Goal: Task Accomplishment & Management: Complete application form

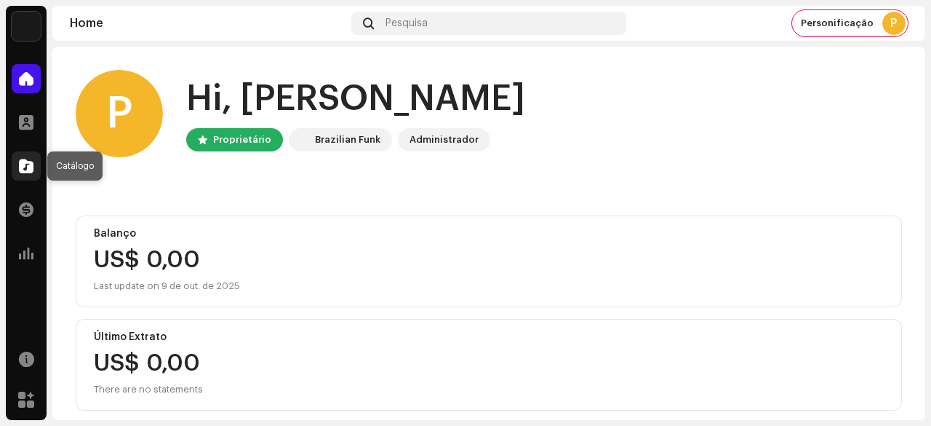
click at [19, 170] on span at bounding box center [26, 166] width 15 height 12
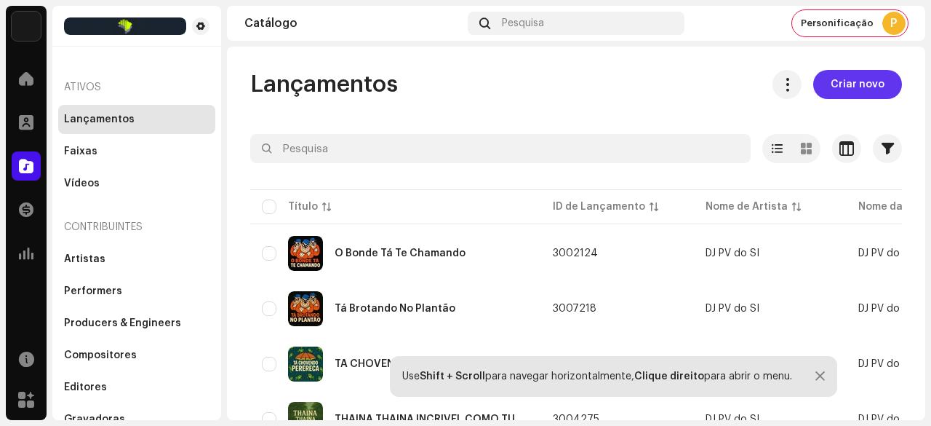
click at [841, 85] on span "Criar novo" at bounding box center [858, 84] width 54 height 29
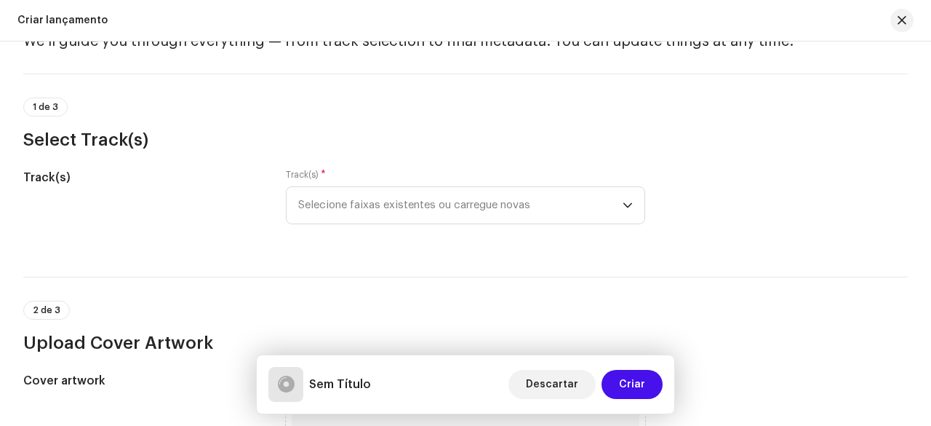
scroll to position [146, 0]
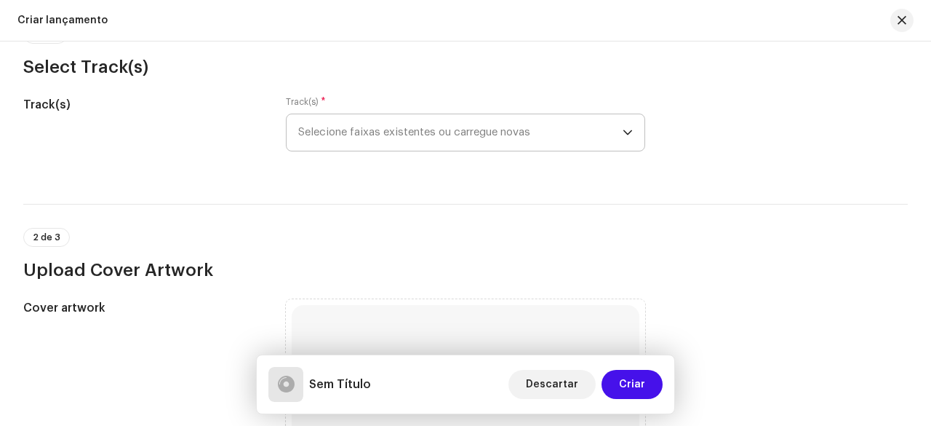
click at [403, 137] on span "Selecione faixas existentes ou carregue novas" at bounding box center [460, 132] width 324 height 36
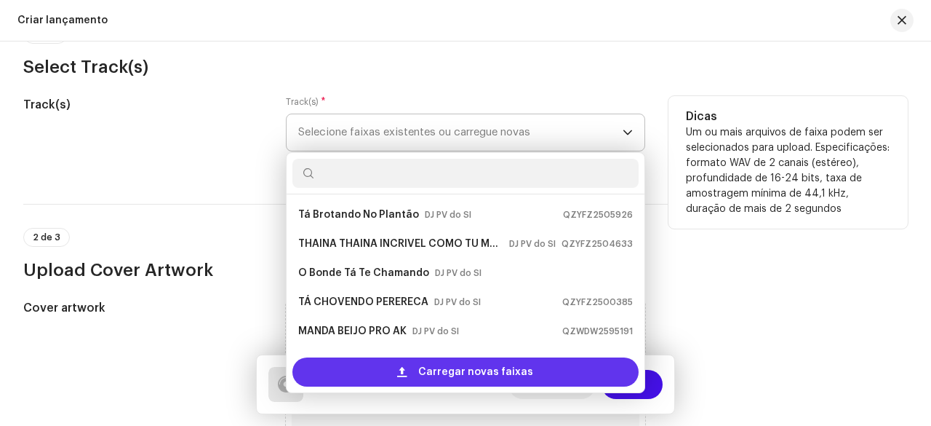
scroll to position [23, 0]
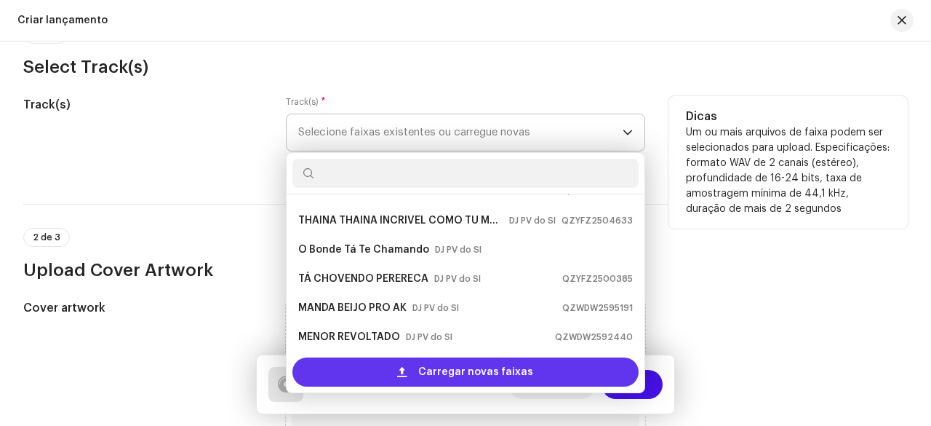
click at [396, 369] on div "Carregar novas faixas" at bounding box center [465, 371] width 346 height 29
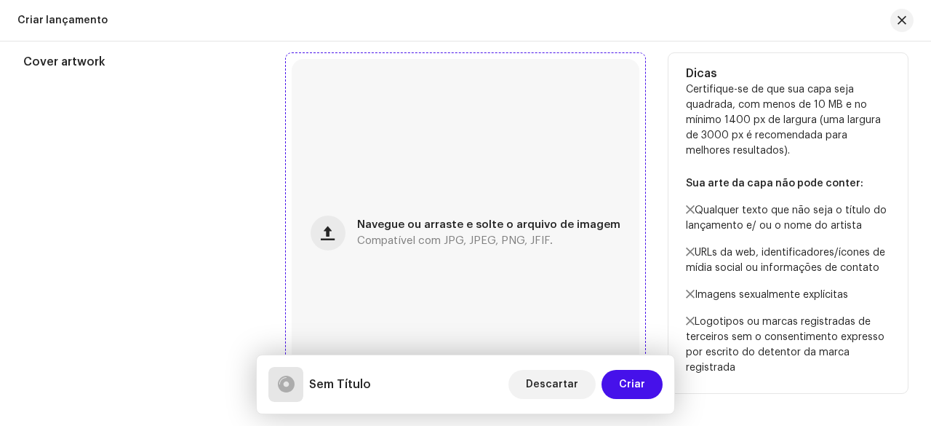
scroll to position [509, 0]
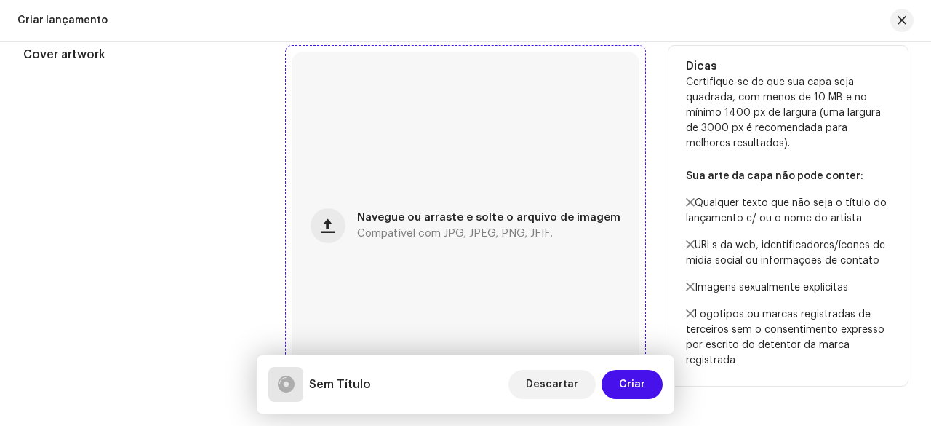
click at [429, 210] on div "Navegue ou arraste e solte o arquivo de imagem Compatível com JPG, JPEG, PNG, J…" at bounding box center [466, 226] width 348 height 348
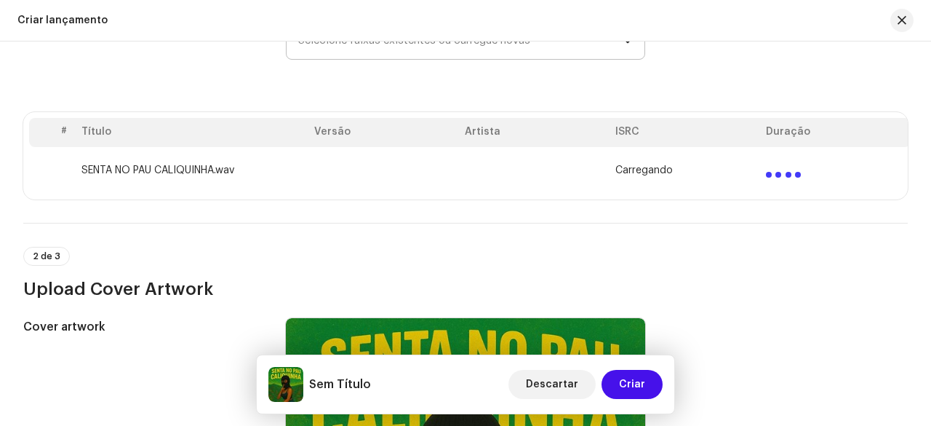
scroll to position [218, 0]
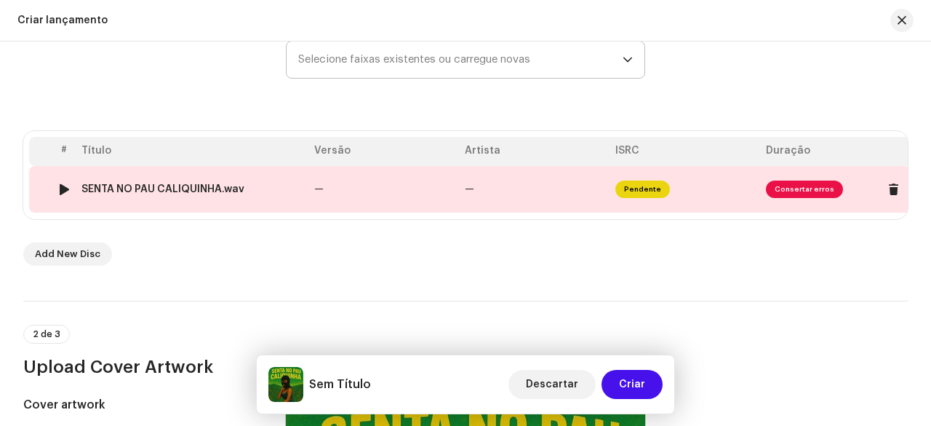
click at [348, 193] on td "—" at bounding box center [383, 189] width 151 height 47
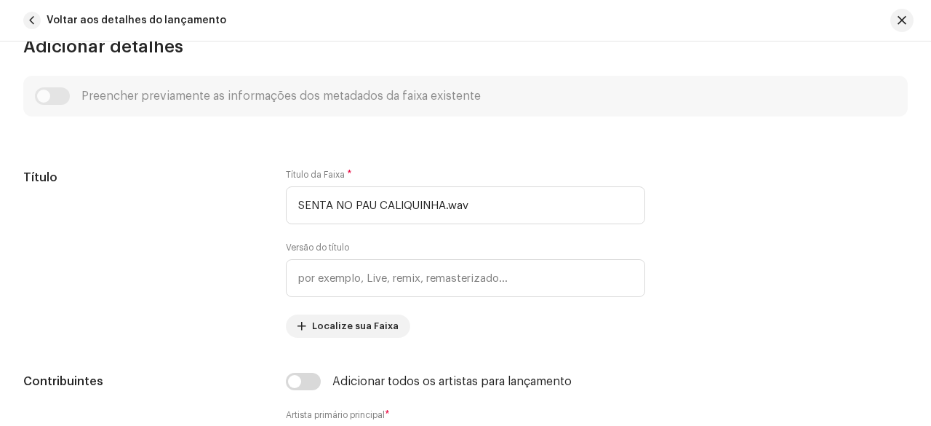
scroll to position [485, 0]
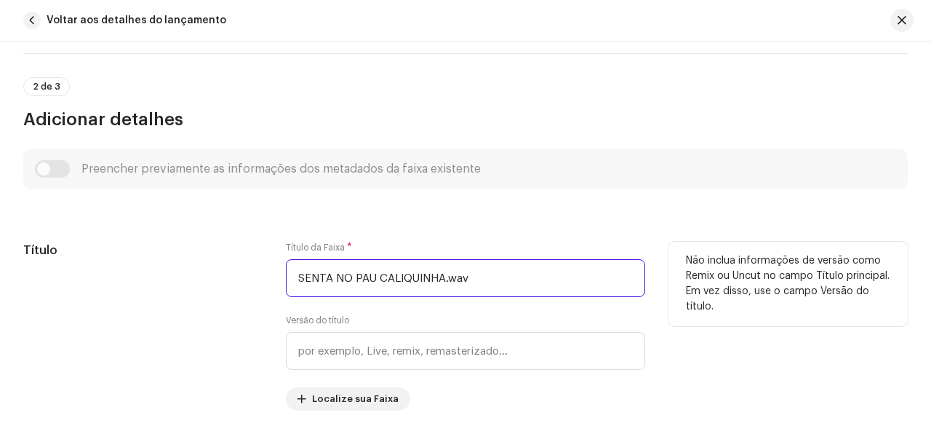
drag, startPoint x: 476, startPoint y: 274, endPoint x: 443, endPoint y: 280, distance: 33.3
click at [443, 280] on input "SENTA NO PAU CALIQUINHA.wav" at bounding box center [465, 278] width 359 height 38
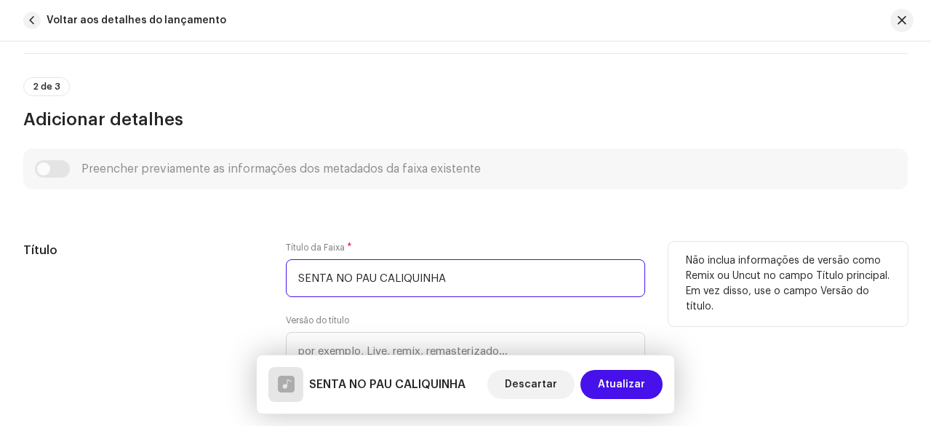
type input "SENTA NO PAU CALIQUINHA"
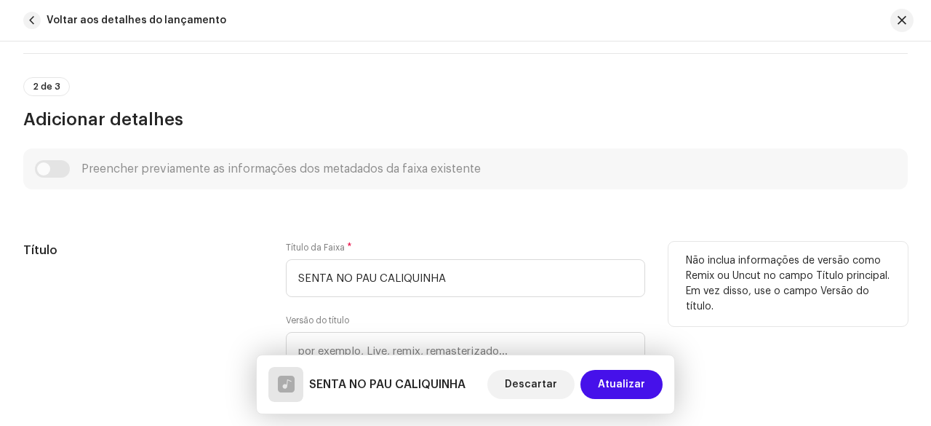
click at [199, 291] on div "Título" at bounding box center [142, 326] width 239 height 169
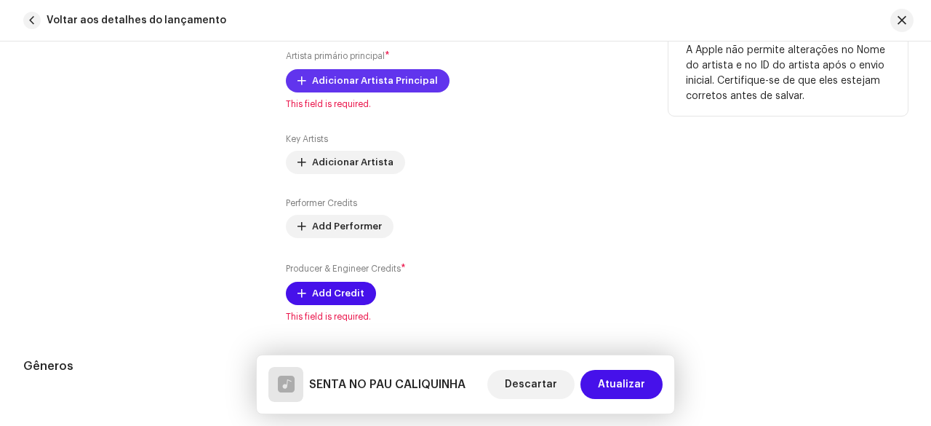
scroll to position [776, 0]
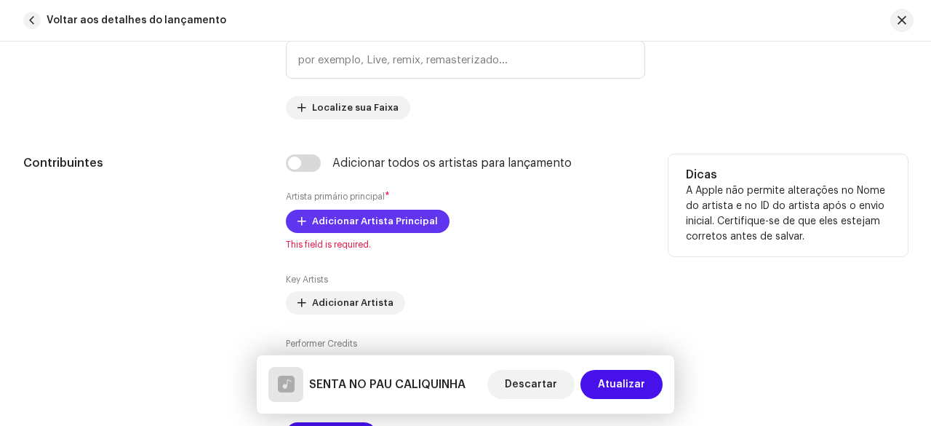
click at [327, 223] on span "Adicionar Artista Principal" at bounding box center [375, 221] width 126 height 29
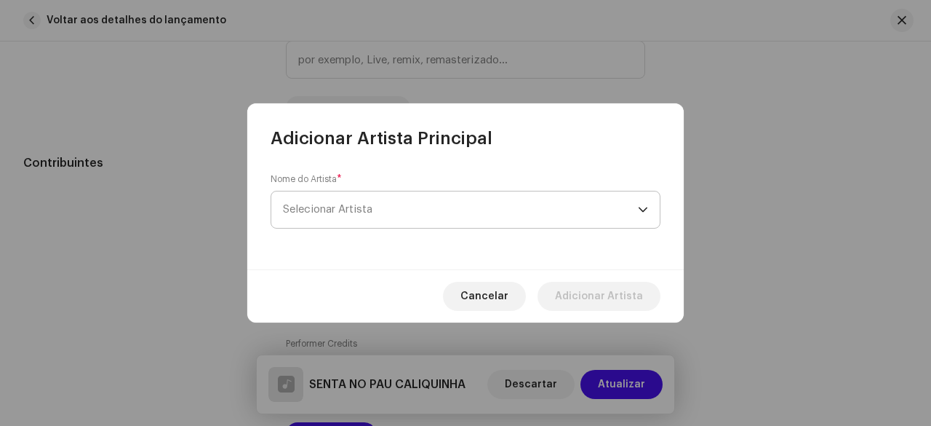
click at [378, 219] on span "Selecionar Artista" at bounding box center [460, 209] width 355 height 36
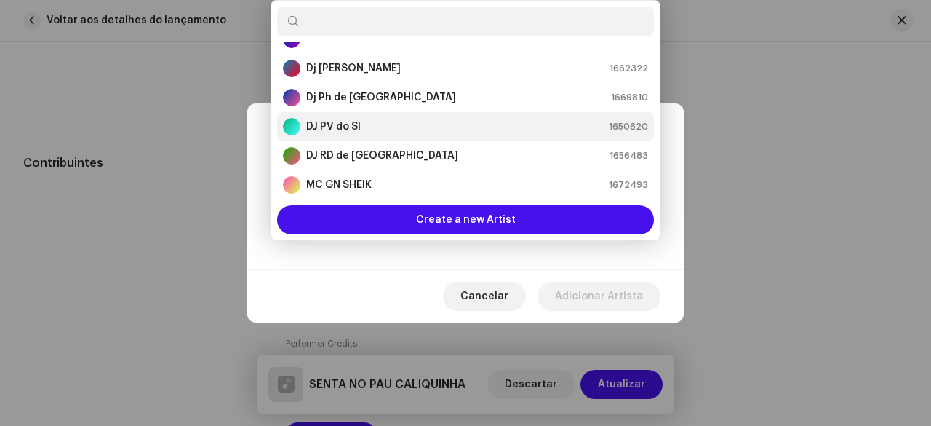
scroll to position [0, 0]
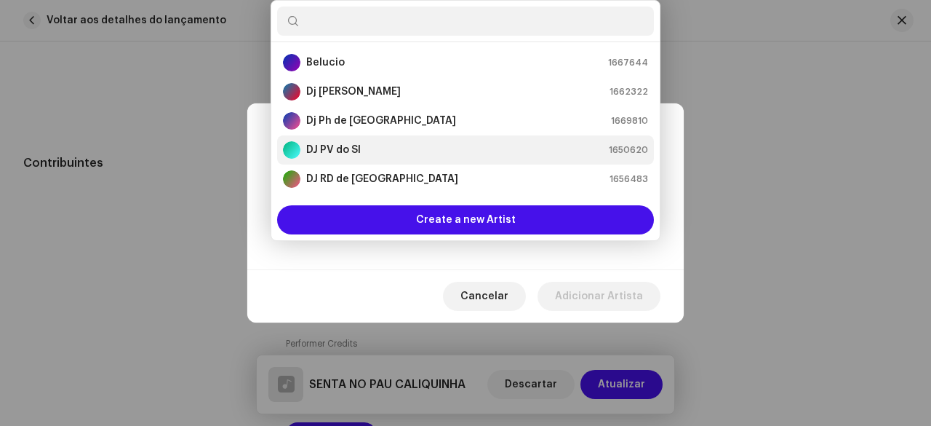
click at [357, 152] on strong "DJ PV do SI" at bounding box center [333, 150] width 55 height 15
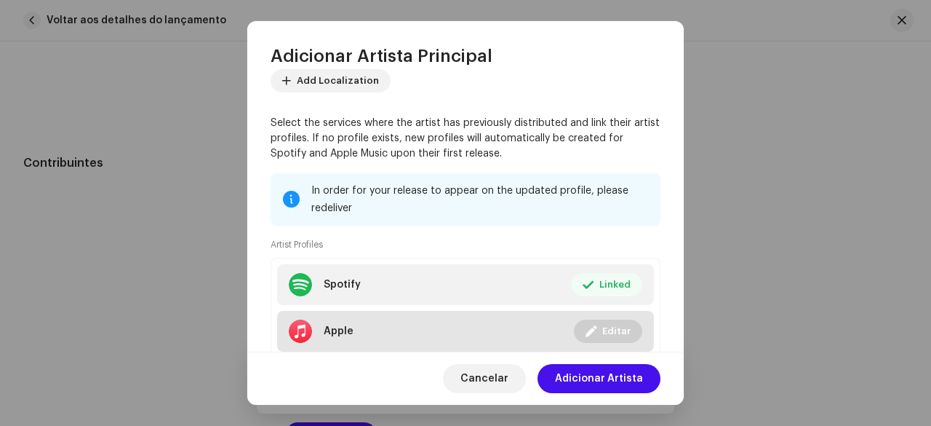
scroll to position [188, 0]
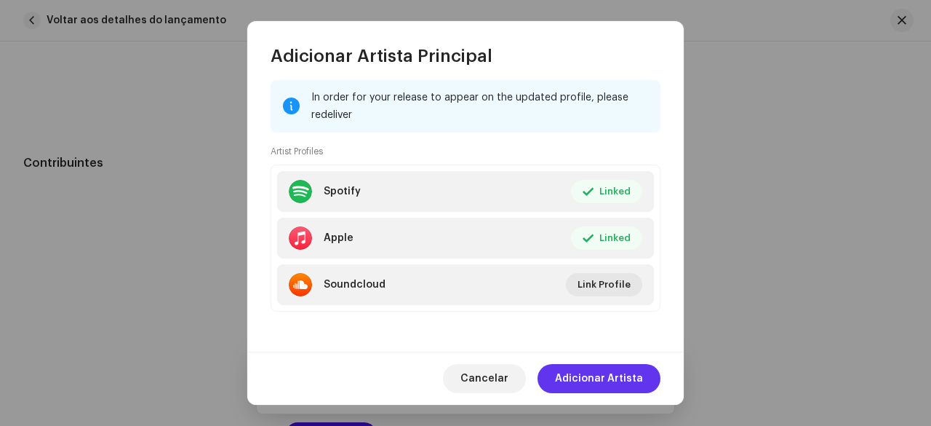
click at [594, 373] on span "Adicionar Artista" at bounding box center [599, 378] width 88 height 29
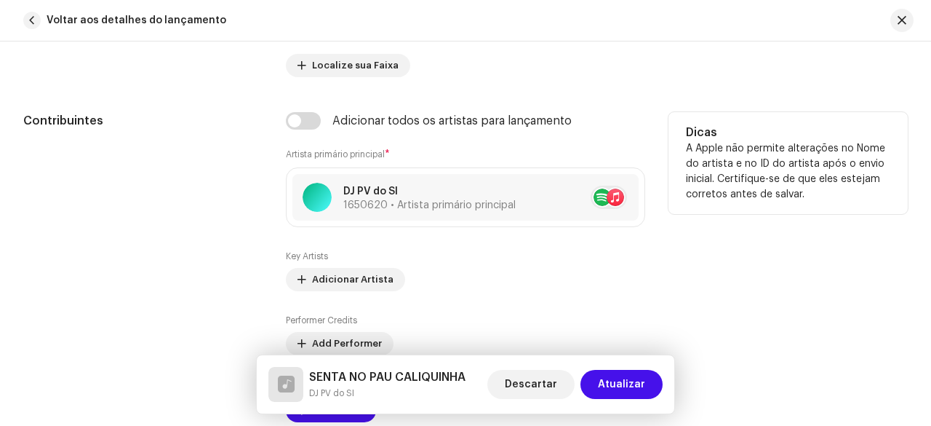
scroll to position [848, 0]
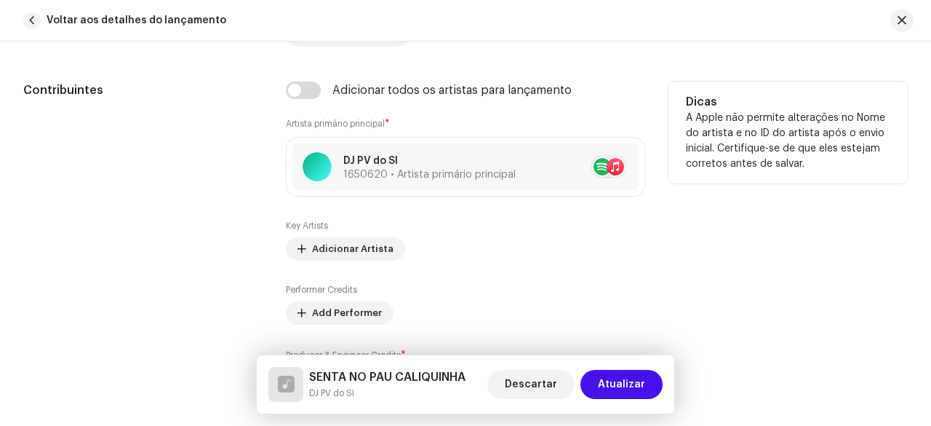
click at [359, 258] on div "Key Artists Adicionar Artista Performer Credits Add Performer Producer & Engine…" at bounding box center [465, 306] width 359 height 172
click at [355, 246] on span "Adicionar Artista" at bounding box center [352, 248] width 81 height 29
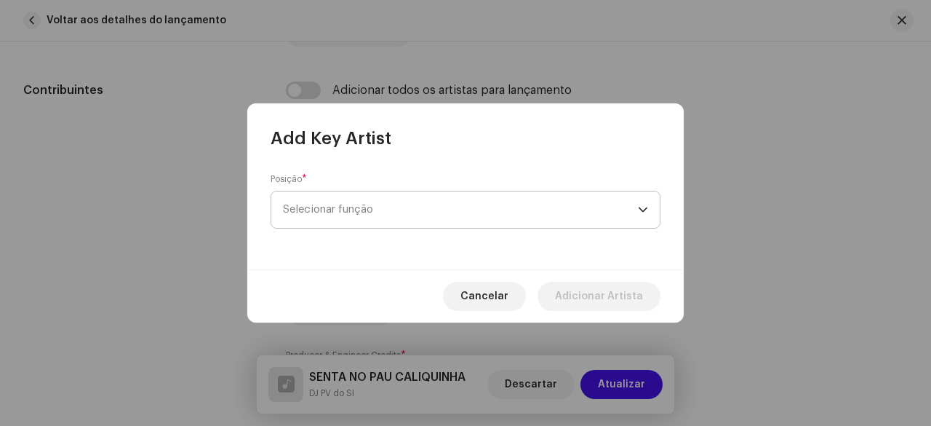
click at [365, 212] on span "Selecionar função" at bounding box center [460, 209] width 355 height 36
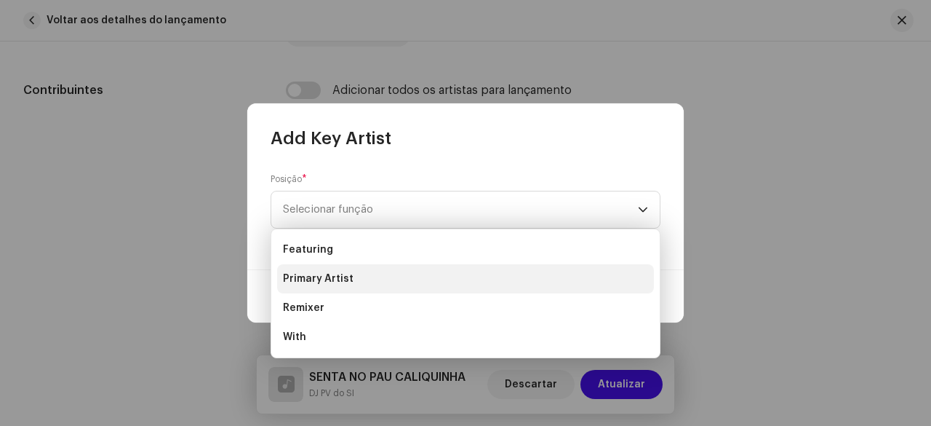
click at [324, 277] on span "Primary Artist" at bounding box center [318, 278] width 71 height 15
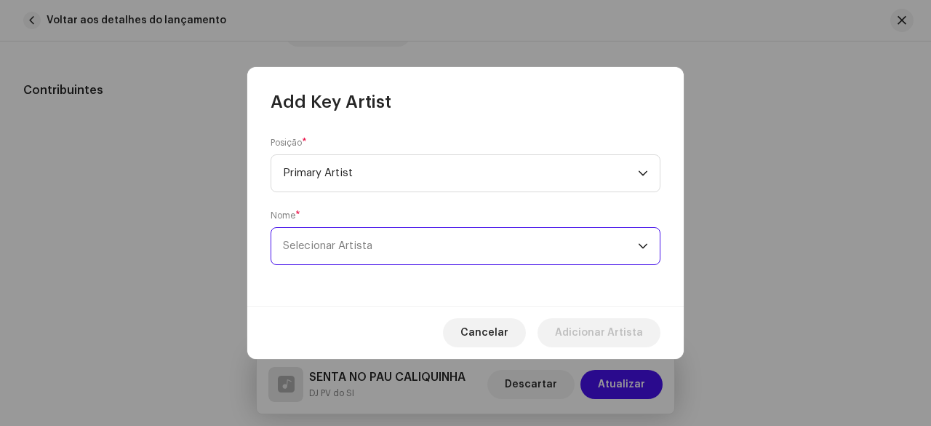
click at [372, 246] on span "Selecionar Artista" at bounding box center [327, 245] width 89 height 11
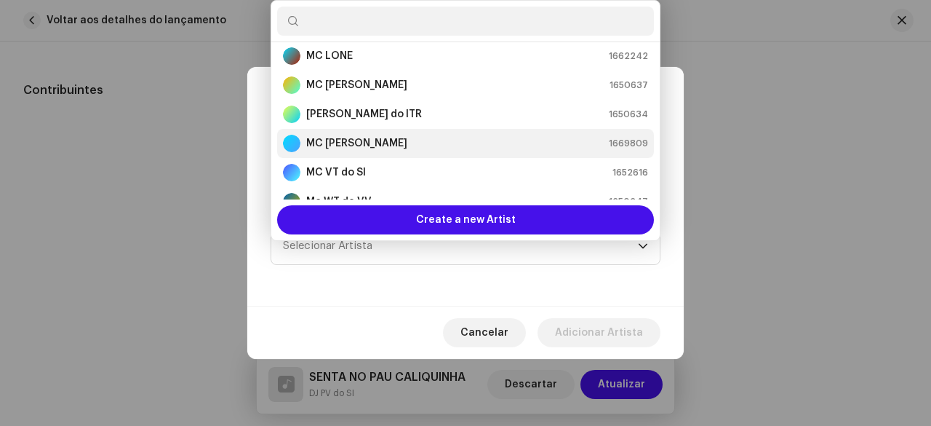
scroll to position [218, 0]
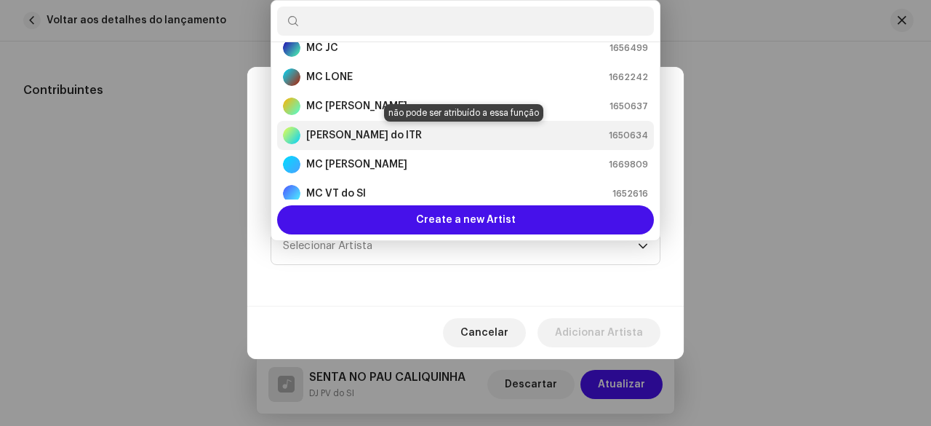
click at [403, 135] on strong "[PERSON_NAME] do ITR" at bounding box center [364, 135] width 116 height 15
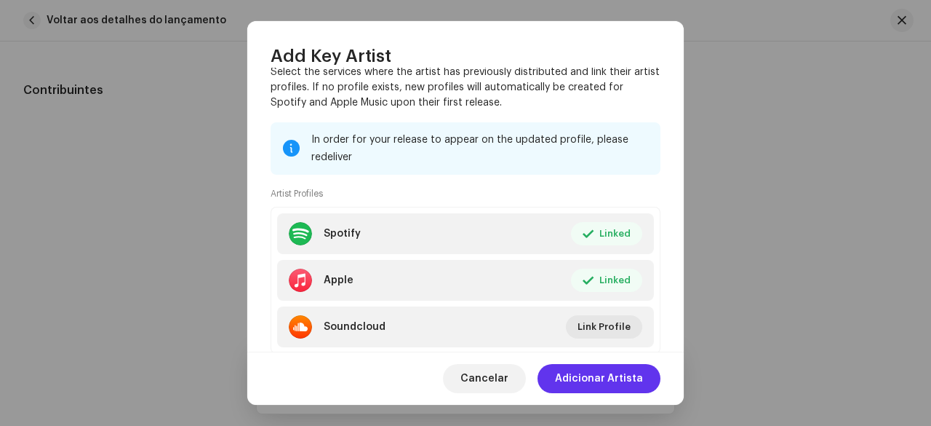
click at [608, 378] on span "Adicionar Artista" at bounding box center [599, 378] width 88 height 29
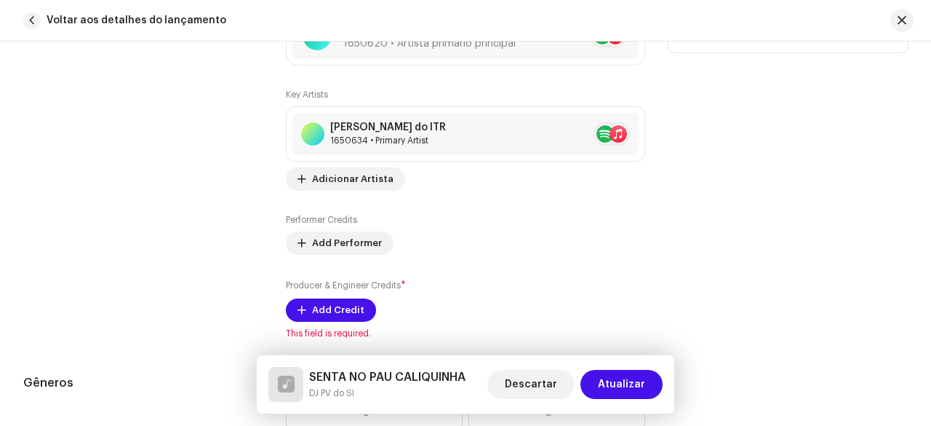
scroll to position [994, 0]
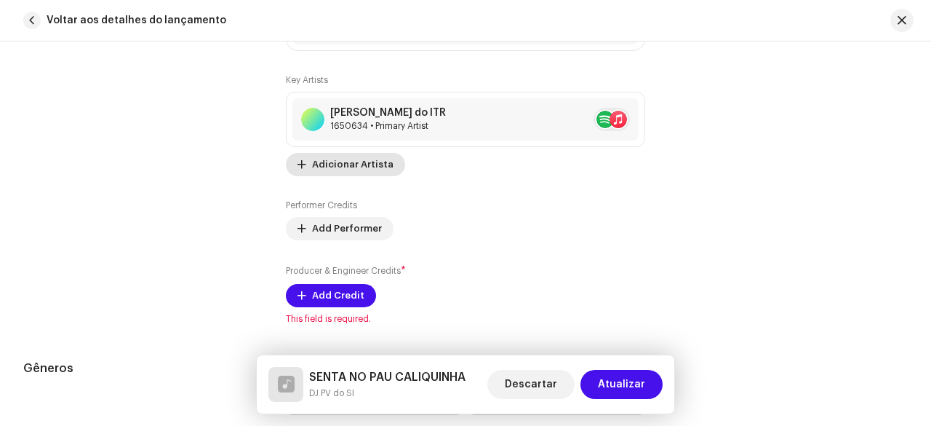
click at [348, 159] on span "Adicionar Artista" at bounding box center [352, 164] width 81 height 29
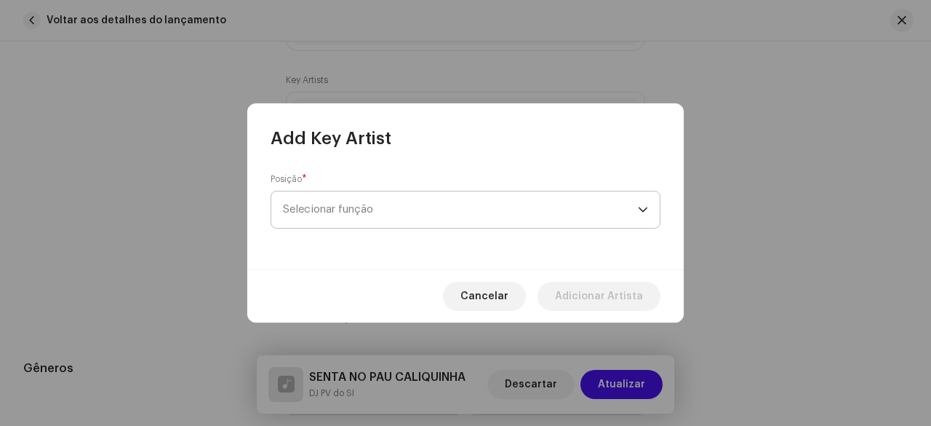
click at [385, 218] on span "Selecionar função" at bounding box center [460, 209] width 355 height 36
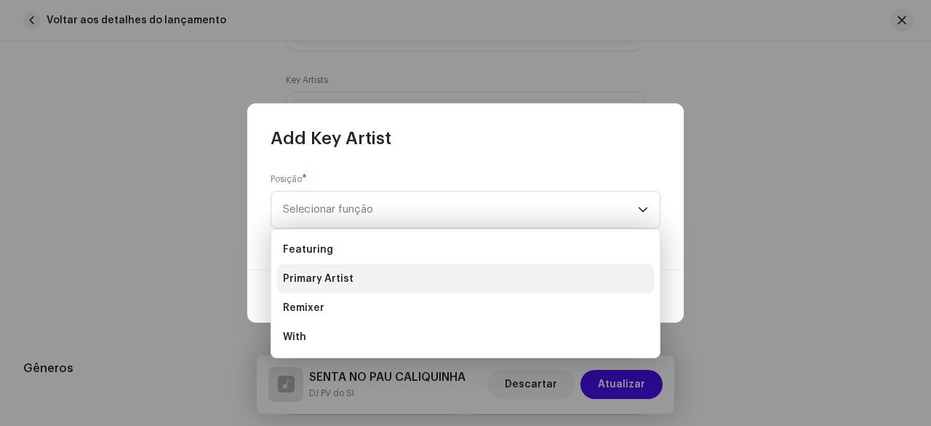
click at [338, 277] on span "Primary Artist" at bounding box center [318, 278] width 71 height 15
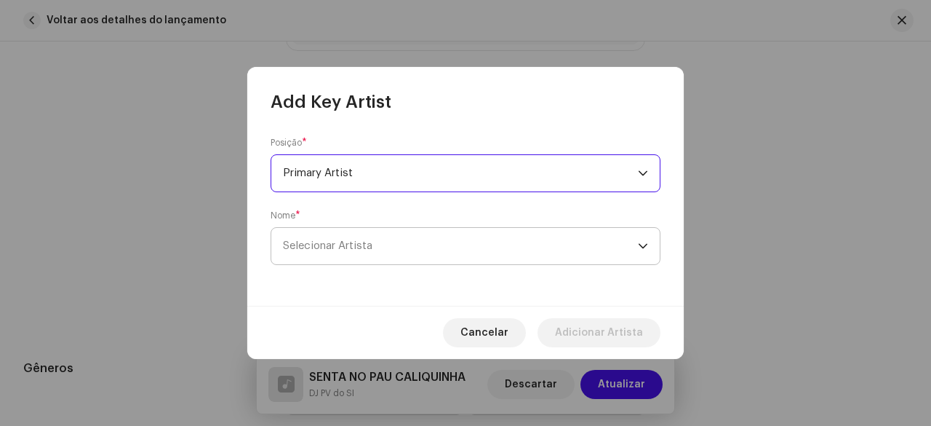
click at [375, 246] on span "Selecionar Artista" at bounding box center [460, 246] width 355 height 36
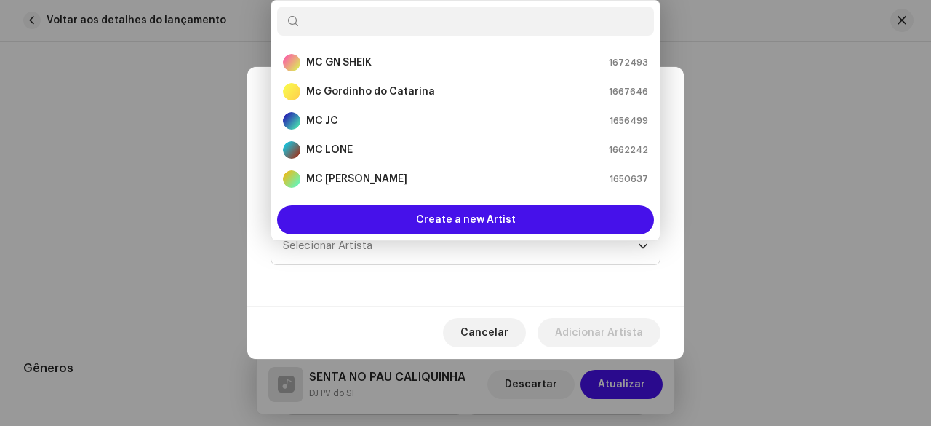
scroll to position [291, 0]
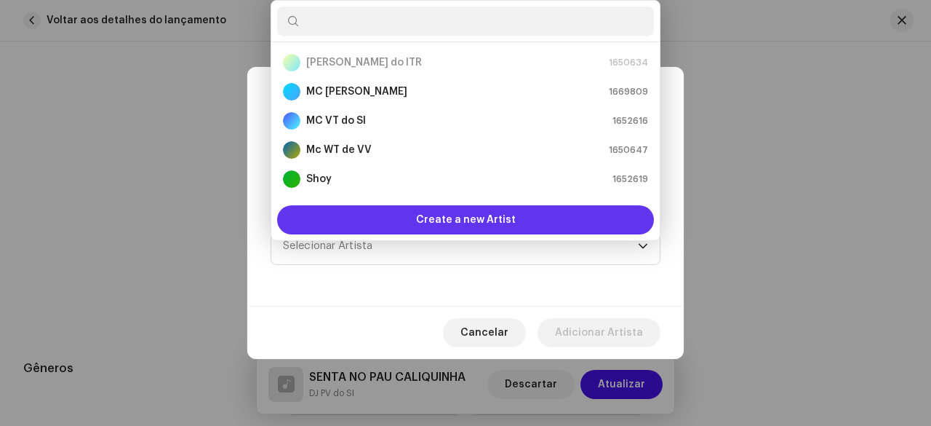
click at [426, 220] on span "Create a new Artist" at bounding box center [466, 219] width 100 height 29
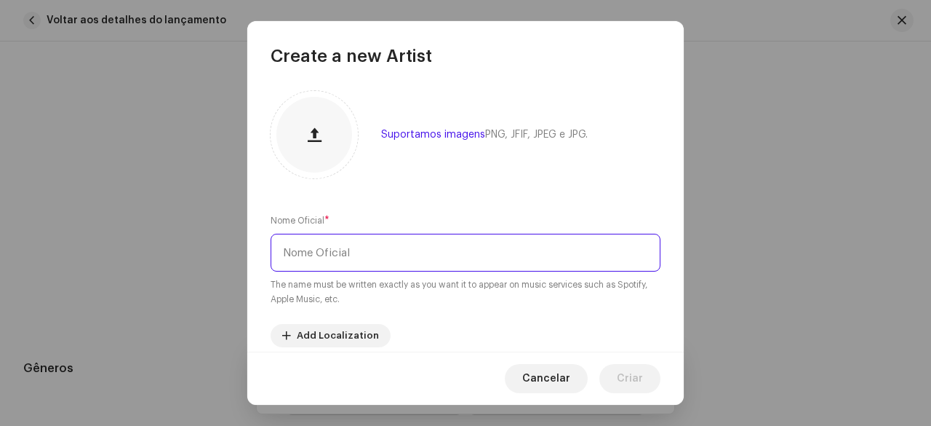
click at [359, 251] on input "text" at bounding box center [466, 253] width 390 height 38
type input "m"
type input "MC [PERSON_NAME]"
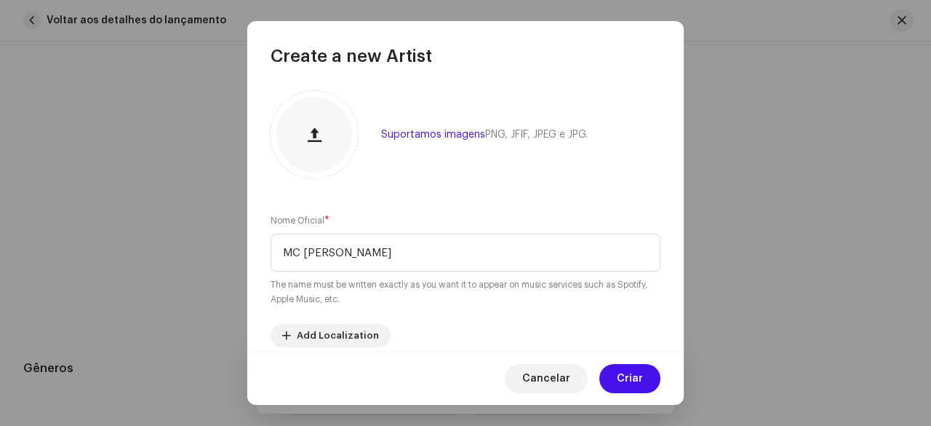
click at [523, 212] on div "Suportamos imagens PNG, JFIF, JPEG e JPG. Nome Oficial * MC [PERSON_NAME] The n…" at bounding box center [465, 210] width 437 height 284
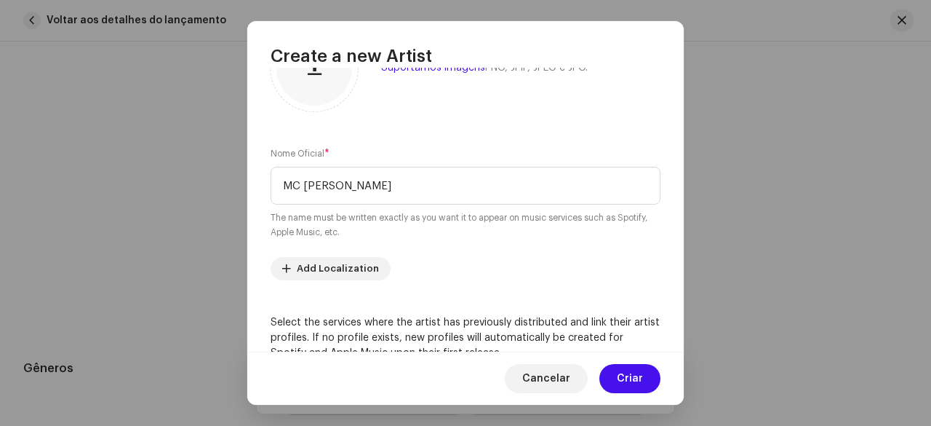
scroll to position [146, 0]
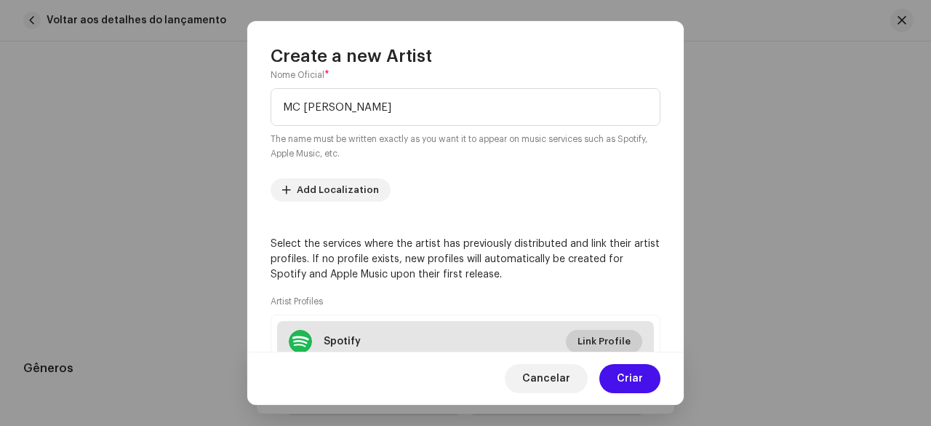
click at [594, 340] on span "Link Profile" at bounding box center [604, 341] width 53 height 29
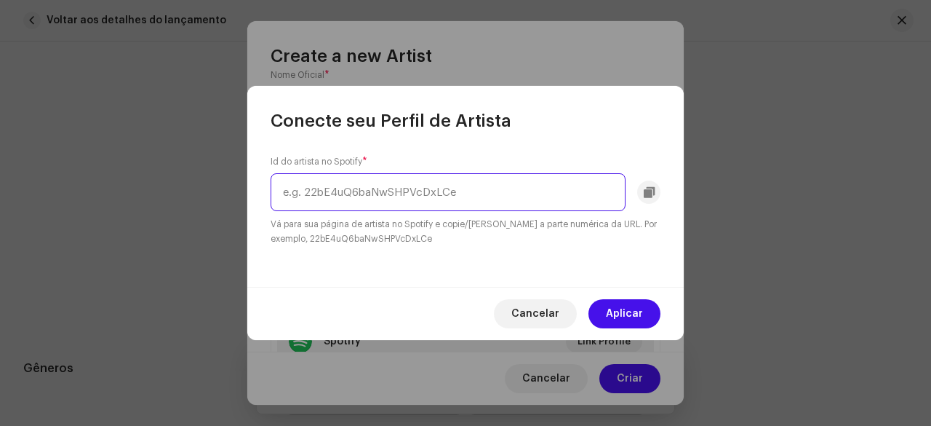
paste input "1boMFBiRXiba4RCcPs5DMm"
type input "1boMFBiRXiba4RCcPs5DMm"
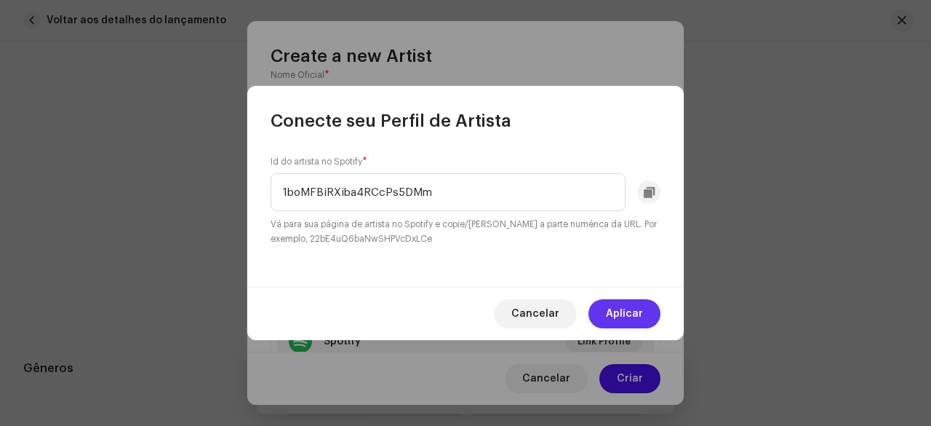
click at [620, 309] on span "Aplicar" at bounding box center [624, 313] width 37 height 29
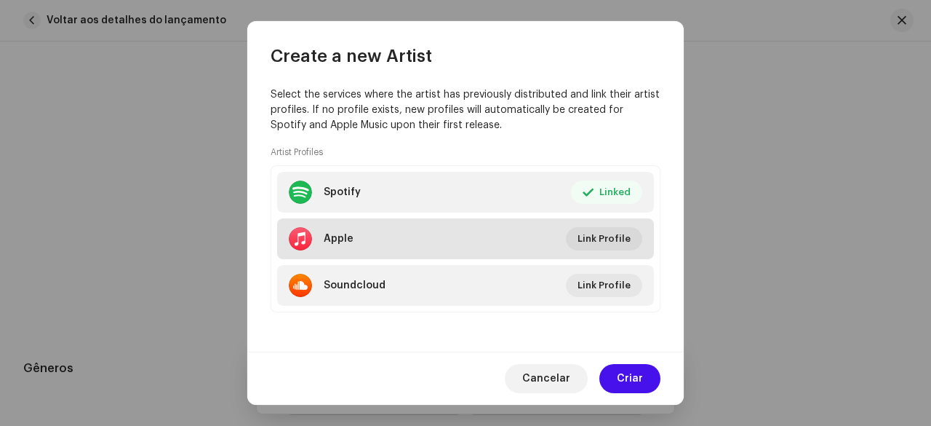
scroll to position [295, 0]
click at [598, 239] on span "Link Profile" at bounding box center [604, 237] width 53 height 29
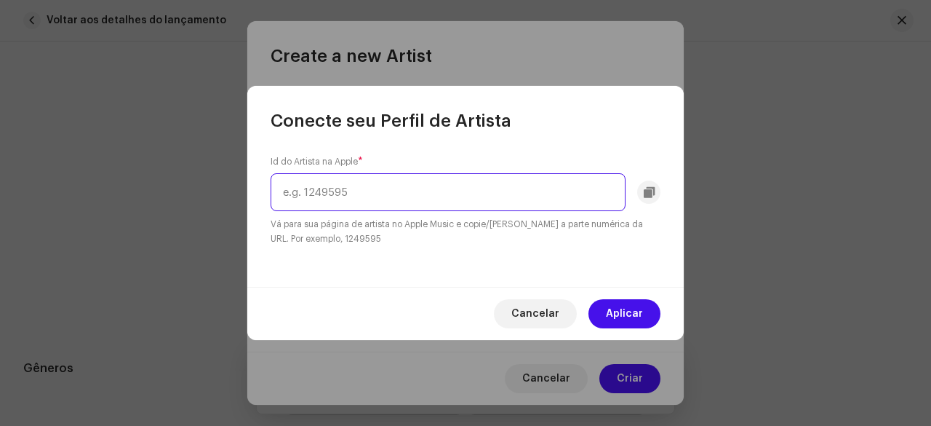
paste input "1433277860"
type input "1433277860"
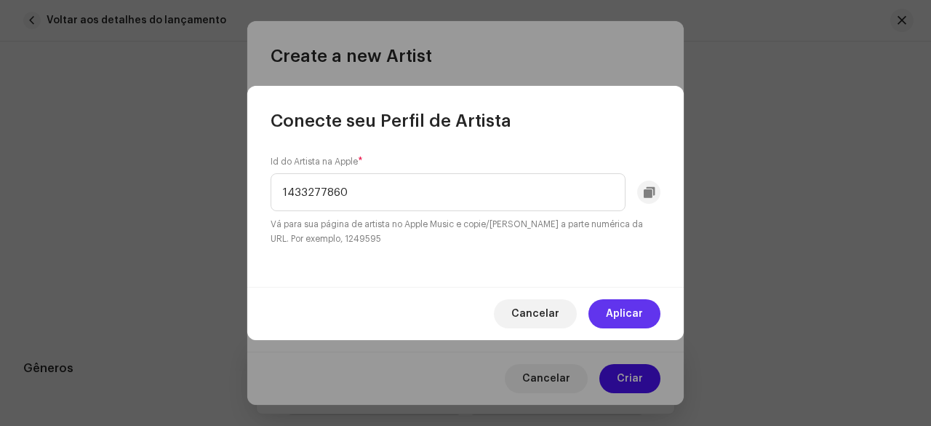
click at [613, 308] on span "Aplicar" at bounding box center [624, 313] width 37 height 29
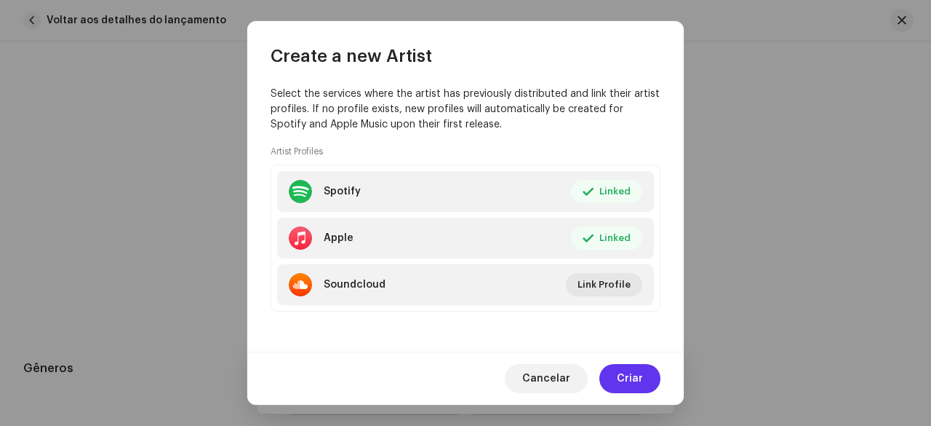
click at [632, 369] on span "Criar" at bounding box center [630, 378] width 26 height 29
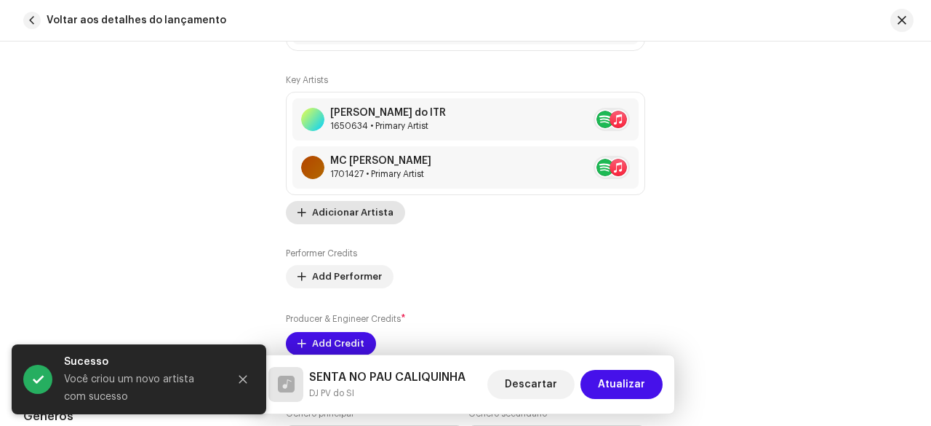
click at [351, 213] on span "Adicionar Artista" at bounding box center [352, 212] width 81 height 29
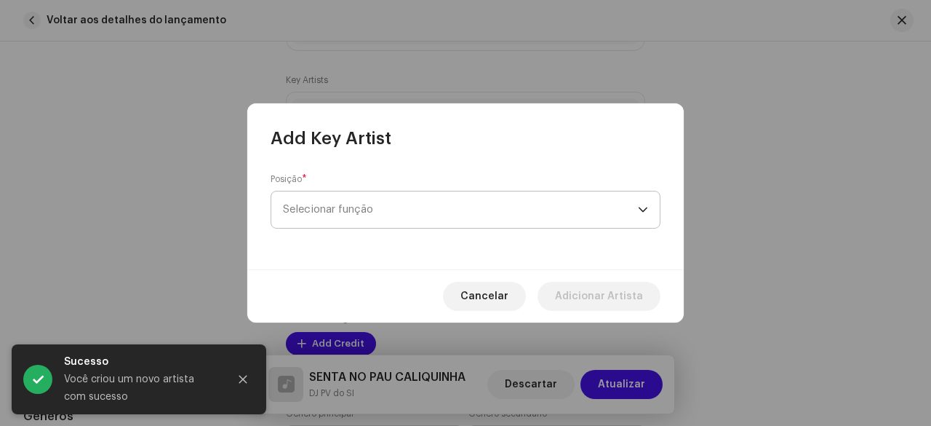
click at [375, 209] on span "Selecionar função" at bounding box center [460, 209] width 355 height 36
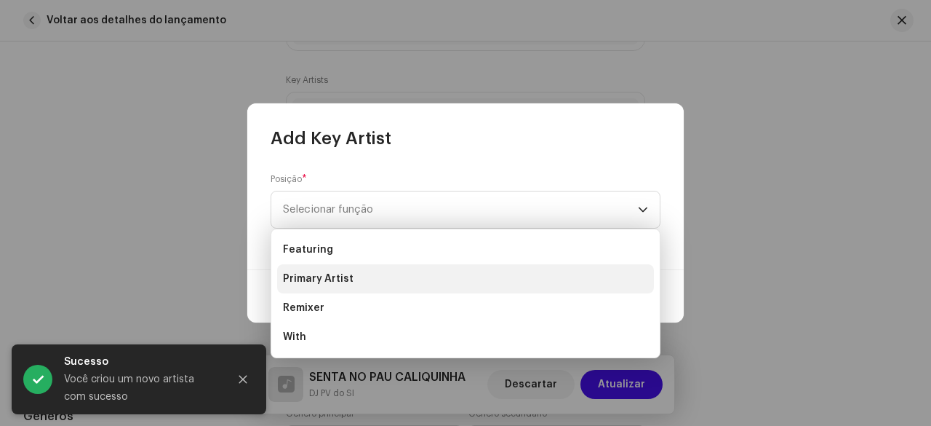
click at [330, 273] on span "Primary Artist" at bounding box center [318, 278] width 71 height 15
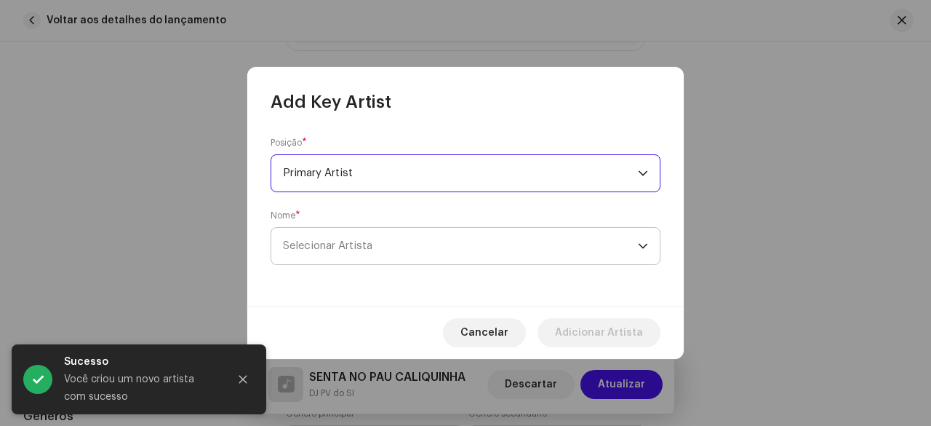
click at [394, 236] on span "Selecionar Artista" at bounding box center [460, 246] width 355 height 36
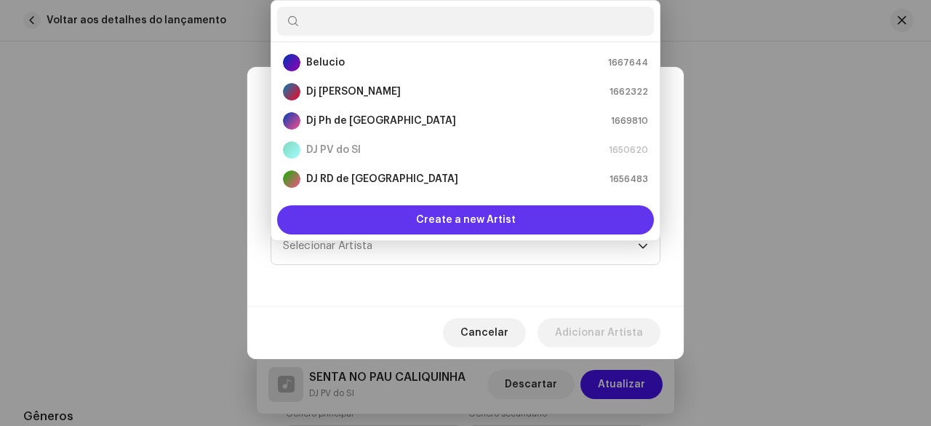
click at [453, 223] on span "Create a new Artist" at bounding box center [466, 219] width 100 height 29
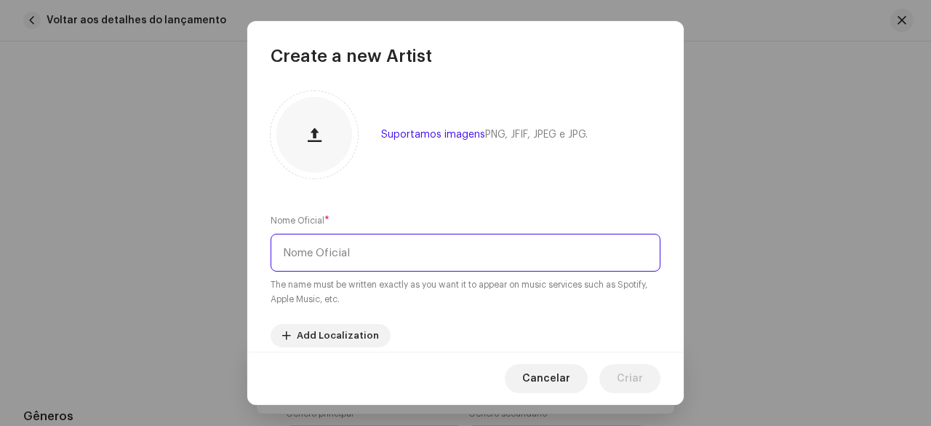
click at [399, 259] on input "text" at bounding box center [466, 253] width 390 height 38
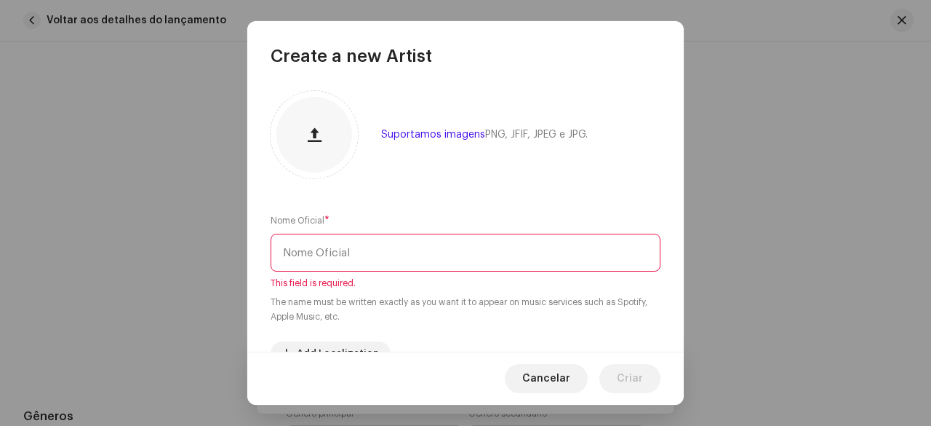
type input "m"
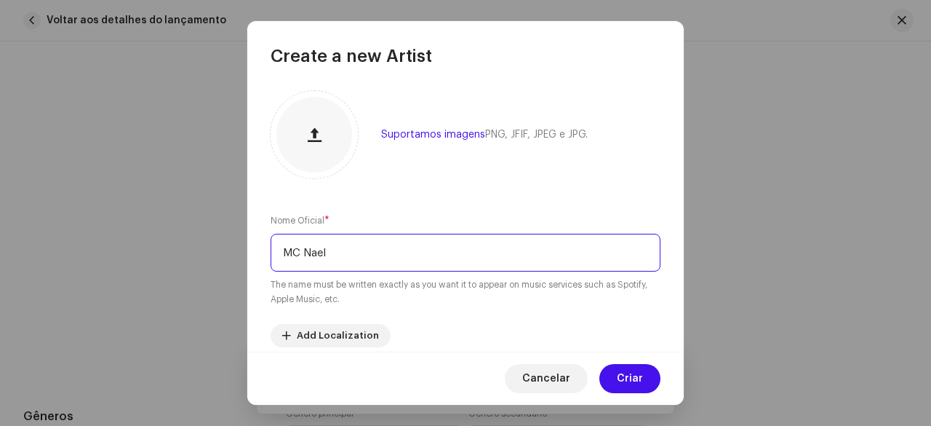
type input "MC Nael"
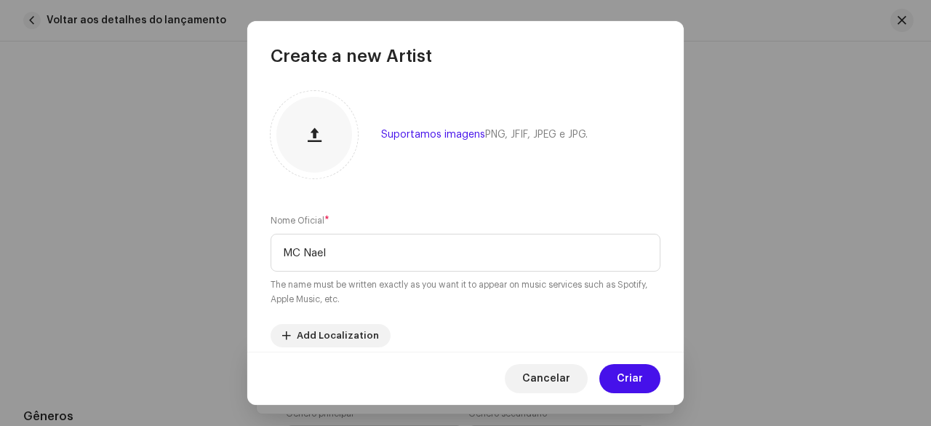
click at [397, 200] on div "Suportamos imagens PNG, JFIF, JPEG e JPG. Nome Oficial * MC [PERSON_NAME] The n…" at bounding box center [465, 210] width 437 height 284
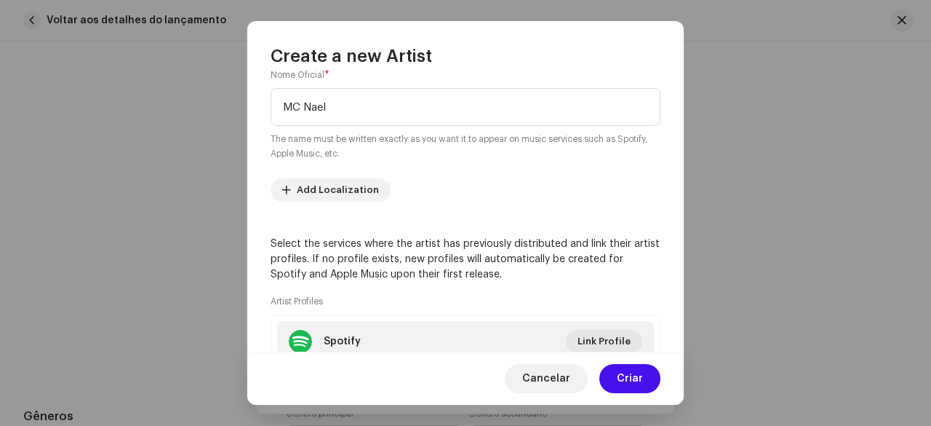
scroll to position [218, 0]
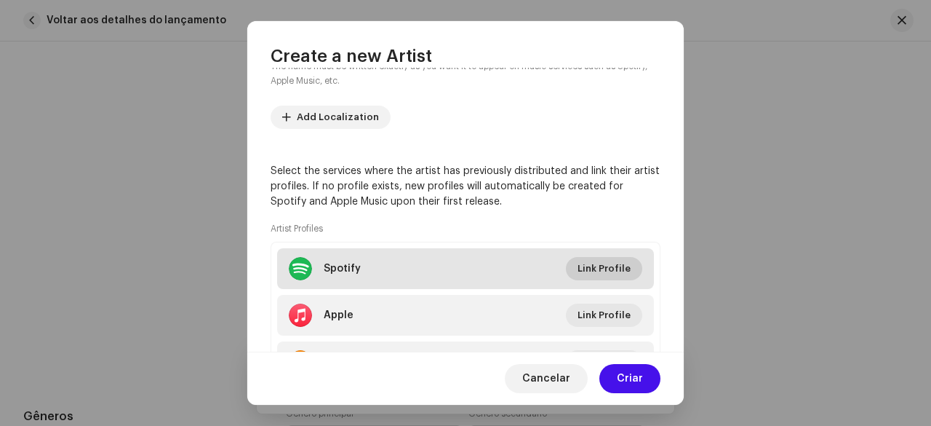
click at [616, 267] on span "Link Profile" at bounding box center [604, 268] width 53 height 29
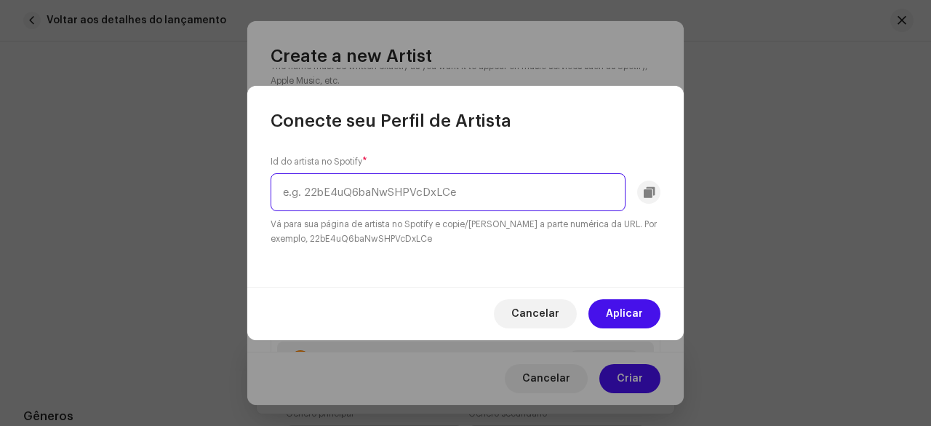
paste input "3IWowIerWV65RVITOSHm9A"
type input "3IWowIerWV65RVITOSHm9A"
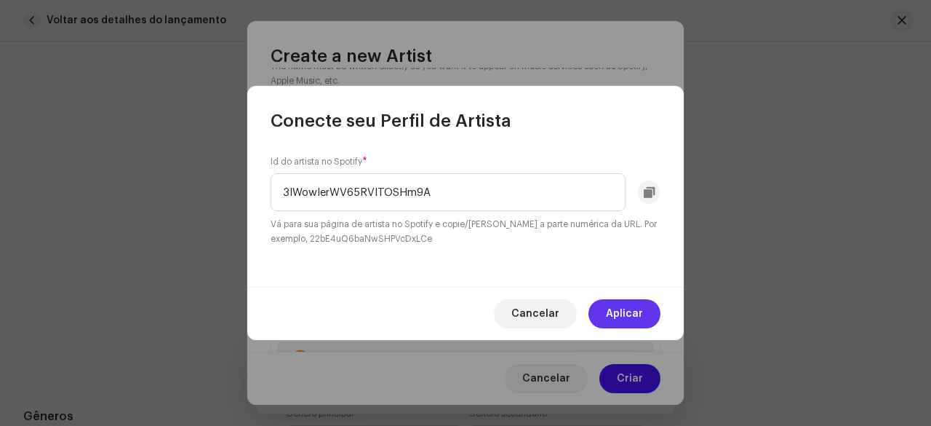
click at [616, 315] on span "Aplicar" at bounding box center [624, 313] width 37 height 29
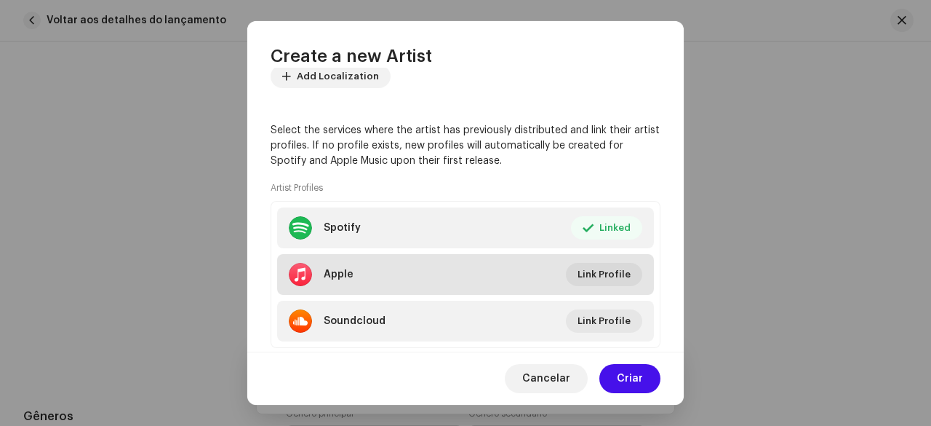
scroll to position [295, 0]
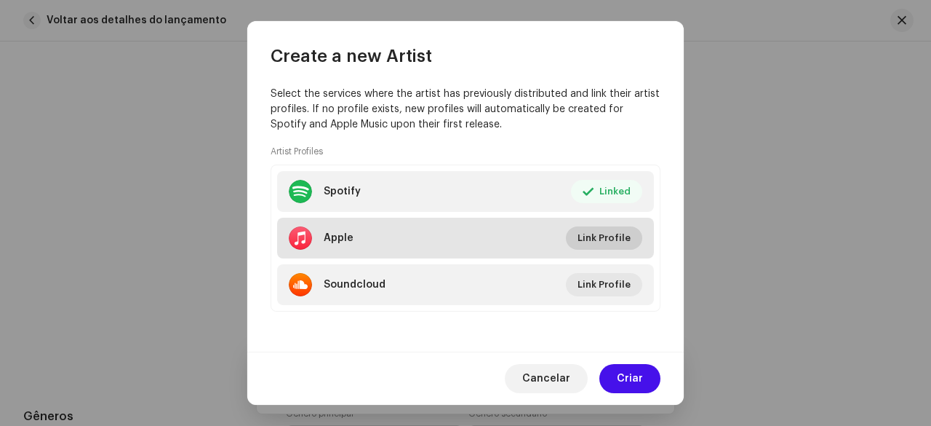
click at [601, 239] on span "Link Profile" at bounding box center [604, 237] width 53 height 29
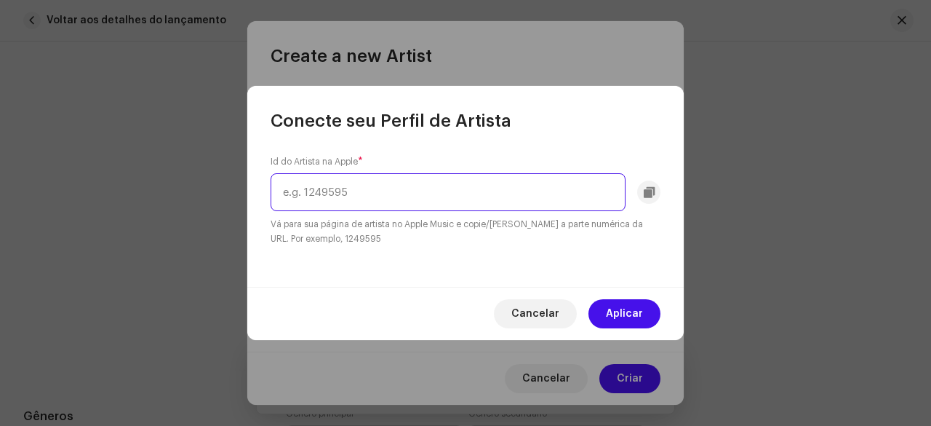
paste input "1491178392"
type input "1491178392"
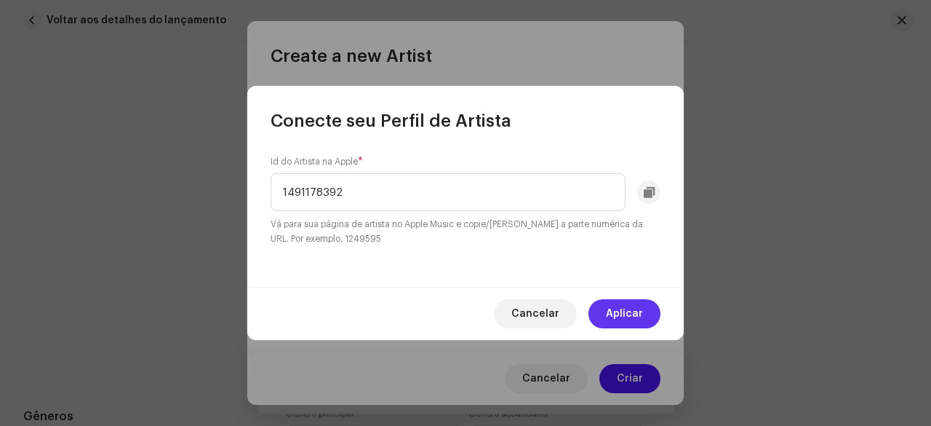
click at [621, 312] on span "Aplicar" at bounding box center [624, 313] width 37 height 29
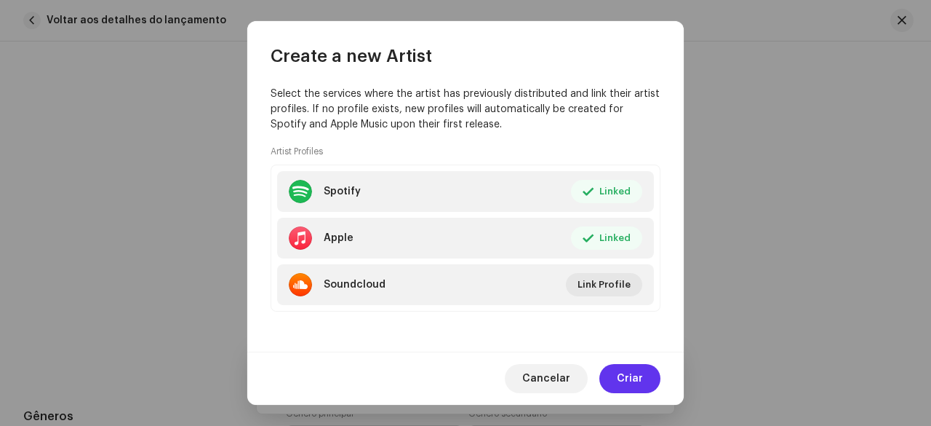
click at [634, 379] on span "Criar" at bounding box center [630, 378] width 26 height 29
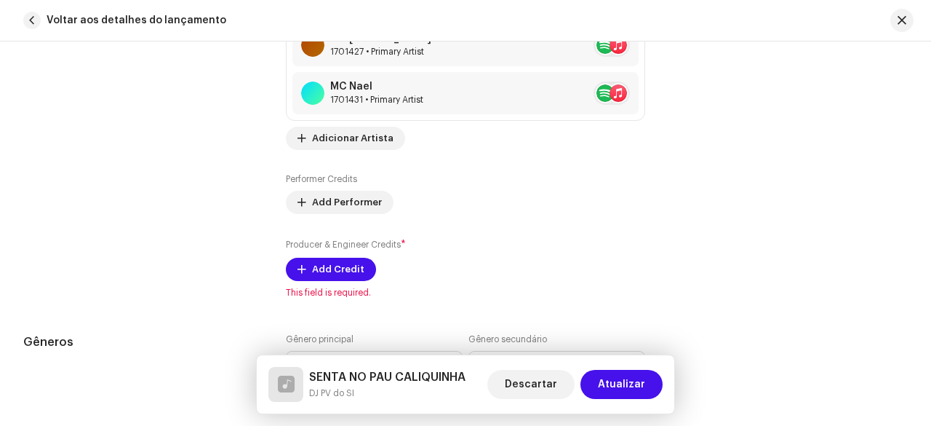
scroll to position [1139, 0]
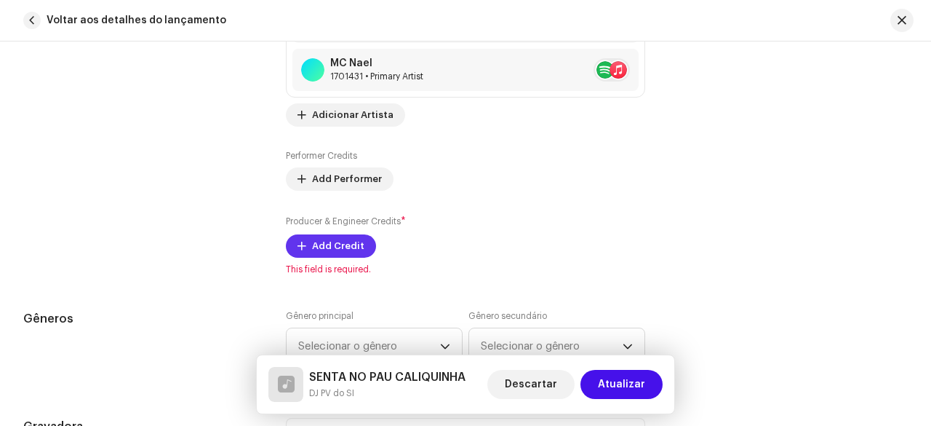
click at [327, 244] on span "Add Credit" at bounding box center [338, 245] width 52 height 29
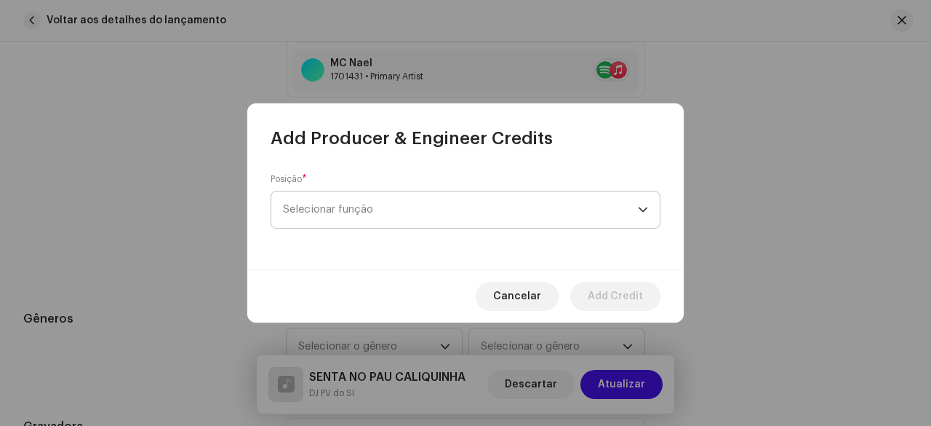
click at [385, 205] on span "Selecionar função" at bounding box center [460, 209] width 355 height 36
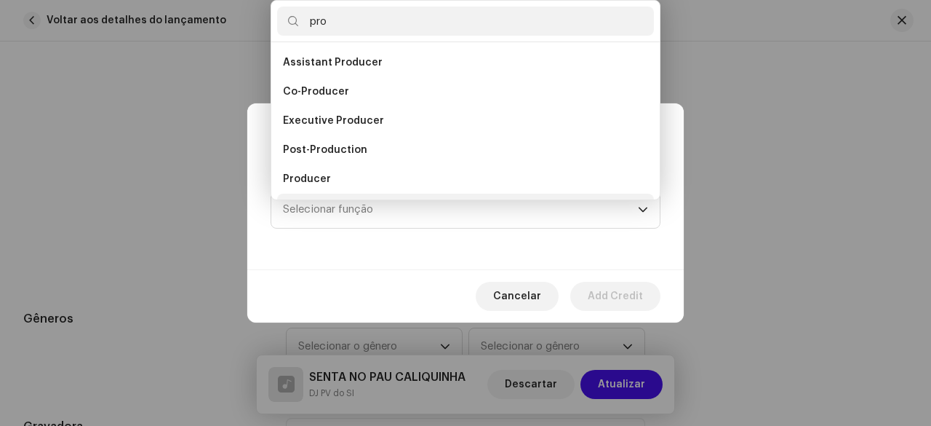
scroll to position [23, 0]
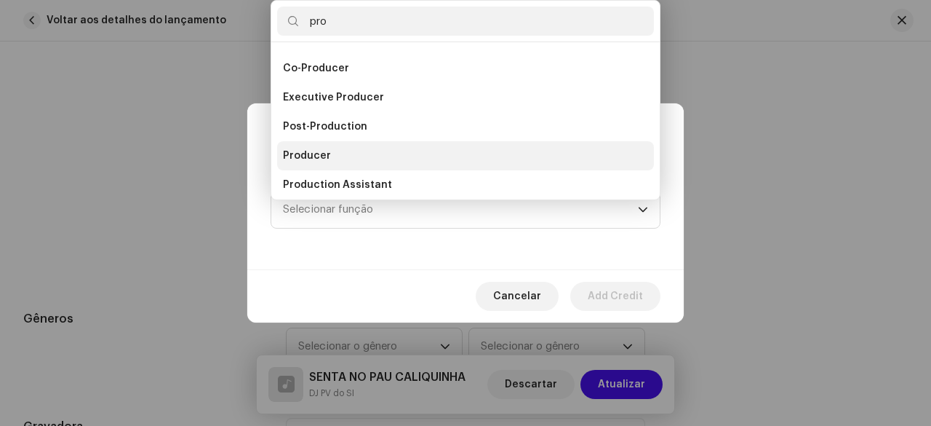
type input "pro"
click at [322, 150] on span "Producer" at bounding box center [307, 155] width 48 height 15
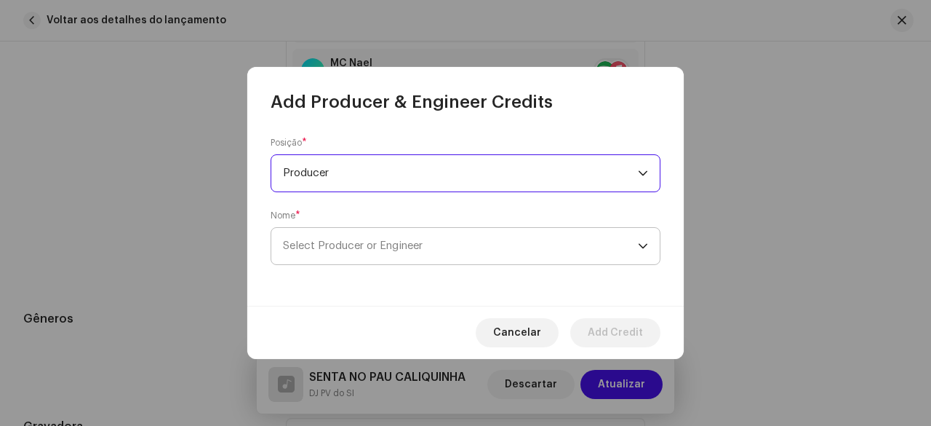
click at [357, 244] on span "Select Producer or Engineer" at bounding box center [353, 245] width 140 height 11
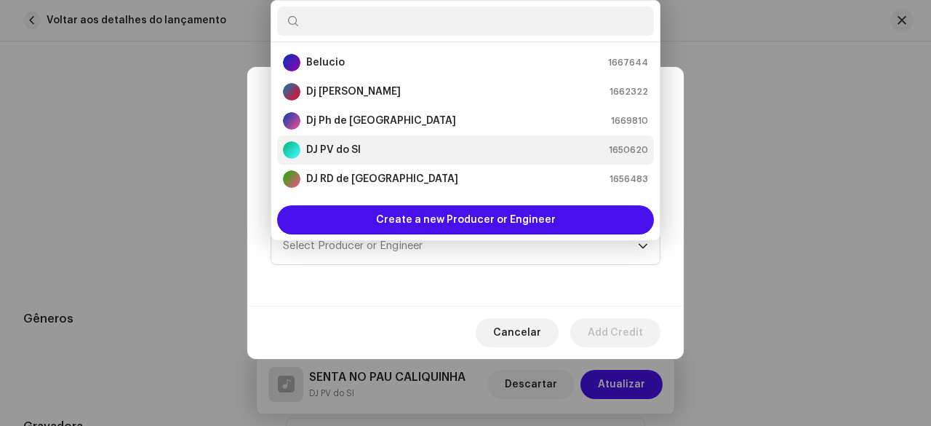
click at [351, 148] on strong "DJ PV do SI" at bounding box center [333, 150] width 55 height 15
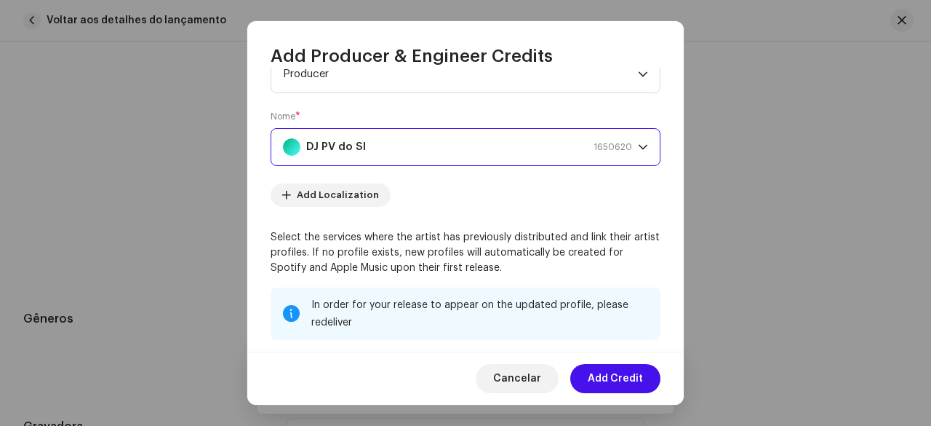
scroll to position [73, 0]
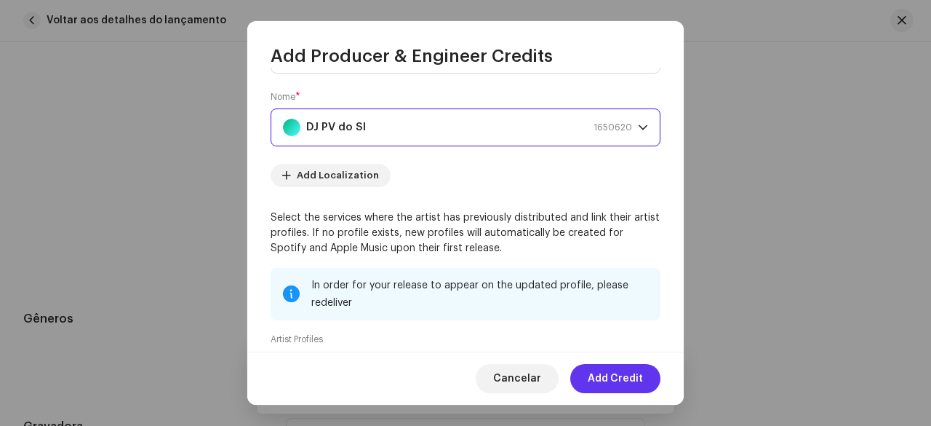
click at [623, 376] on span "Add Credit" at bounding box center [615, 378] width 55 height 29
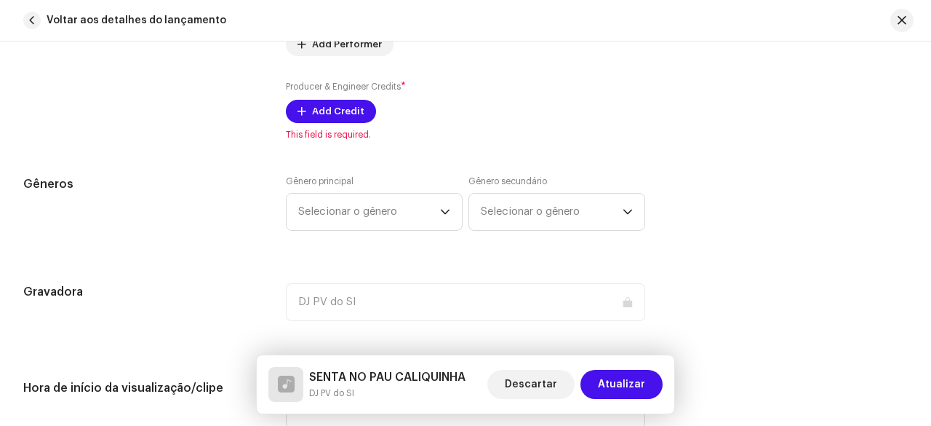
scroll to position [1285, 0]
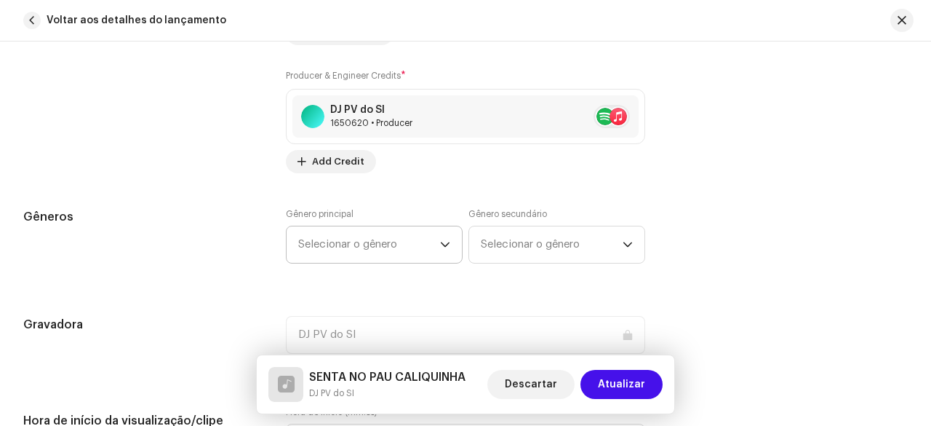
click at [356, 243] on span "Selecionar o gênero" at bounding box center [369, 244] width 142 height 36
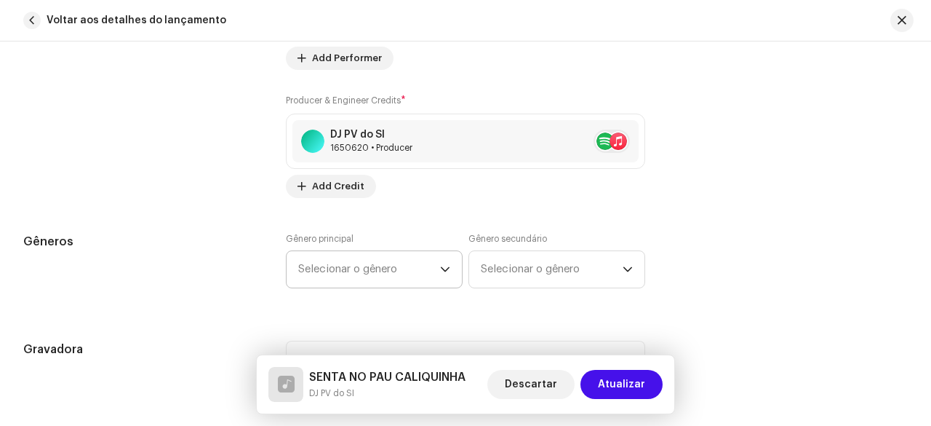
scroll to position [1208, 0]
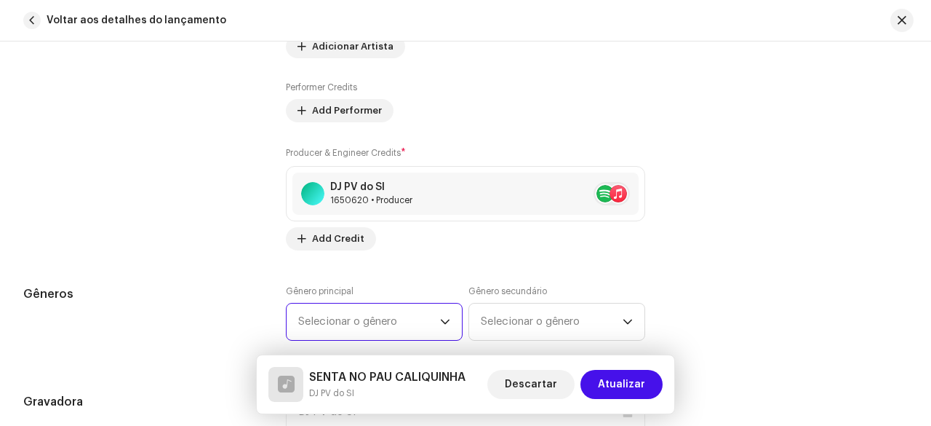
click at [362, 324] on span "Selecionar o gênero" at bounding box center [369, 321] width 142 height 36
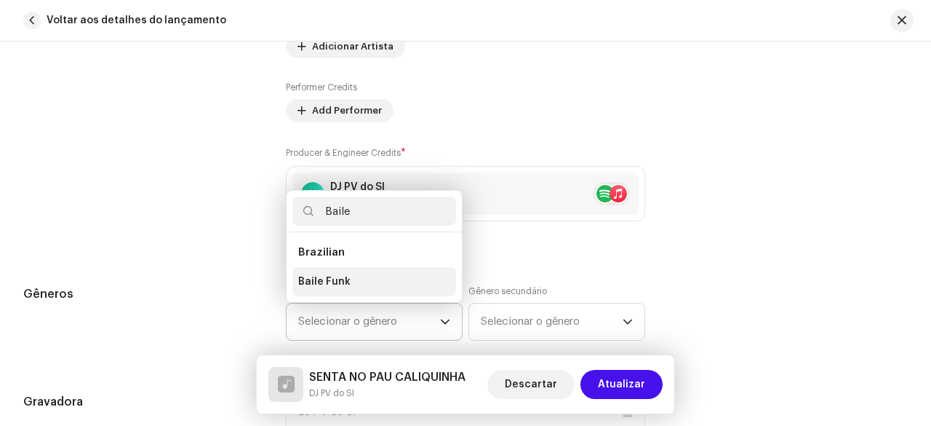
type input "Baile"
click at [330, 276] on span "Baile Funk" at bounding box center [324, 281] width 52 height 15
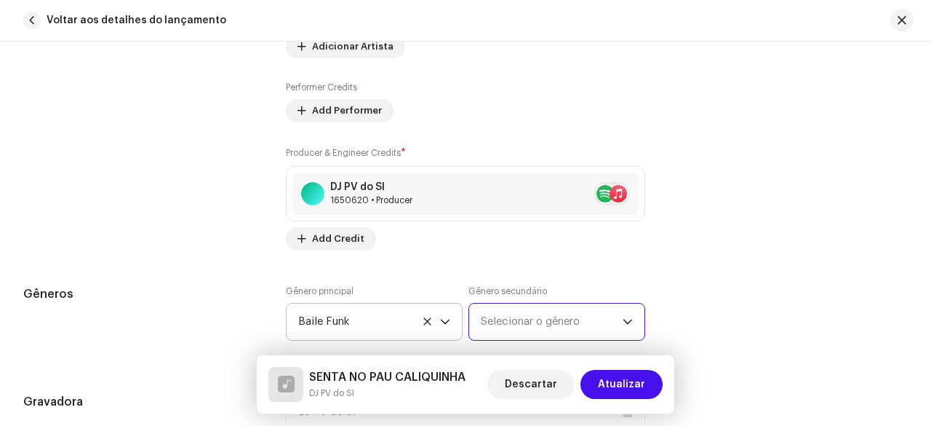
click at [522, 323] on span "Selecionar o gênero" at bounding box center [552, 321] width 142 height 36
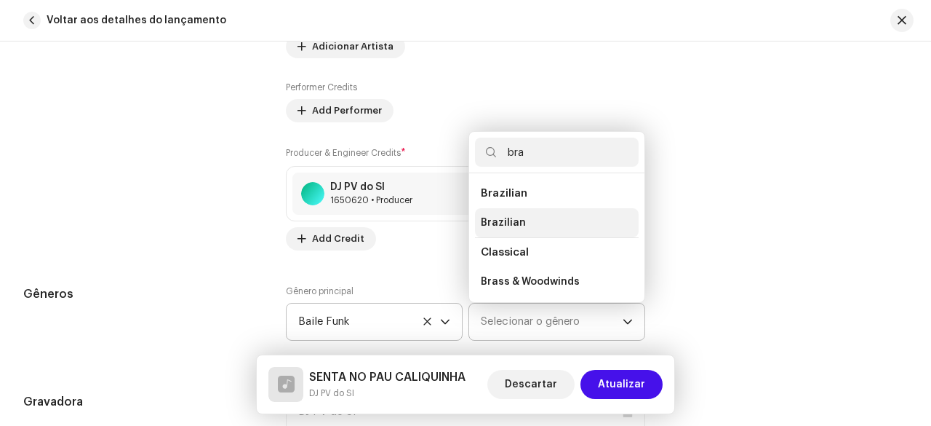
type input "bra"
click at [515, 215] on span "Brazilian" at bounding box center [503, 222] width 45 height 15
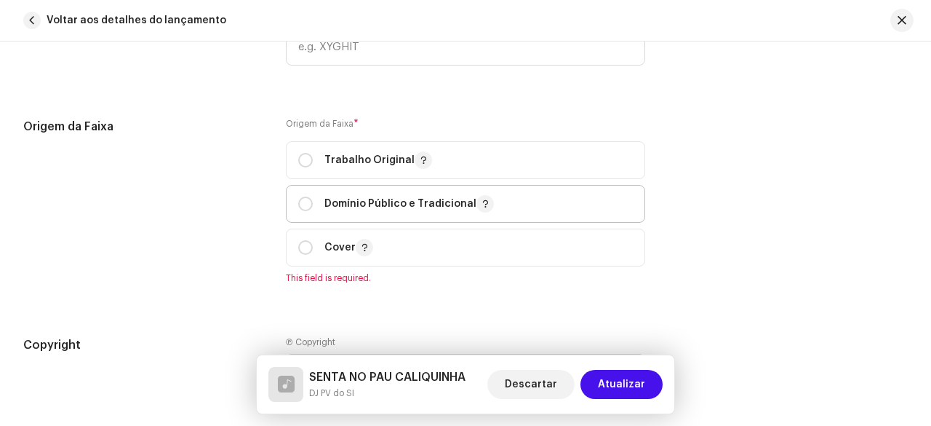
scroll to position [1790, 0]
click at [303, 161] on input "radio" at bounding box center [305, 158] width 15 height 15
radio input "true"
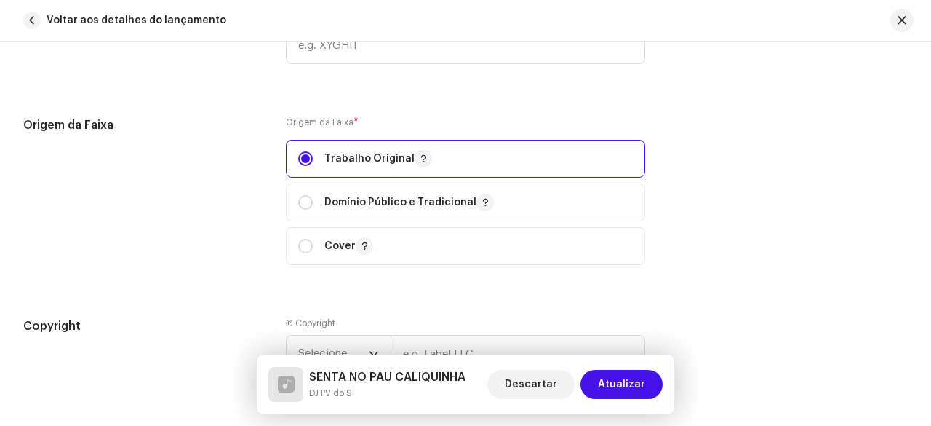
click at [222, 202] on div "Origem da Faixa" at bounding box center [142, 199] width 239 height 166
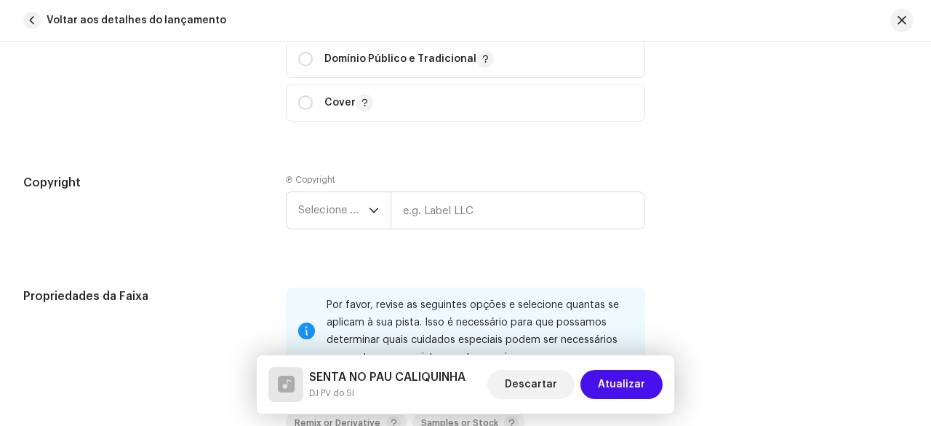
scroll to position [1935, 0]
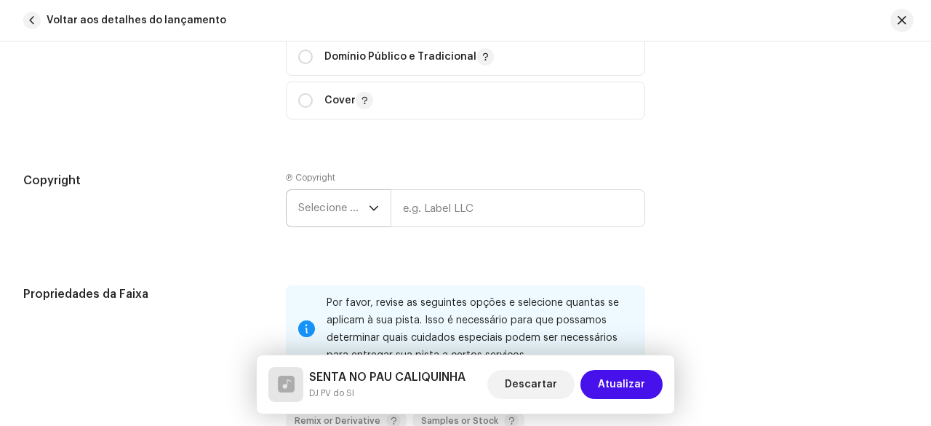
click at [345, 196] on span "Selecione o ano" at bounding box center [333, 208] width 71 height 36
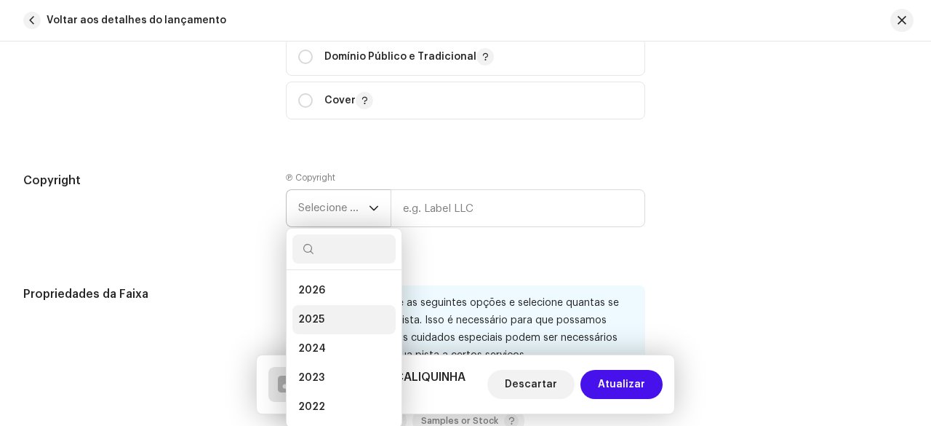
click at [311, 312] on span "2025" at bounding box center [311, 319] width 26 height 15
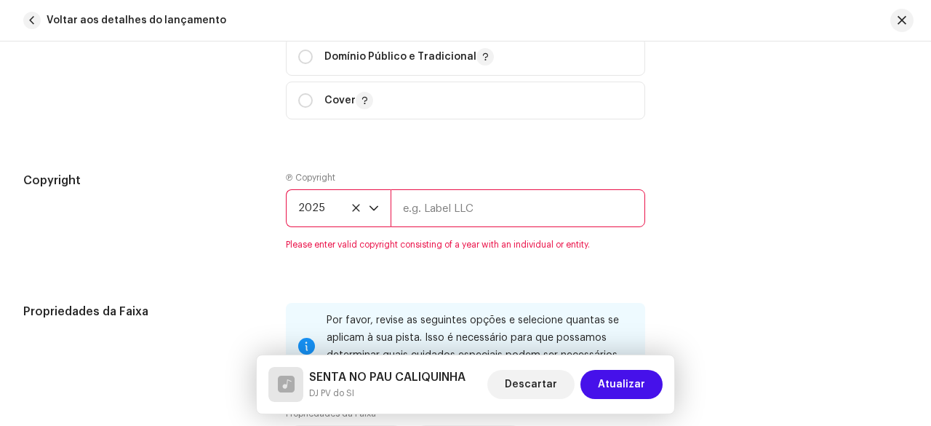
click at [437, 215] on input "text" at bounding box center [518, 208] width 255 height 38
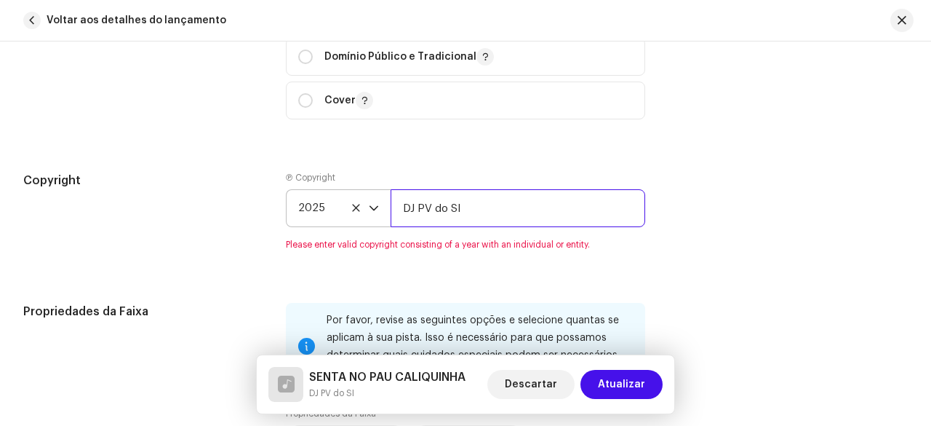
type input "DJ PV do SI"
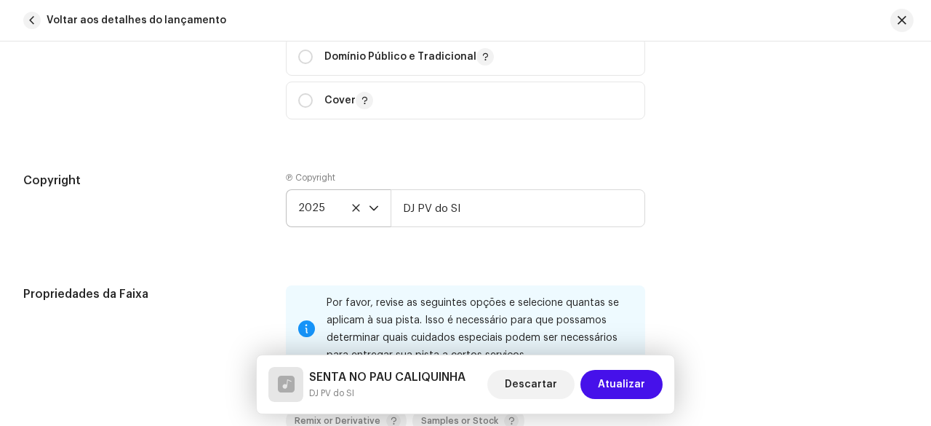
drag, startPoint x: 468, startPoint y: 208, endPoint x: 399, endPoint y: 215, distance: 68.7
click at [399, 215] on input "DJ PV do SI" at bounding box center [518, 208] width 255 height 38
click at [223, 237] on div "Copyright" at bounding box center [142, 211] width 239 height 79
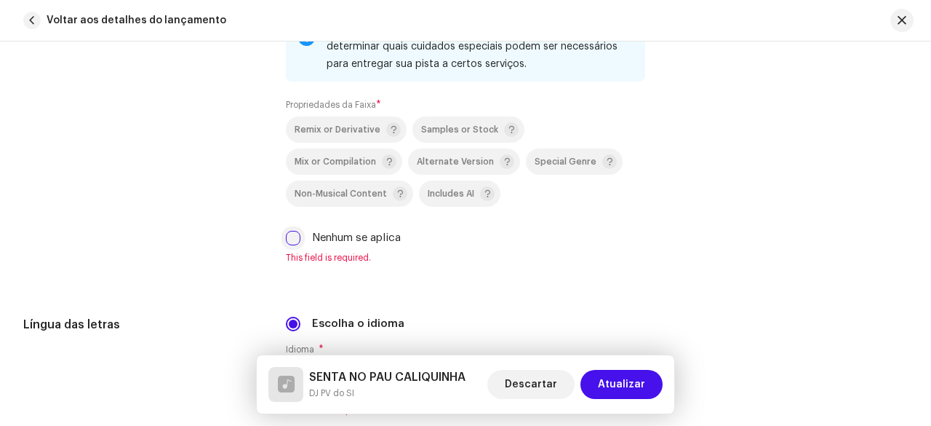
click at [286, 236] on input "Nenhum se aplica" at bounding box center [293, 238] width 15 height 15
checkbox input "true"
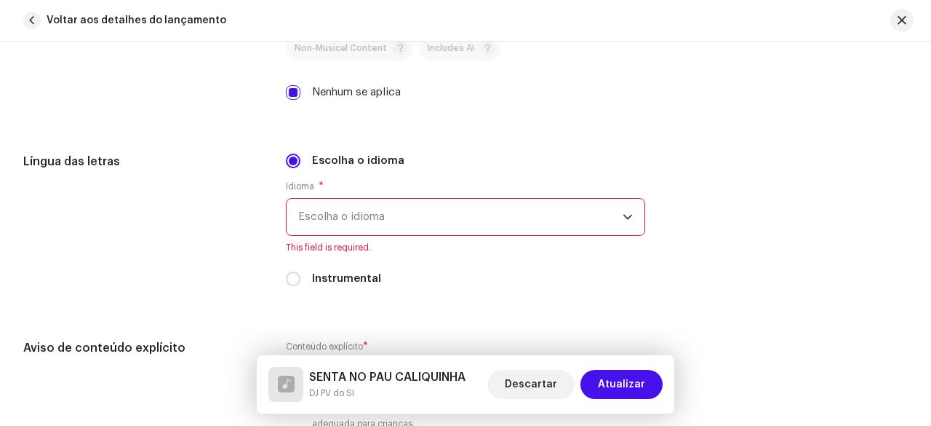
click at [374, 214] on span "Escolha o idioma" at bounding box center [460, 217] width 324 height 36
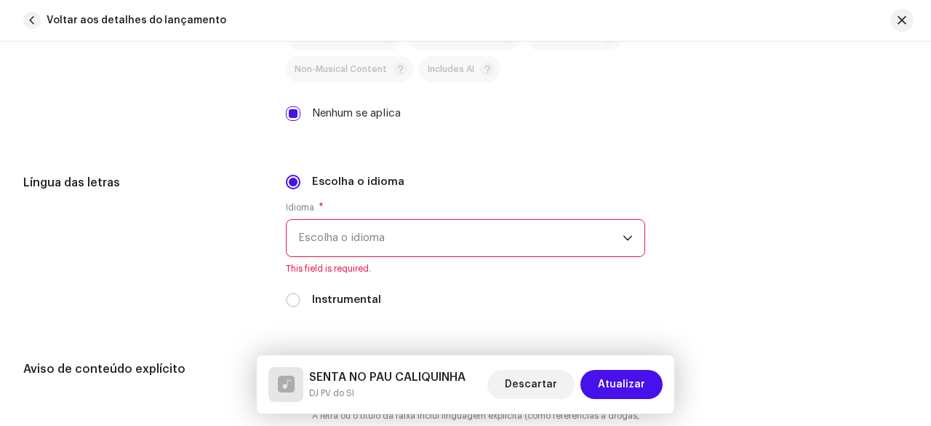
scroll to position [2346, 0]
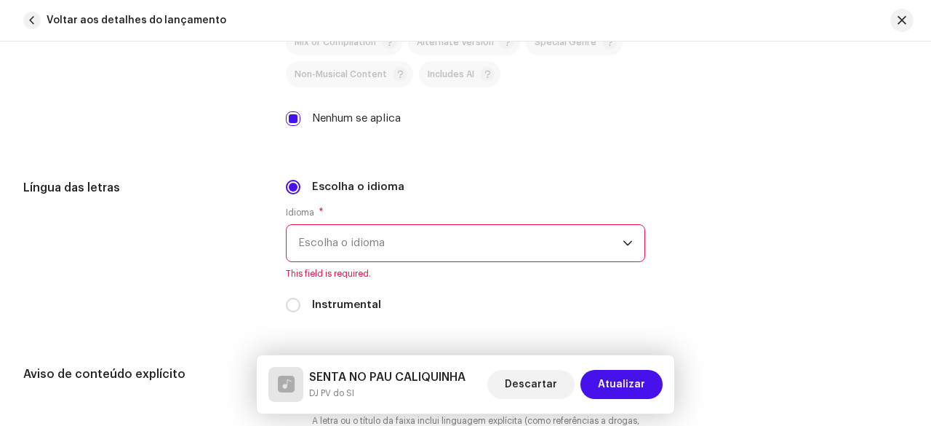
click at [391, 235] on span "Escolha o idioma" at bounding box center [460, 243] width 324 height 36
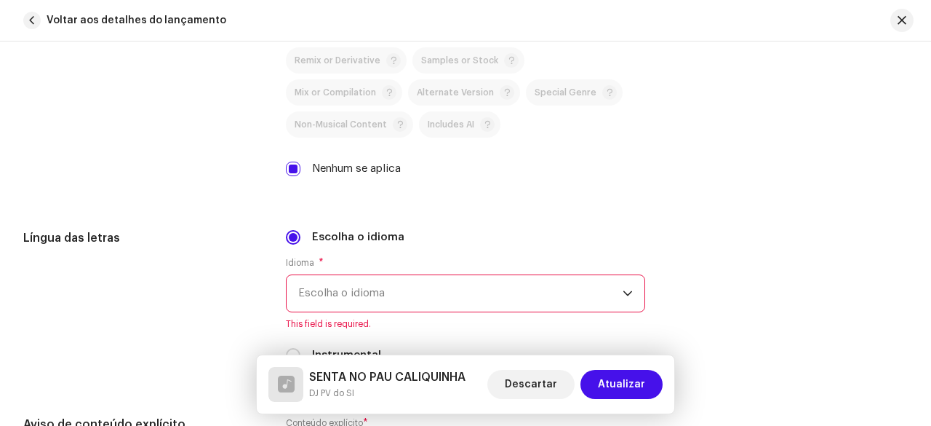
scroll to position [2273, 0]
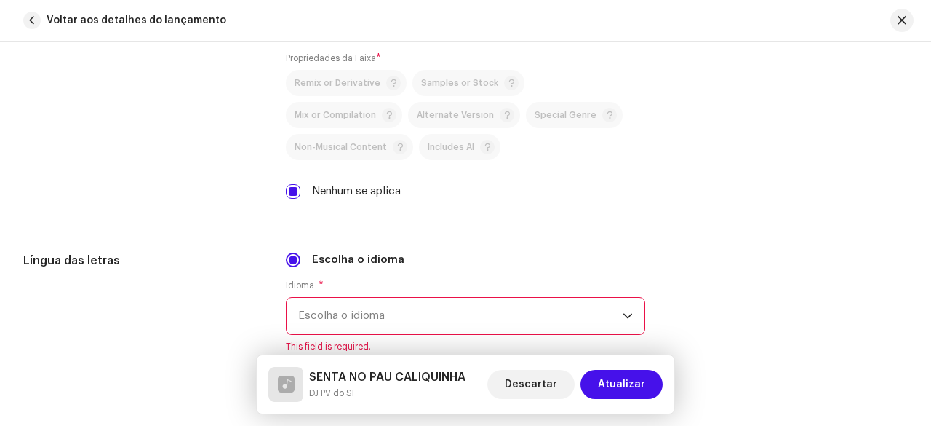
click at [415, 298] on span "Escolha o idioma" at bounding box center [460, 316] width 324 height 36
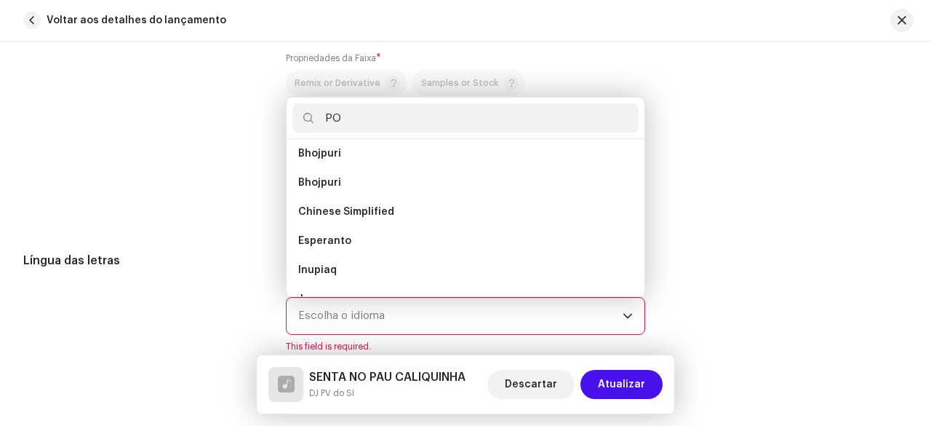
scroll to position [0, 0]
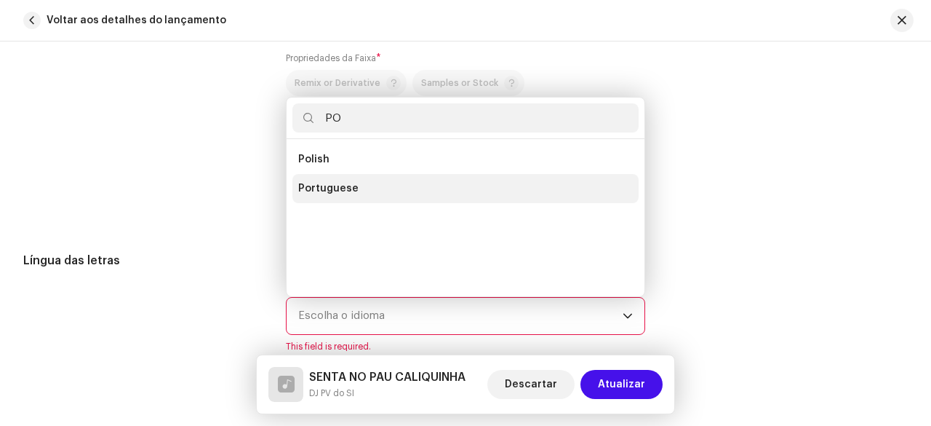
type input "PO"
click at [337, 187] on span "Portuguese" at bounding box center [328, 188] width 60 height 15
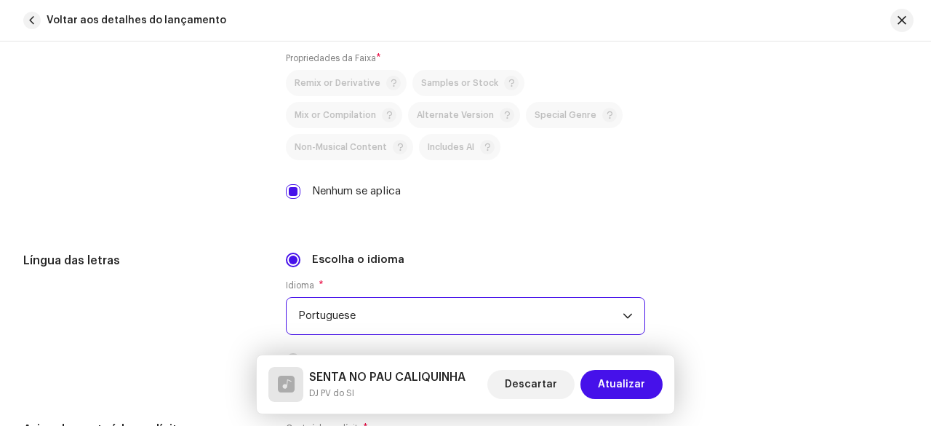
click at [159, 199] on div "Propriedades da Faixa" at bounding box center [142, 82] width 239 height 269
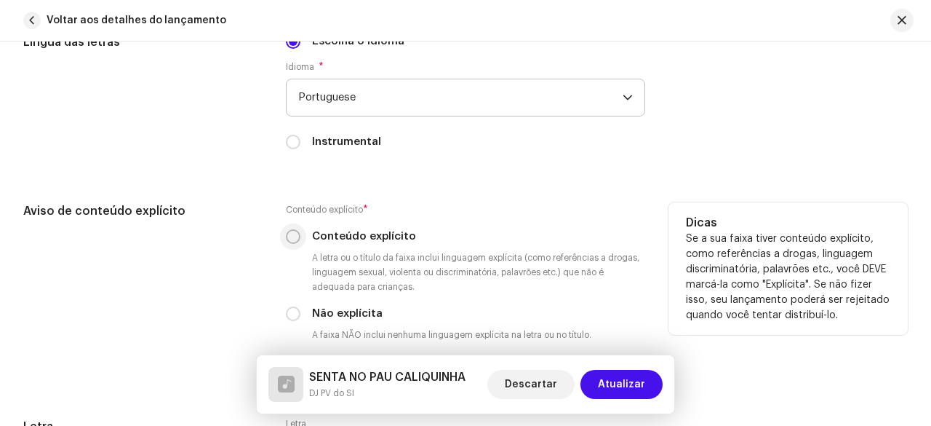
click at [288, 231] on input "Conteúdo explícito" at bounding box center [293, 236] width 15 height 15
radio input "true"
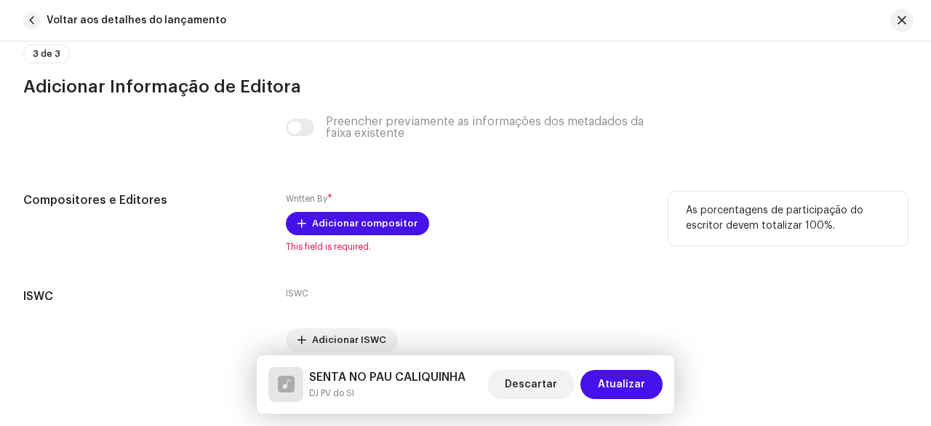
scroll to position [3000, 0]
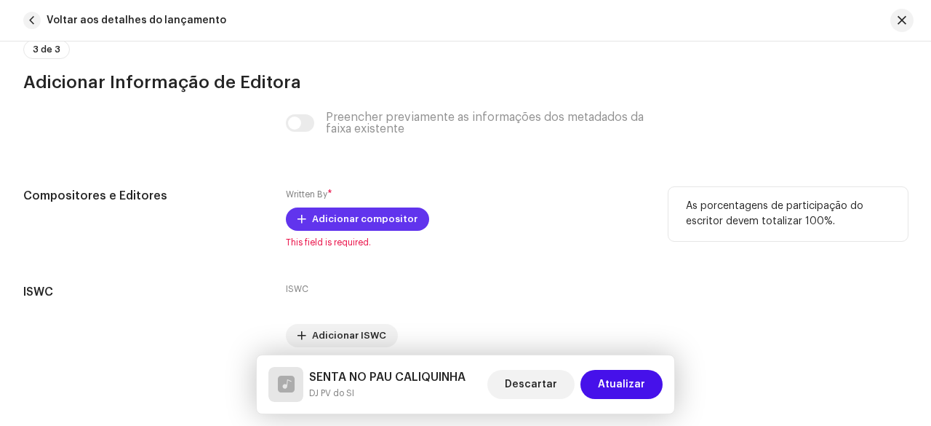
click at [341, 218] on span "Adicionar compositor" at bounding box center [364, 218] width 105 height 29
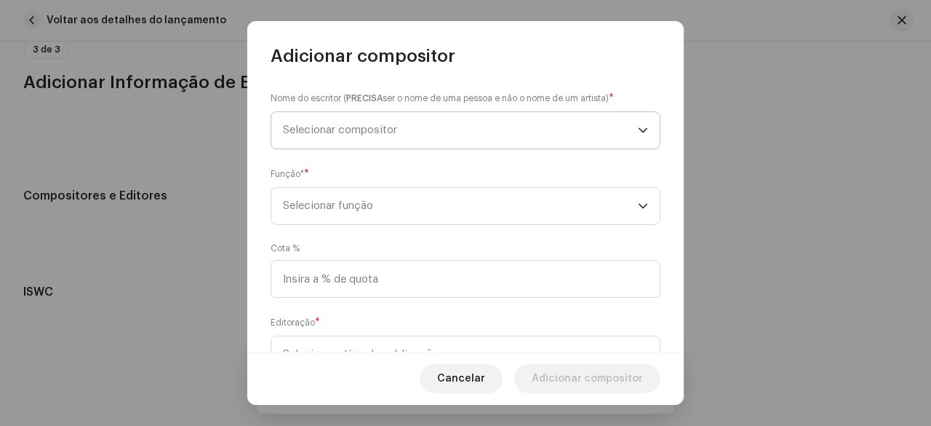
click at [363, 142] on span "Selecionar compositor" at bounding box center [460, 130] width 355 height 36
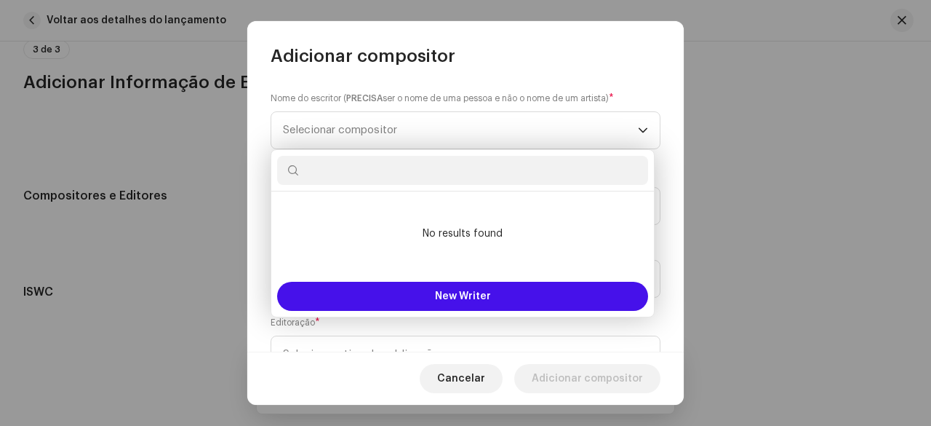
type input "n"
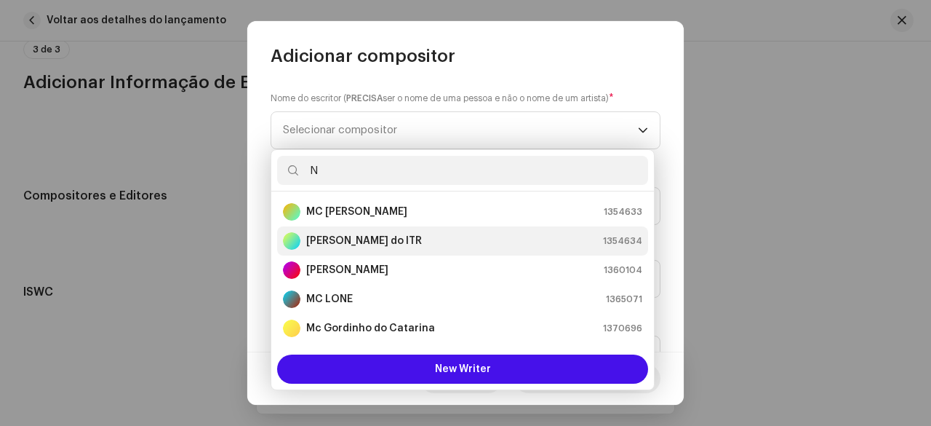
type input "N"
click at [408, 239] on div "[PERSON_NAME] do ITR 1354634" at bounding box center [462, 240] width 359 height 17
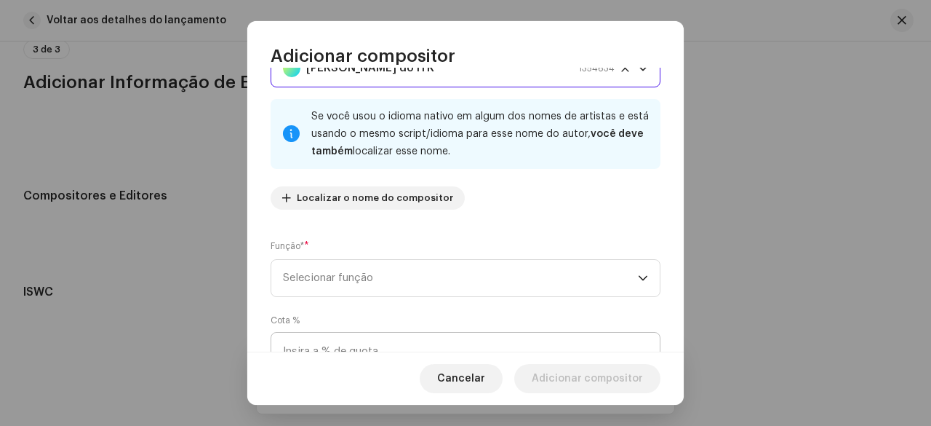
scroll to position [146, 0]
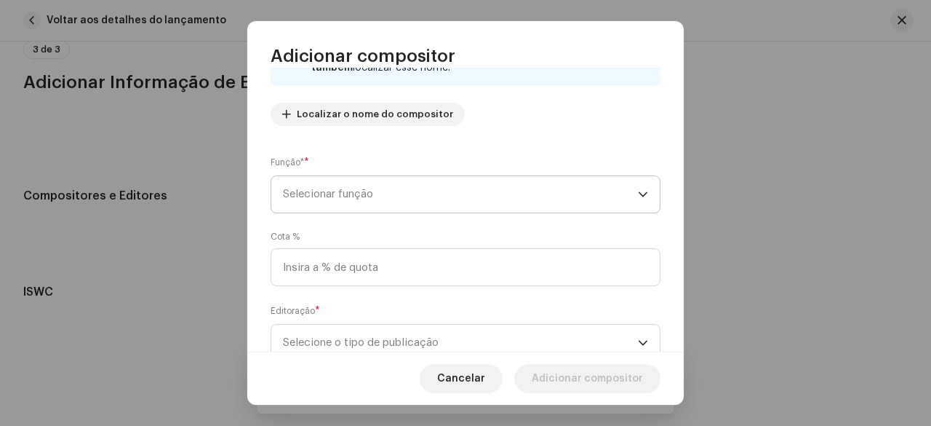
click at [377, 204] on span "Selecionar função" at bounding box center [460, 194] width 355 height 36
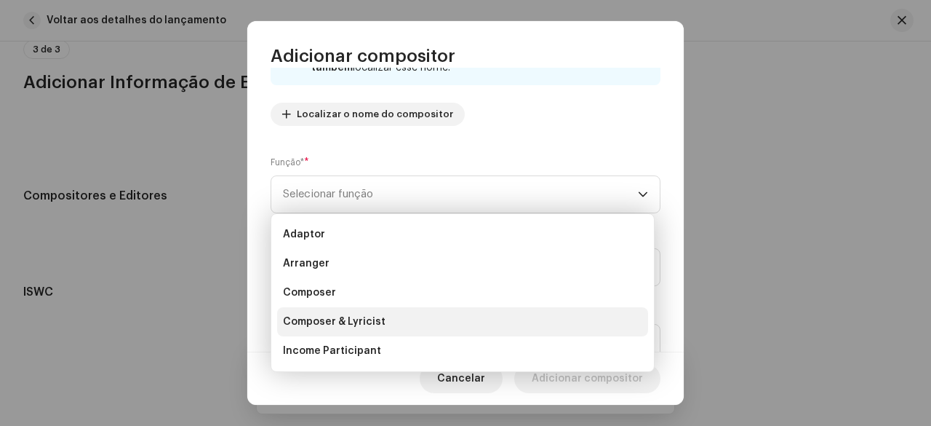
click at [362, 321] on span "Composer & Lyricist" at bounding box center [334, 321] width 103 height 15
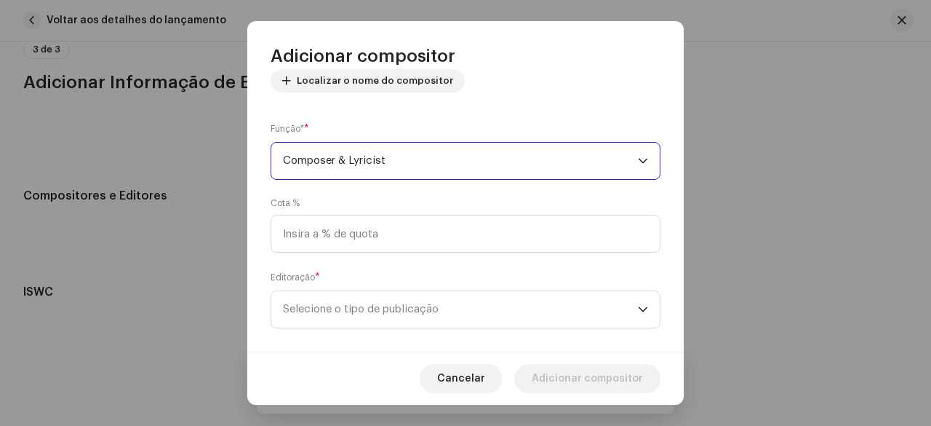
scroll to position [196, 0]
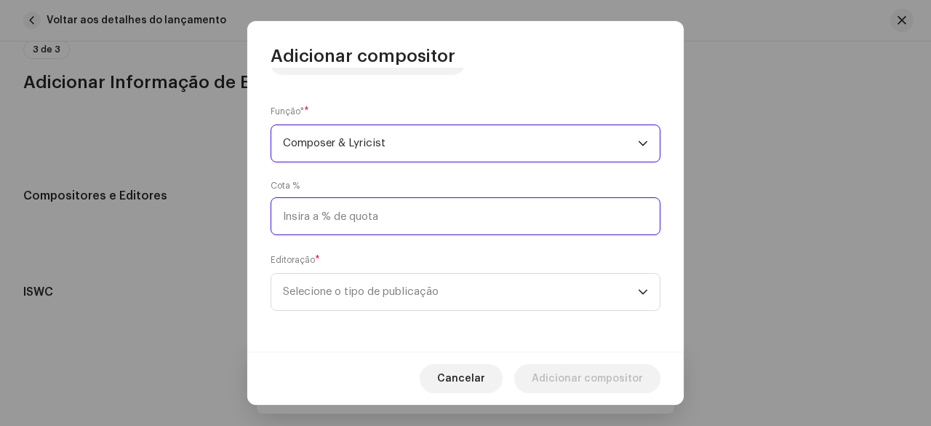
click at [356, 223] on input at bounding box center [466, 216] width 390 height 38
type input "33,34"
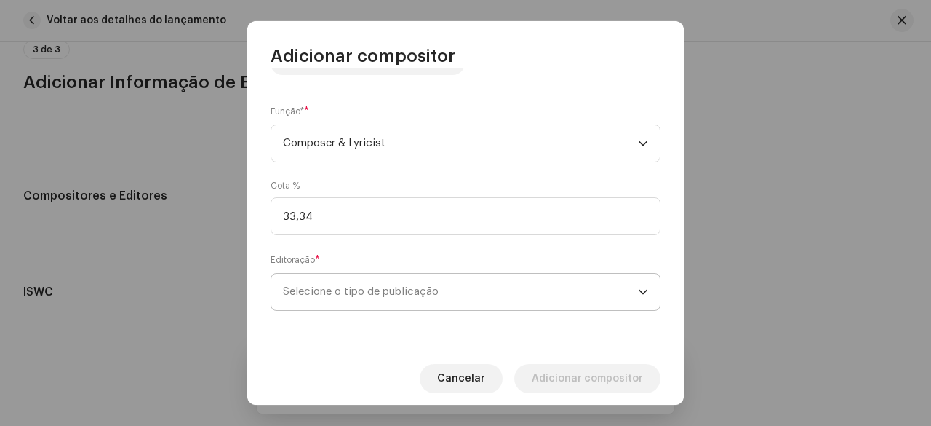
click at [407, 296] on span "Selecione o tipo de publicação" at bounding box center [460, 292] width 355 height 36
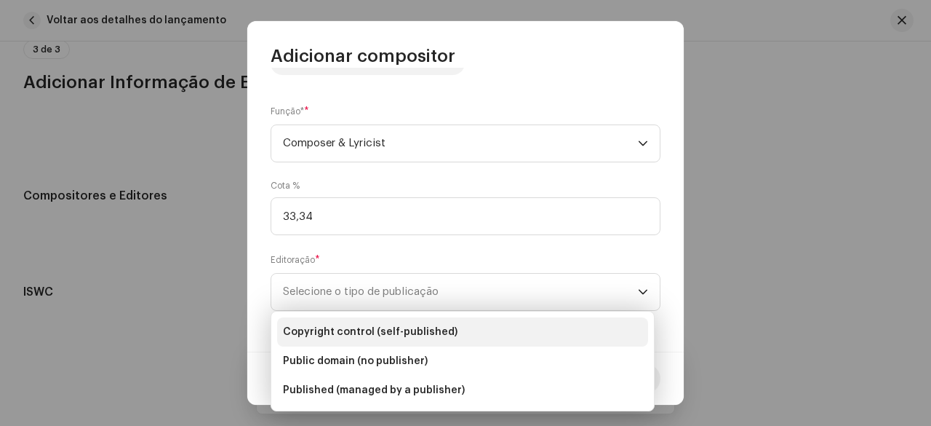
click at [391, 328] on span "Copyright control (self-published)" at bounding box center [370, 331] width 175 height 15
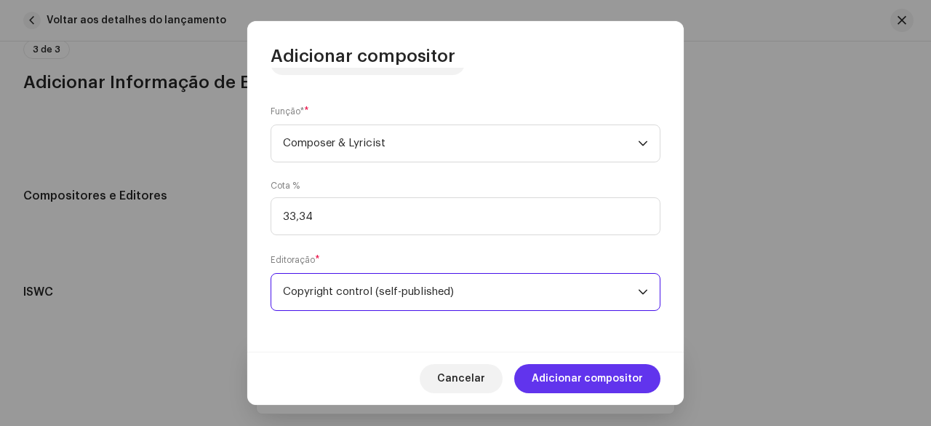
click at [575, 372] on span "Adicionar compositor" at bounding box center [587, 378] width 111 height 29
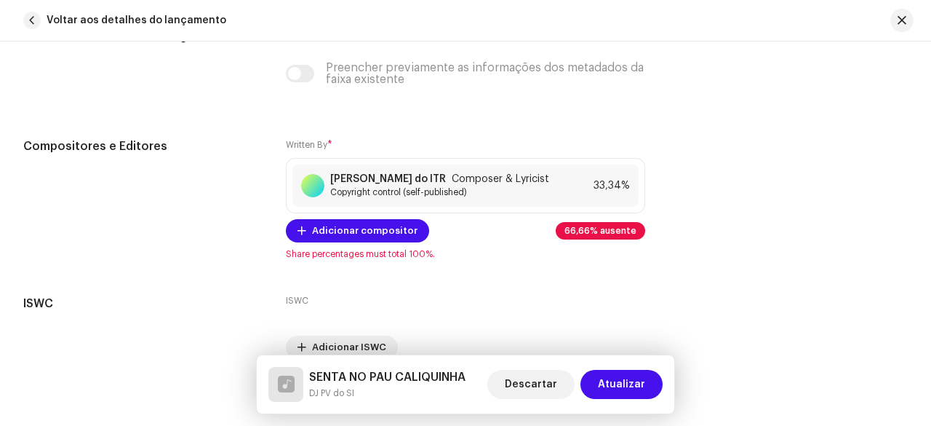
scroll to position [3073, 0]
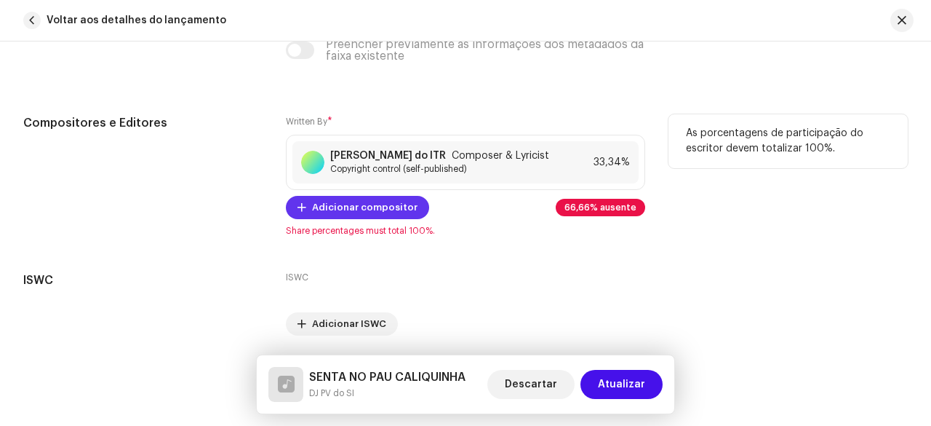
click at [355, 203] on span "Adicionar compositor" at bounding box center [364, 207] width 105 height 29
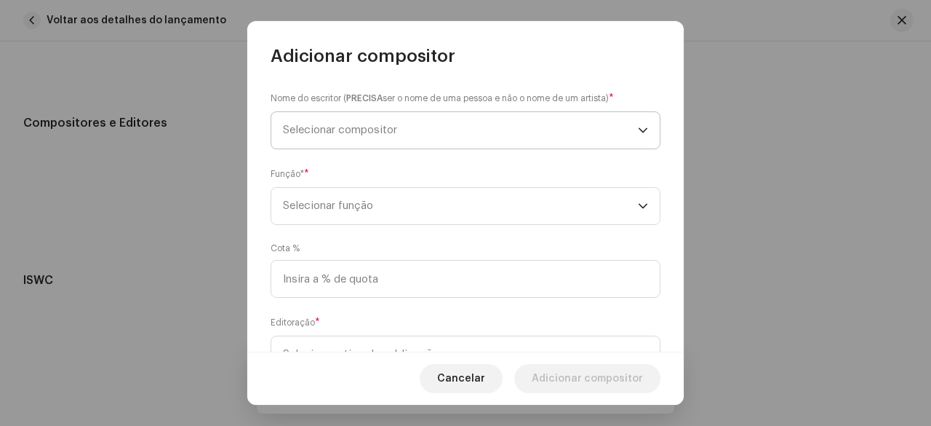
click at [375, 136] on span "Selecionar compositor" at bounding box center [460, 130] width 355 height 36
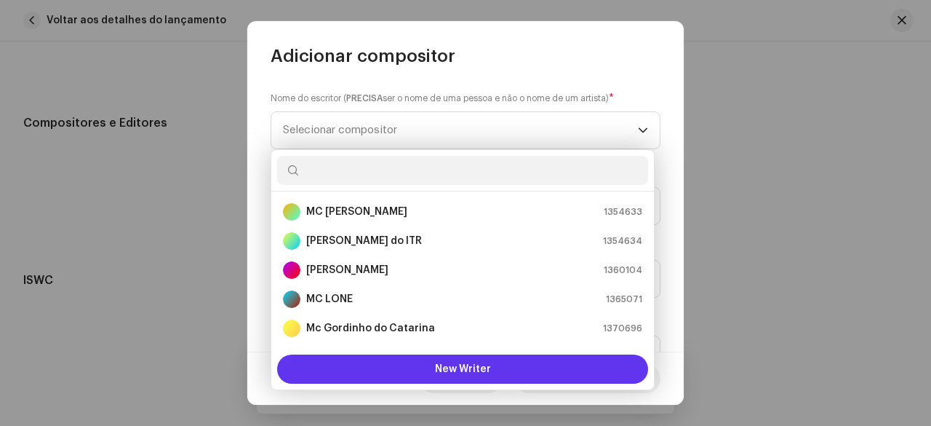
scroll to position [23, 0]
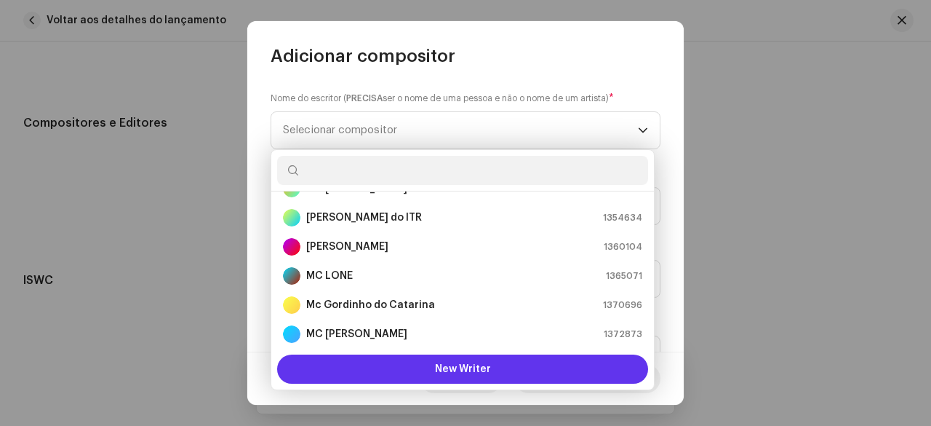
click at [396, 365] on button "New Writer" at bounding box center [462, 368] width 371 height 29
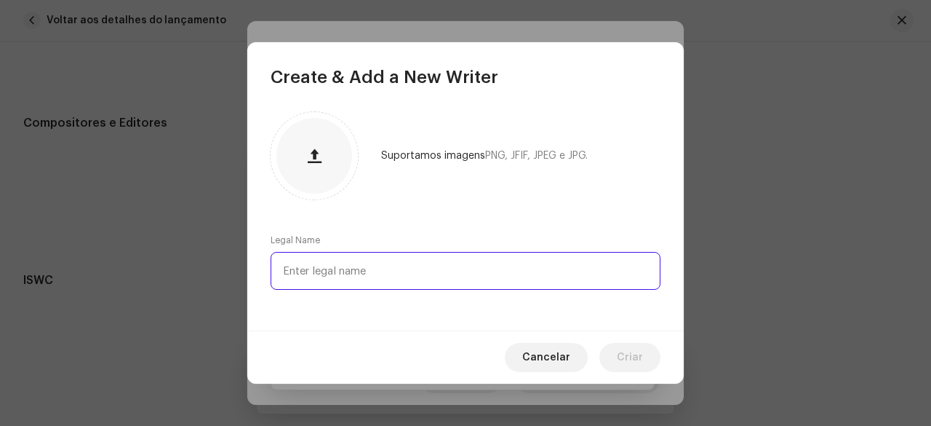
click at [365, 274] on input "text" at bounding box center [466, 271] width 390 height 38
type input "Mc Nael"
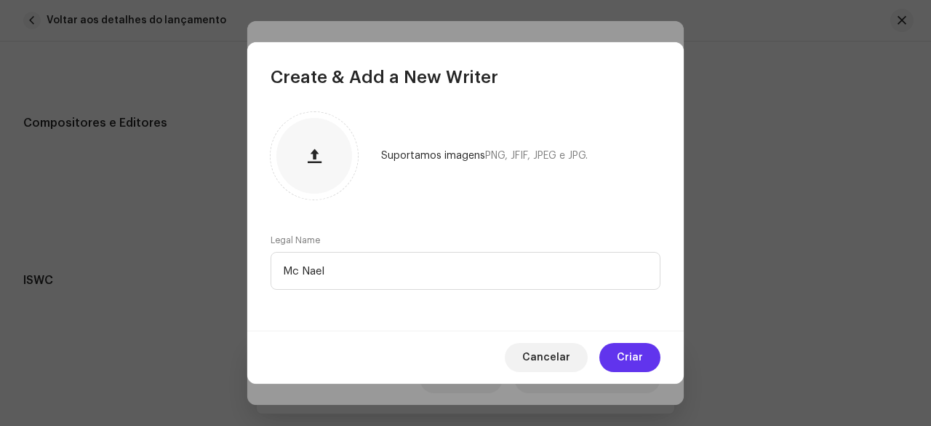
click at [628, 354] on span "Criar" at bounding box center [630, 357] width 26 height 29
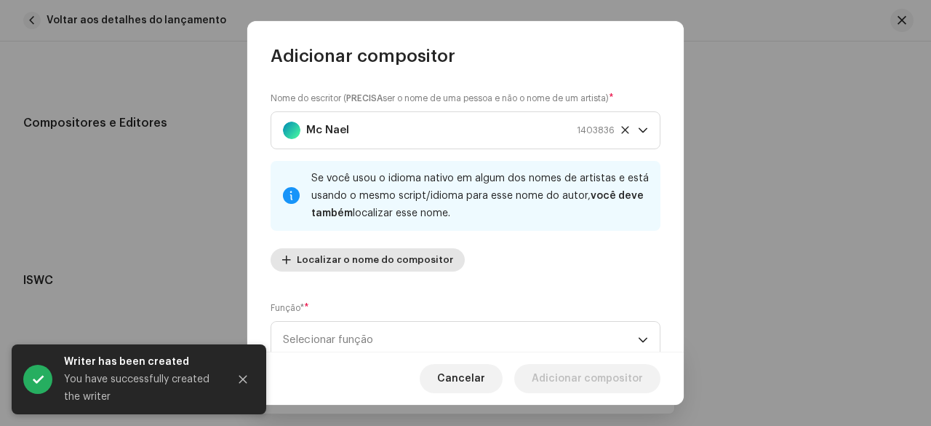
scroll to position [73, 0]
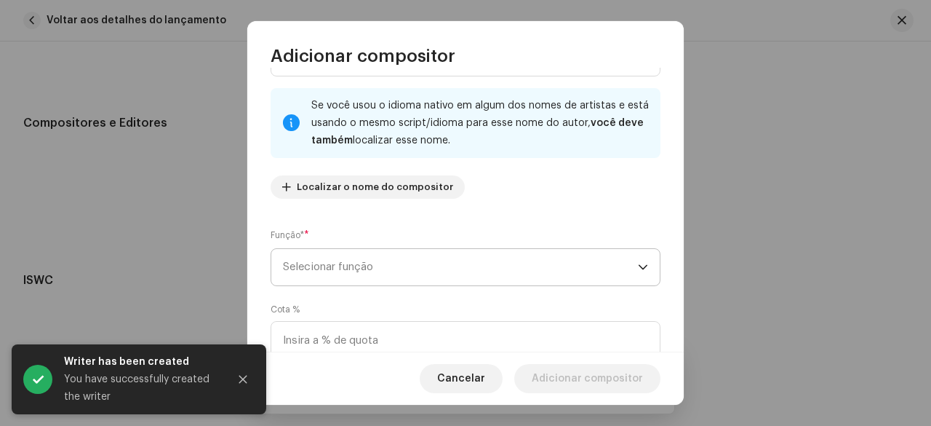
click at [352, 266] on span "Selecionar função" at bounding box center [460, 267] width 355 height 36
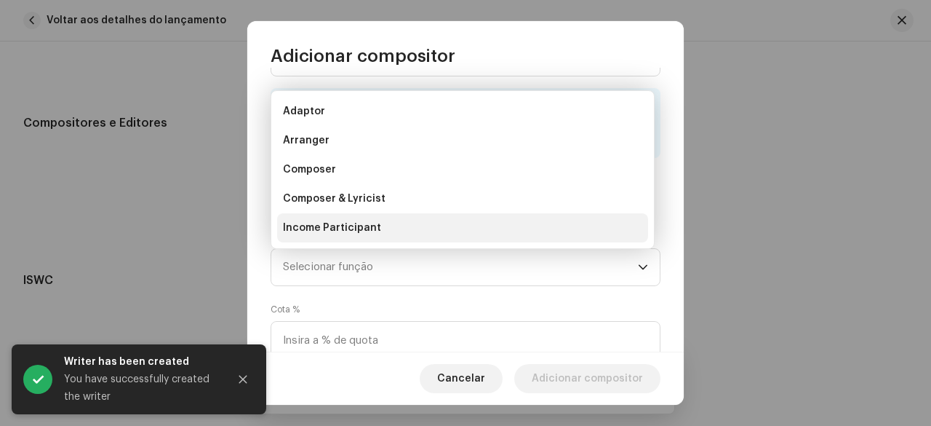
scroll to position [23, 0]
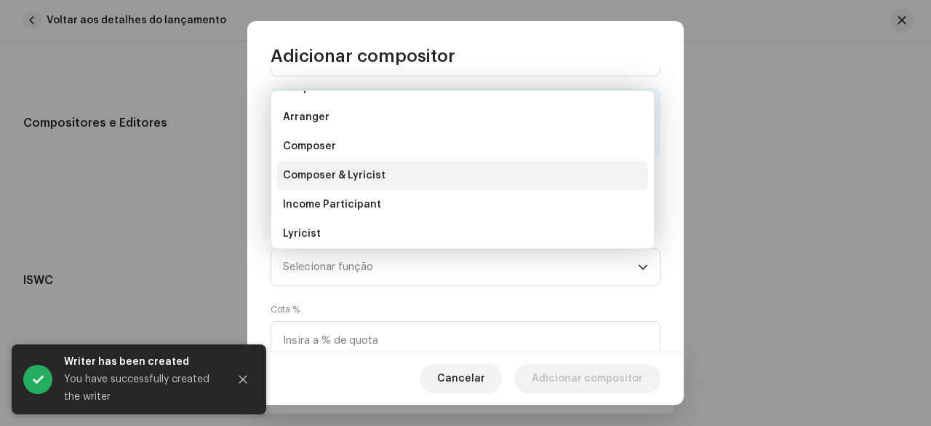
click at [341, 174] on span "Composer & Lyricist" at bounding box center [334, 175] width 103 height 15
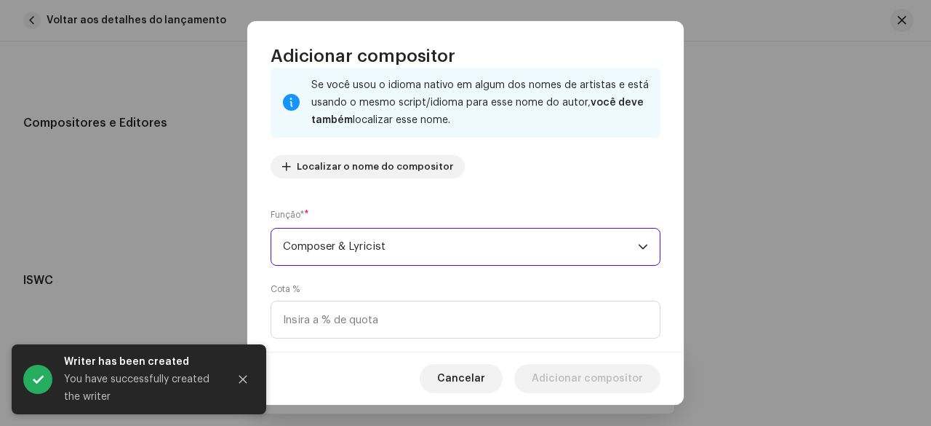
scroll to position [146, 0]
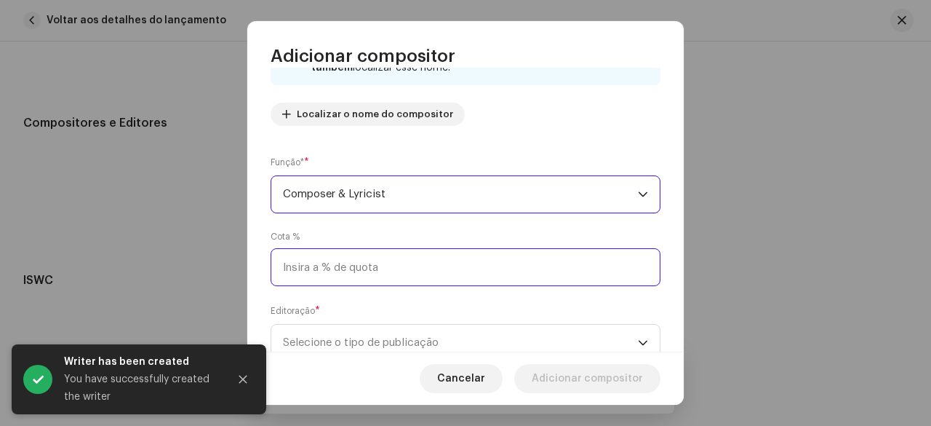
click at [341, 273] on input at bounding box center [466, 267] width 390 height 38
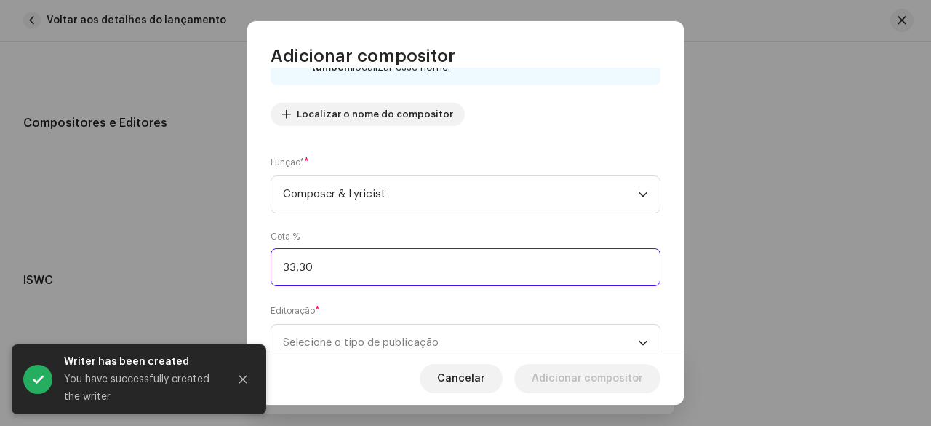
type input "33,33"
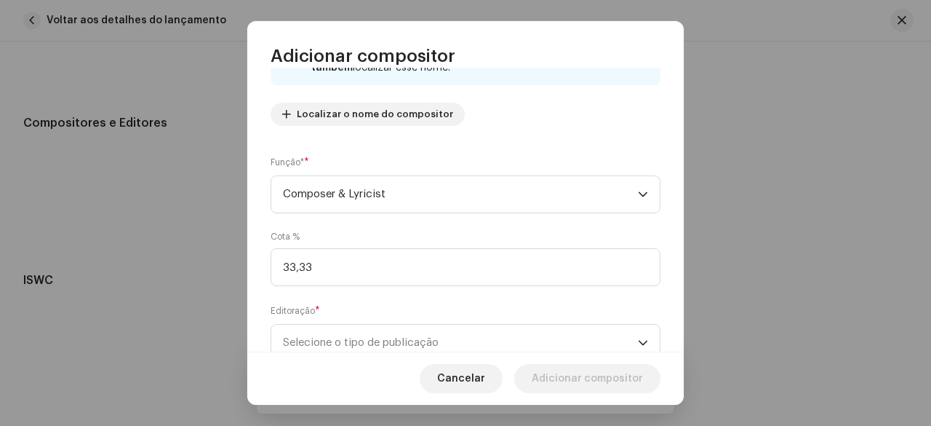
click at [358, 231] on div "Cota % 33,33" at bounding box center [466, 258] width 390 height 55
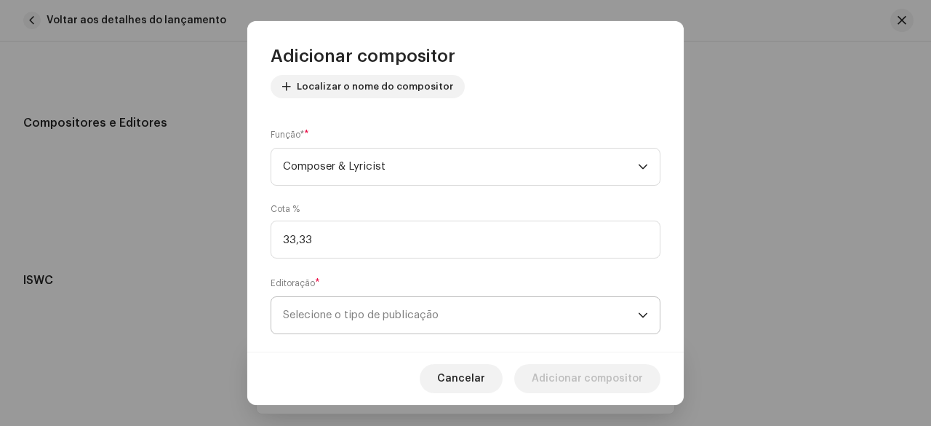
scroll to position [196, 0]
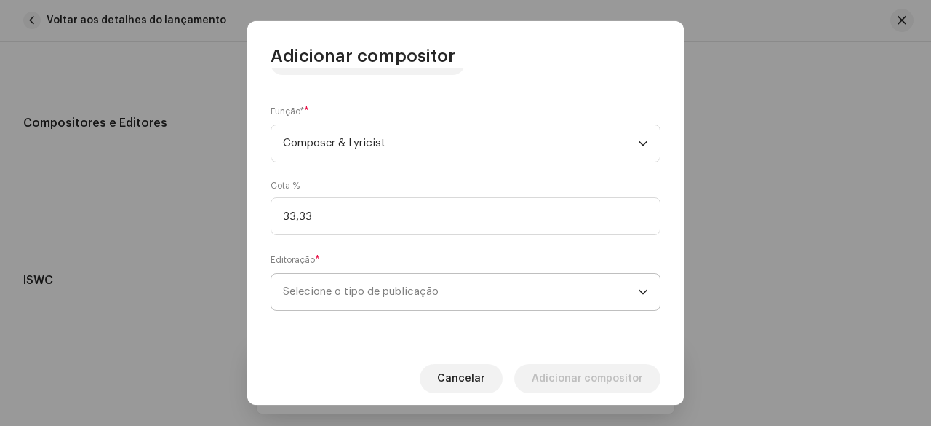
click at [381, 297] on span "Selecione o tipo de publicação" at bounding box center [460, 292] width 355 height 36
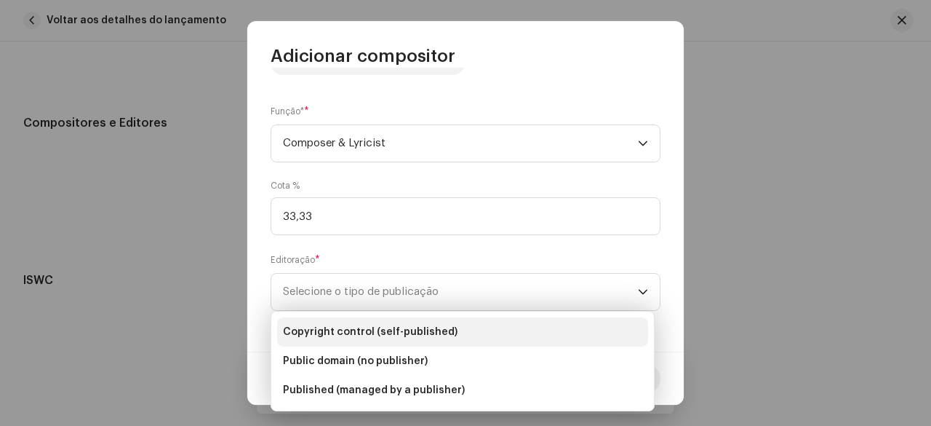
click at [362, 332] on span "Copyright control (self-published)" at bounding box center [370, 331] width 175 height 15
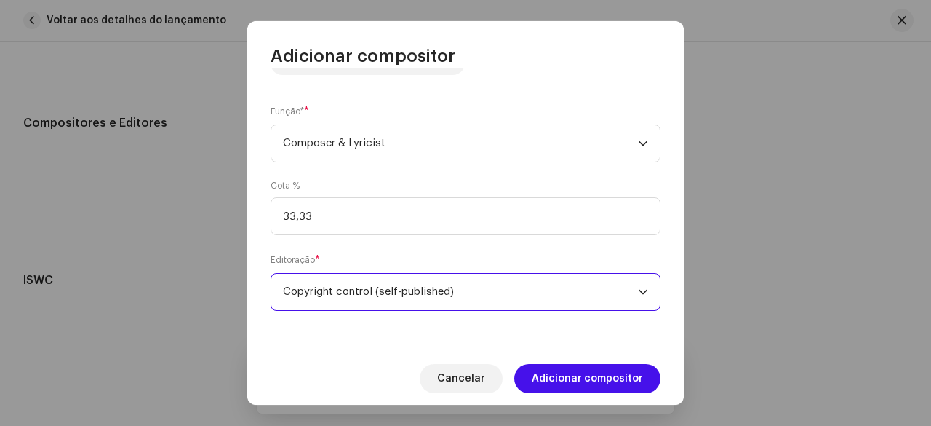
click at [348, 256] on div "Editoração * Copyright control (self-published)" at bounding box center [466, 281] width 390 height 58
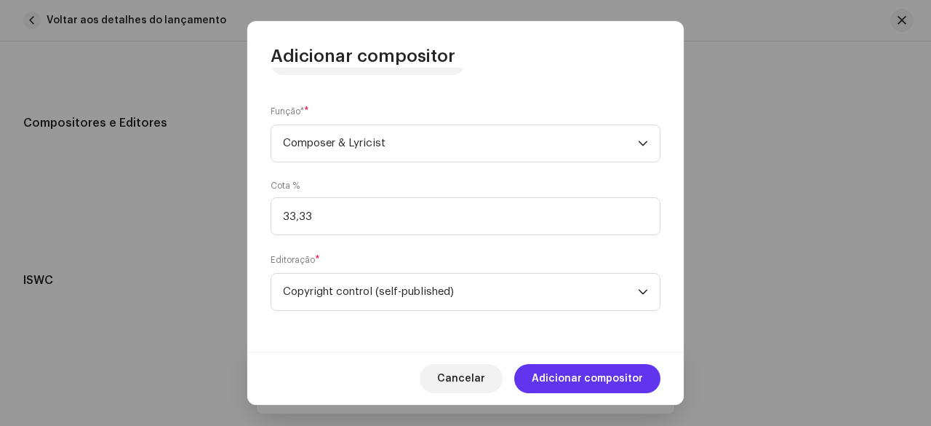
click at [590, 381] on span "Adicionar compositor" at bounding box center [587, 378] width 111 height 29
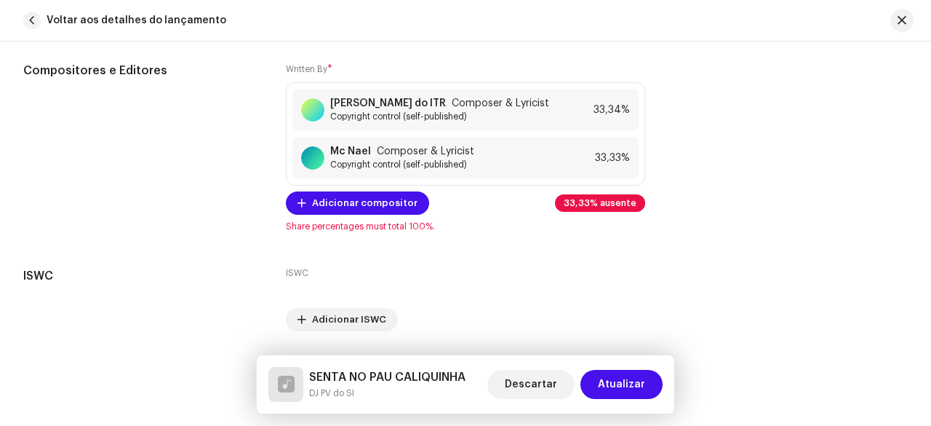
scroll to position [3146, 0]
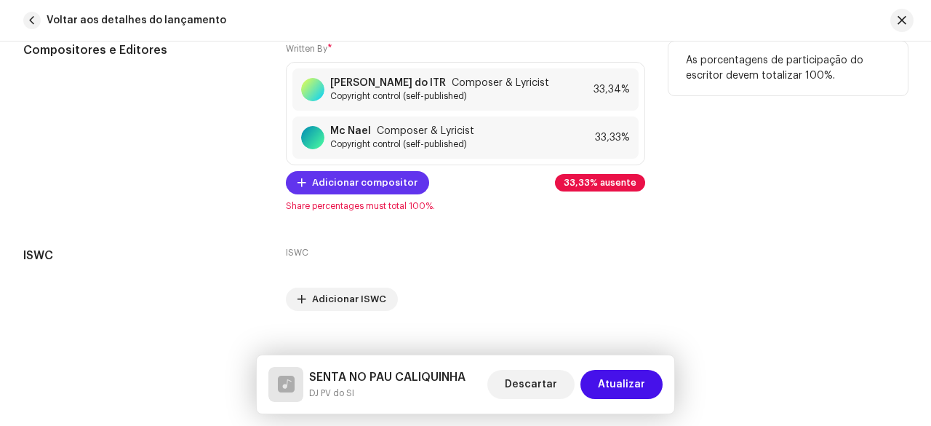
click at [364, 183] on span "Adicionar compositor" at bounding box center [364, 182] width 105 height 29
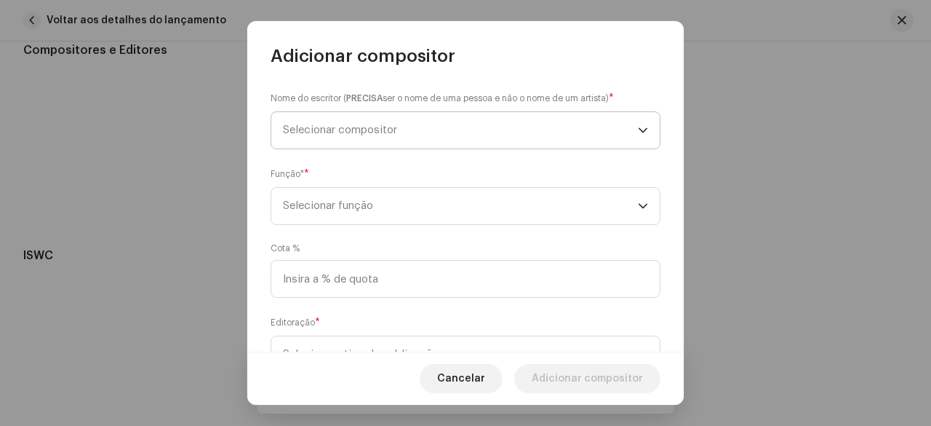
click at [366, 126] on span "Selecionar compositor" at bounding box center [340, 129] width 114 height 11
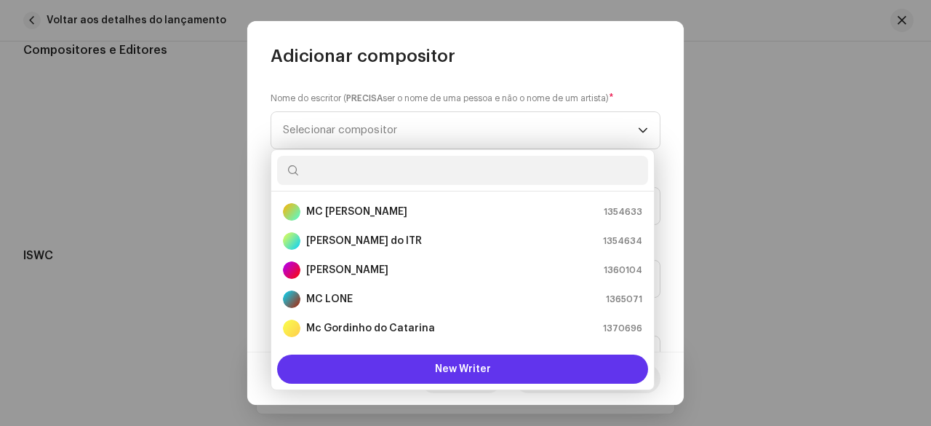
scroll to position [23, 0]
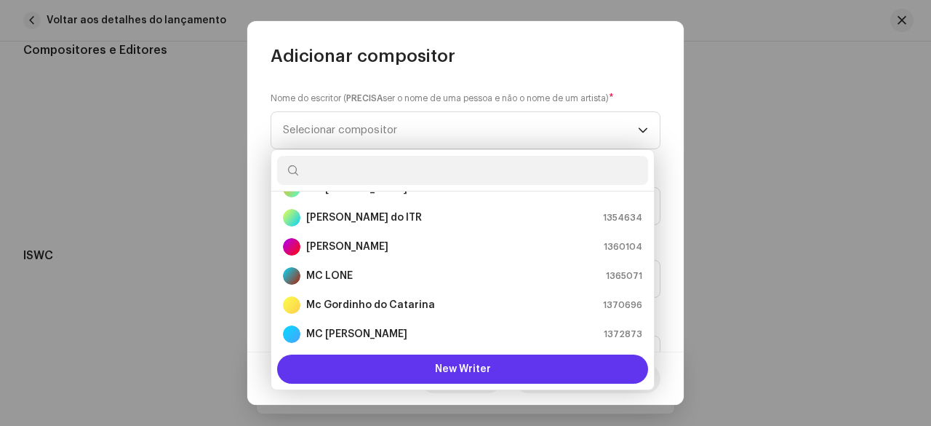
click at [389, 365] on button "New Writer" at bounding box center [462, 368] width 371 height 29
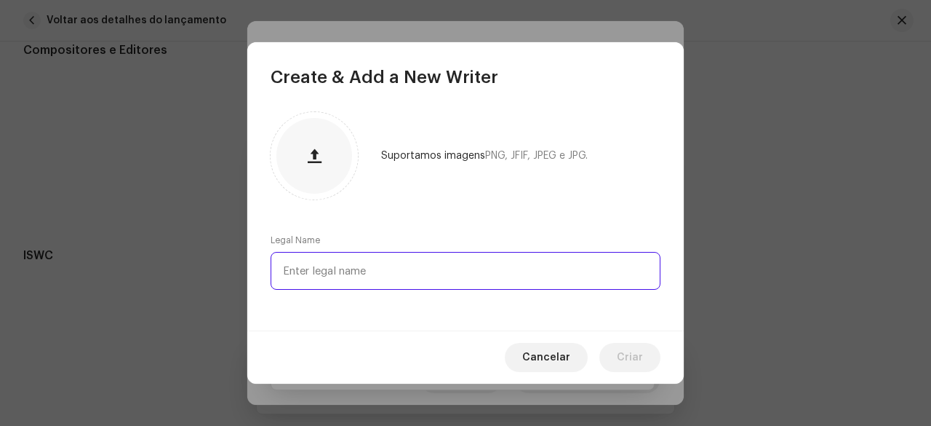
click at [361, 269] on input "text" at bounding box center [466, 271] width 390 height 38
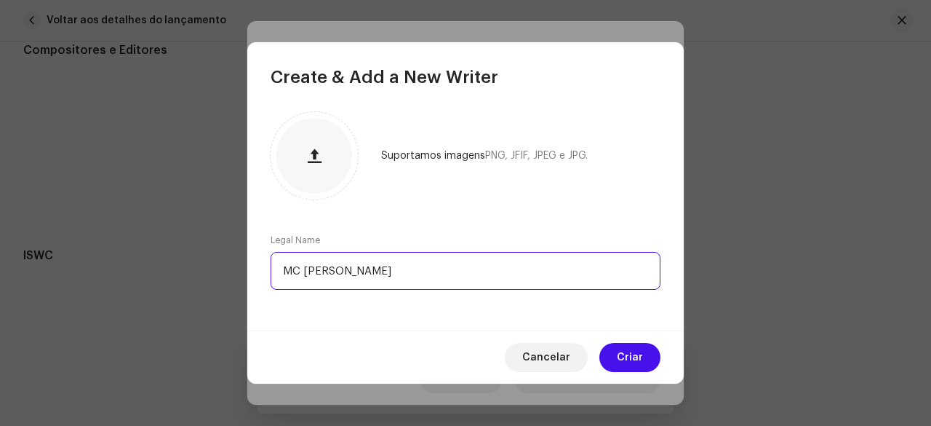
type input "MC [PERSON_NAME]"
click at [445, 215] on div "Suportamos imagens PNG, JFIF, JPEG e JPG. Legal Name MC [PERSON_NAME]" at bounding box center [465, 210] width 437 height 242
drag, startPoint x: 629, startPoint y: 365, endPoint x: 611, endPoint y: 354, distance: 20.2
click at [629, 365] on span "Criar" at bounding box center [630, 357] width 26 height 29
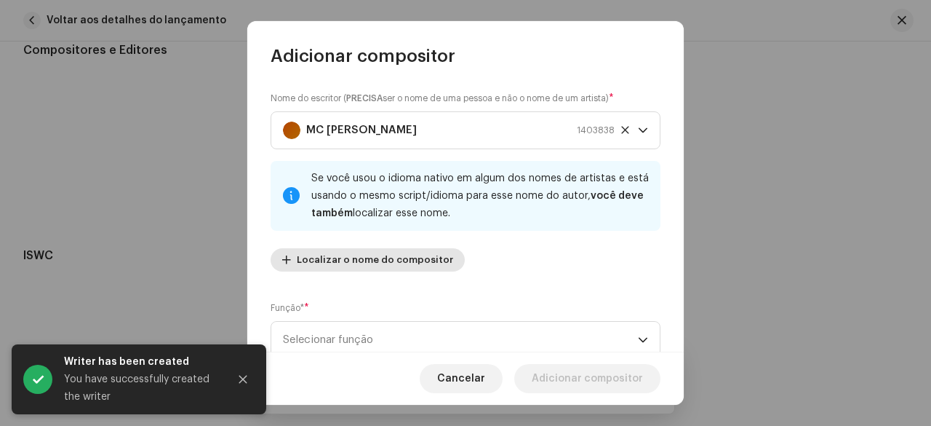
scroll to position [73, 0]
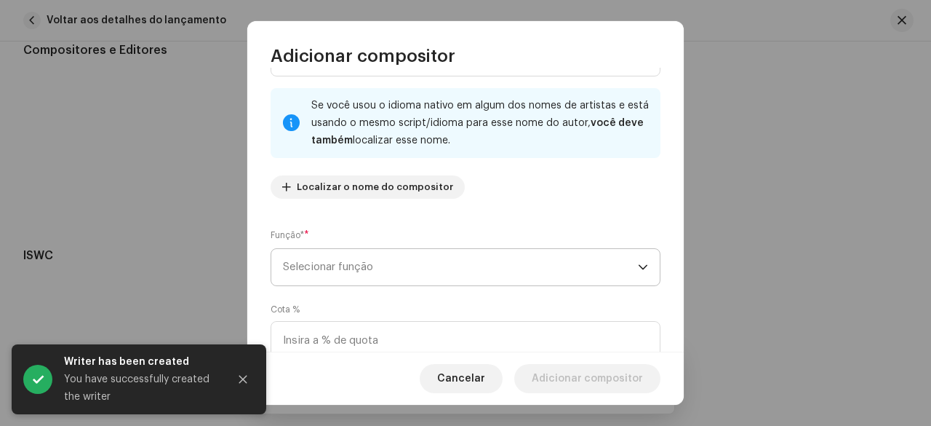
click at [375, 268] on span "Selecionar função" at bounding box center [460, 267] width 355 height 36
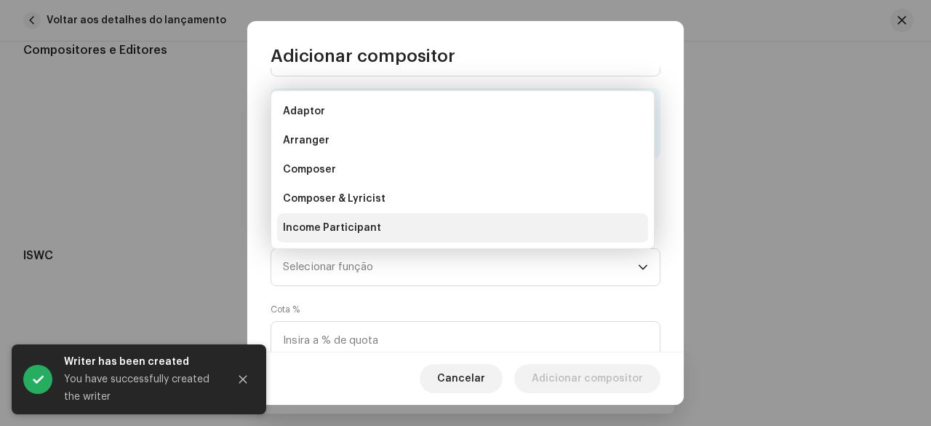
scroll to position [23, 0]
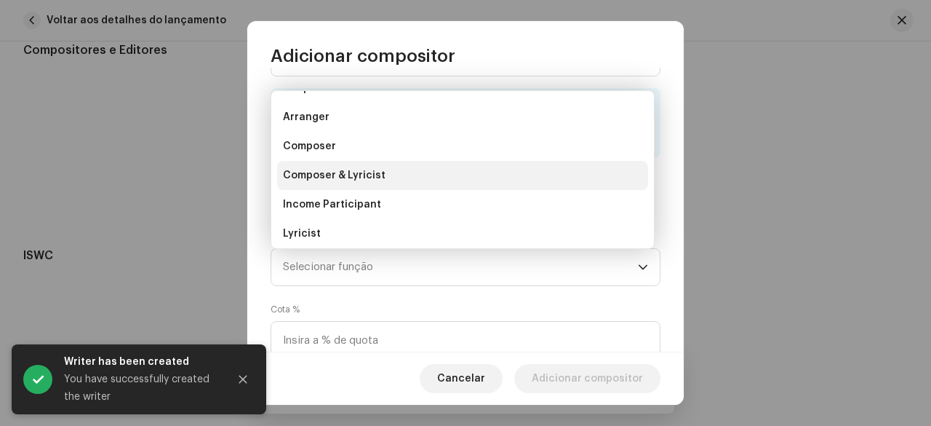
click at [359, 176] on span "Composer & Lyricist" at bounding box center [334, 175] width 103 height 15
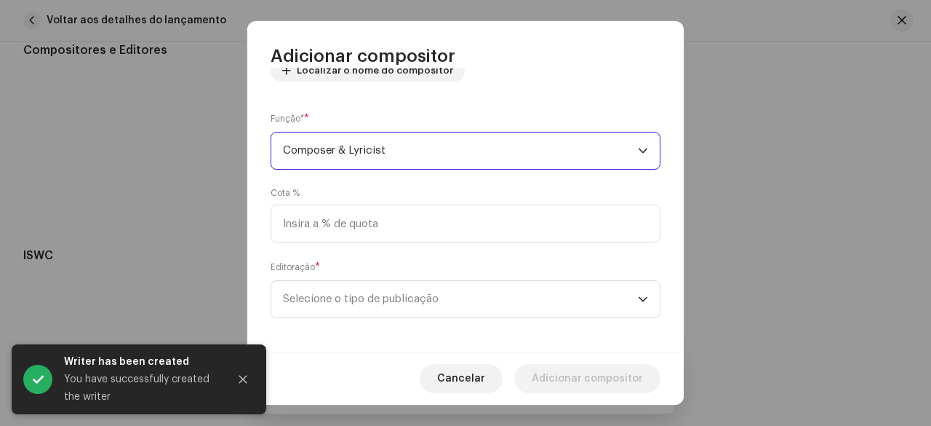
scroll to position [196, 0]
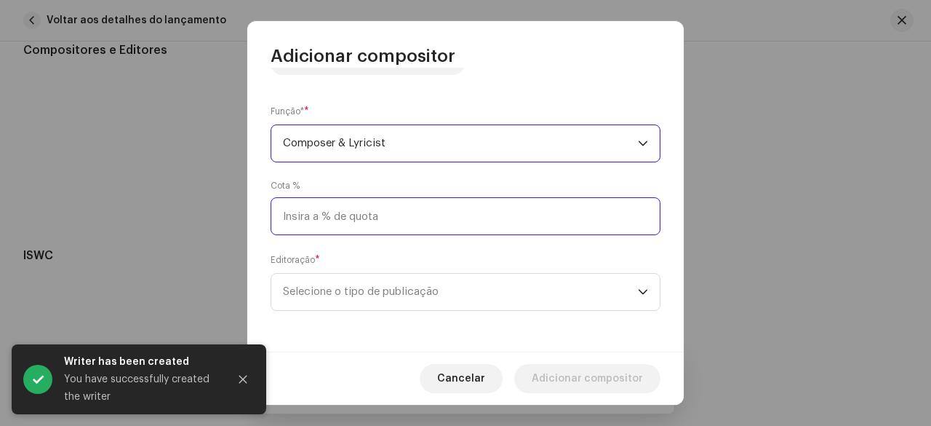
click at [341, 220] on input at bounding box center [466, 216] width 390 height 38
type input "33,33"
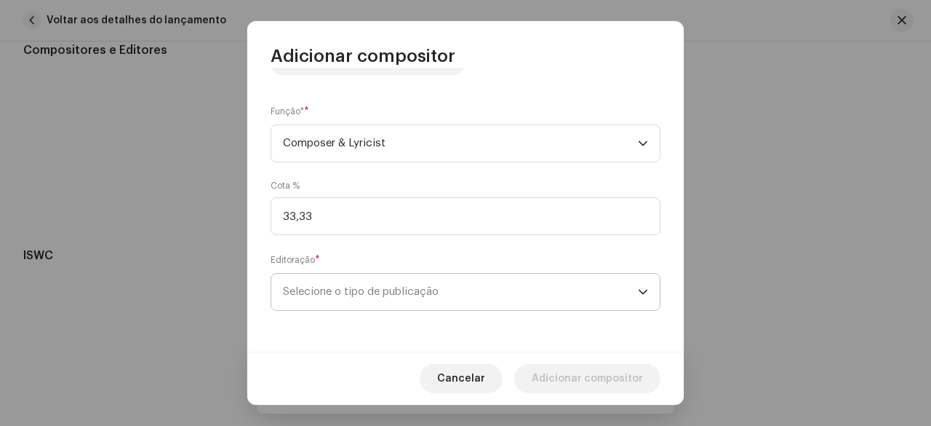
click at [383, 290] on span "Selecione o tipo de publicação" at bounding box center [460, 292] width 355 height 36
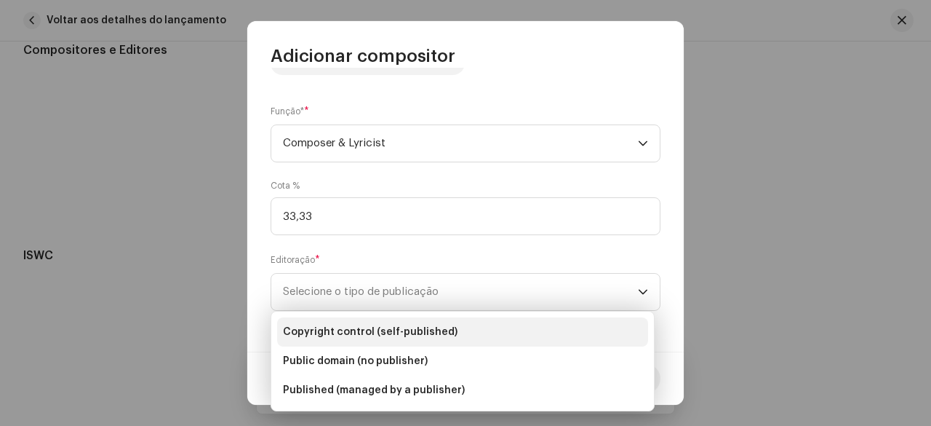
click at [378, 331] on span "Copyright control (self-published)" at bounding box center [370, 331] width 175 height 15
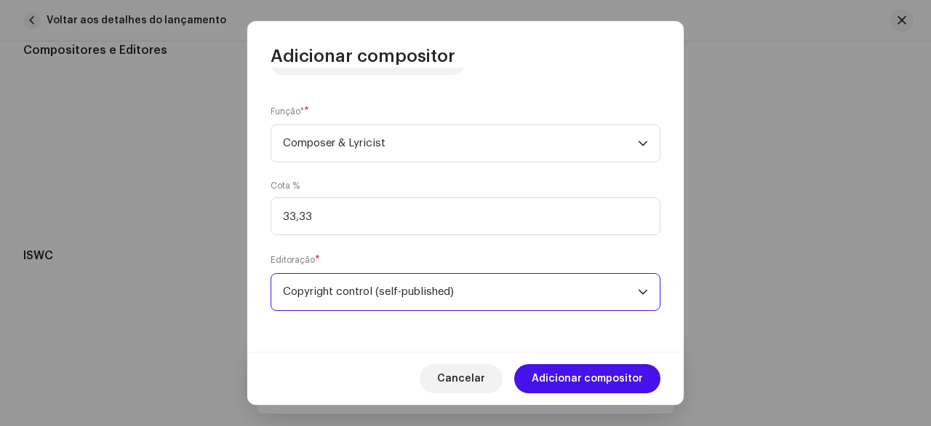
click at [373, 249] on div "Nome do escritor ( PRECISA ser o nome de uma pessoa e não o nome de um artista)…" at bounding box center [465, 210] width 437 height 284
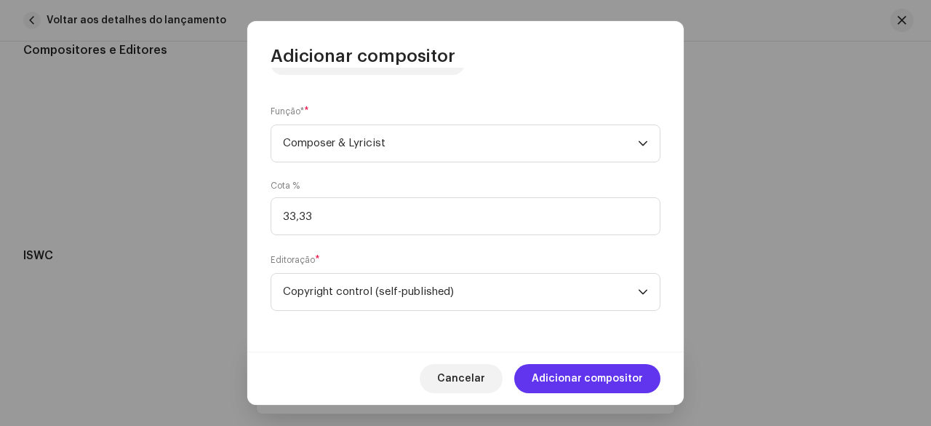
click at [570, 375] on span "Adicionar compositor" at bounding box center [587, 378] width 111 height 29
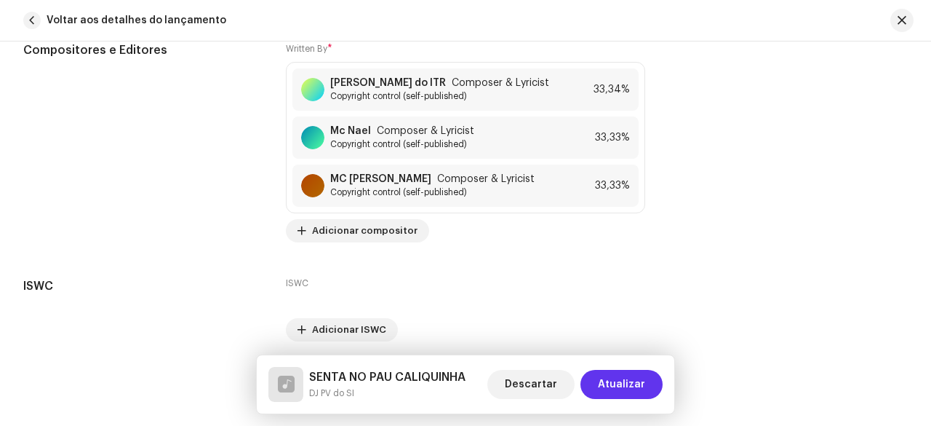
scroll to position [3123, 0]
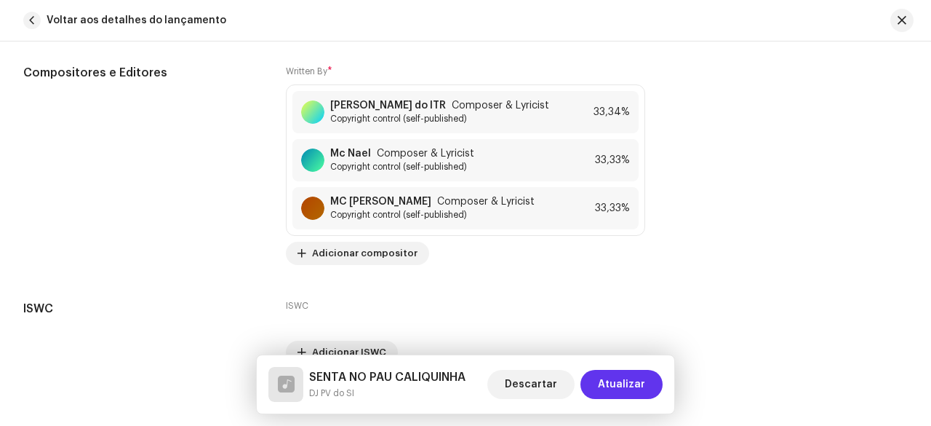
click at [621, 386] on span "Atualizar" at bounding box center [621, 384] width 47 height 29
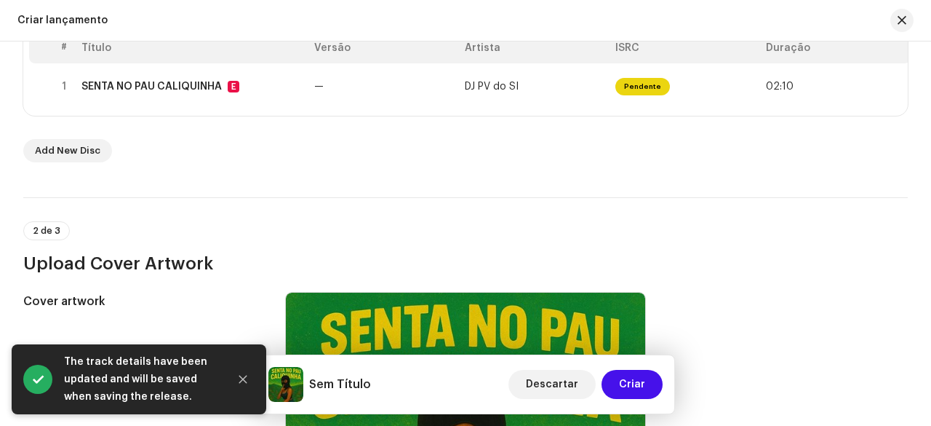
scroll to position [291, 0]
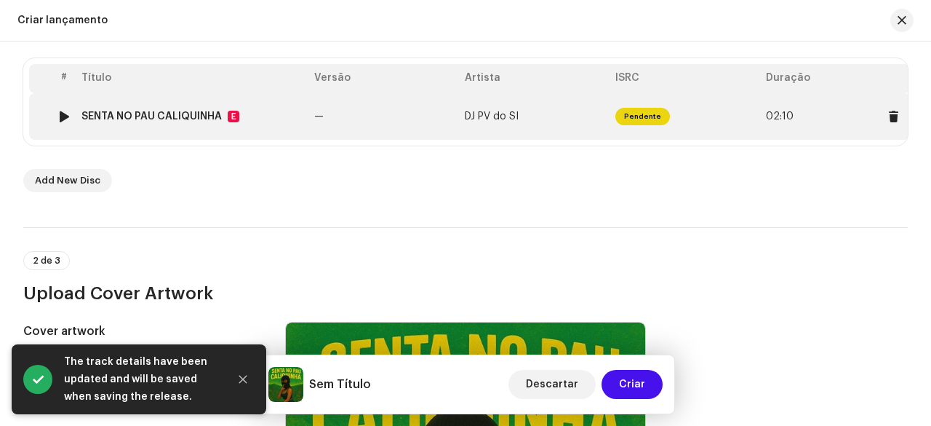
click at [60, 114] on div at bounding box center [64, 117] width 11 height 12
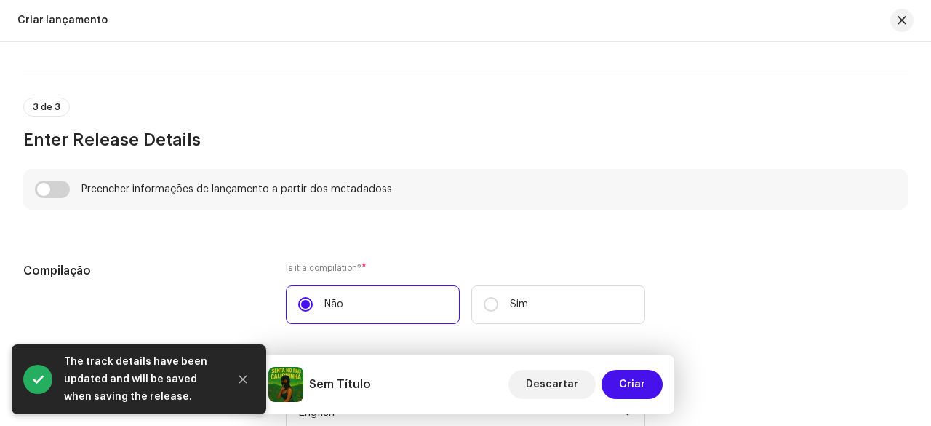
scroll to position [946, 0]
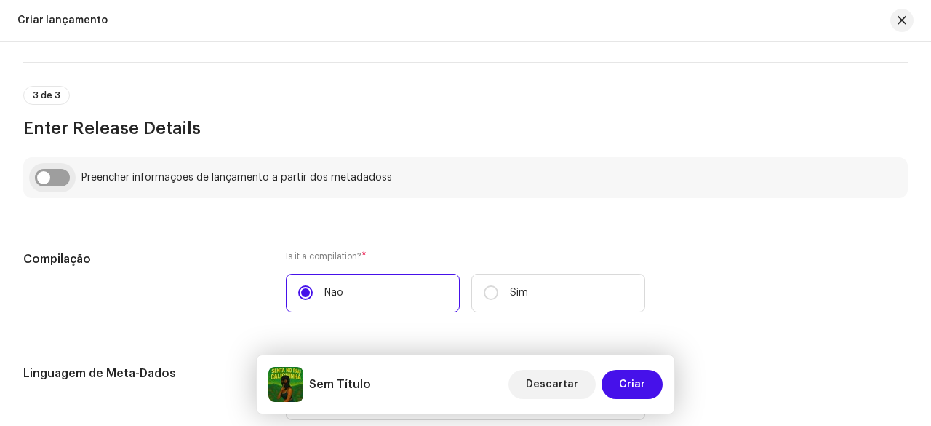
click at [49, 178] on input "checkbox" at bounding box center [52, 177] width 35 height 17
checkbox input "true"
type input "SENTA NO PAU CALIQUINHA"
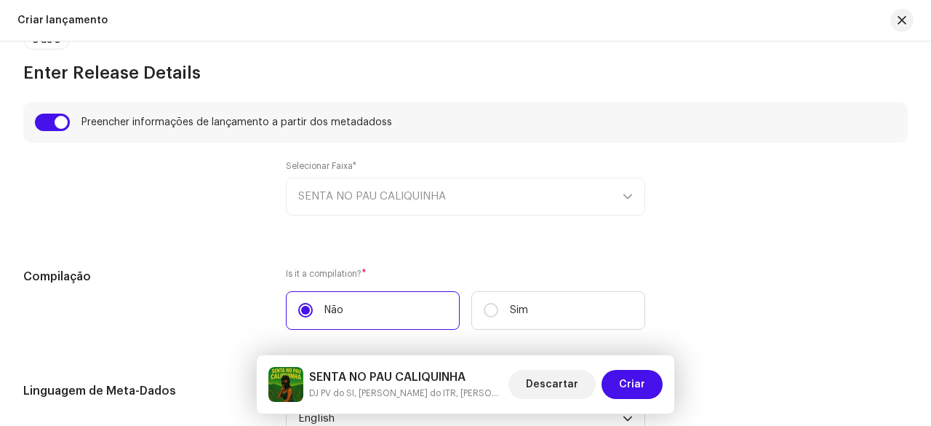
scroll to position [1164, 0]
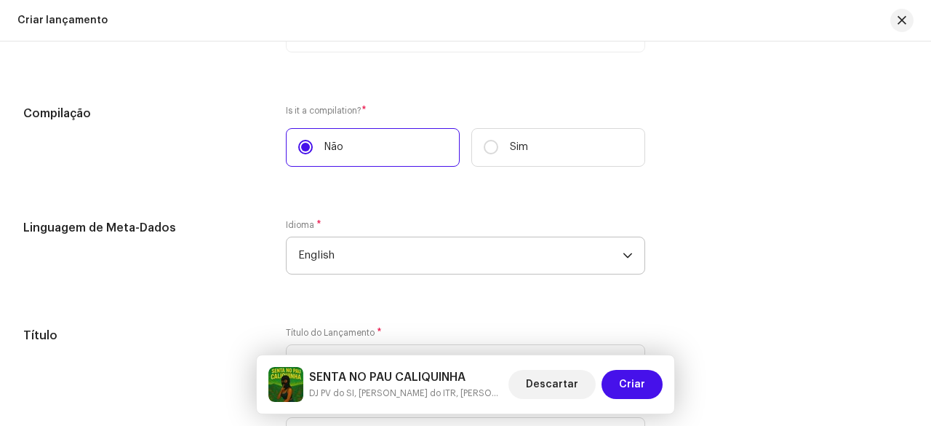
click at [346, 260] on span "English" at bounding box center [460, 255] width 324 height 36
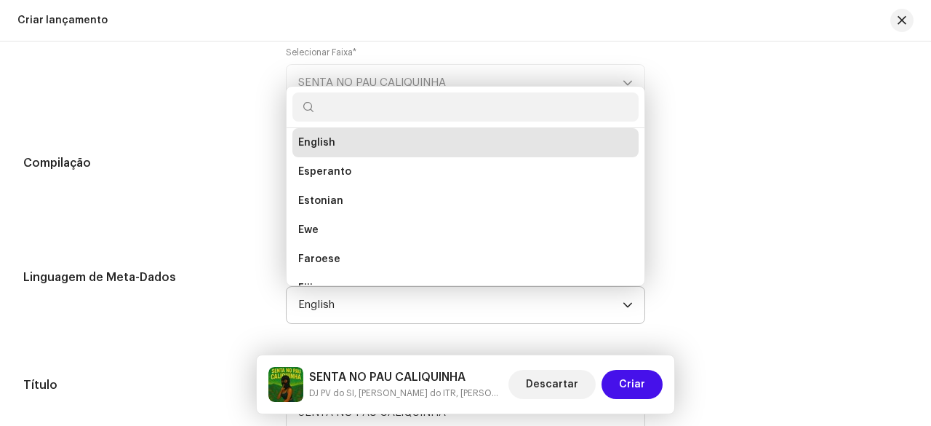
scroll to position [1091, 0]
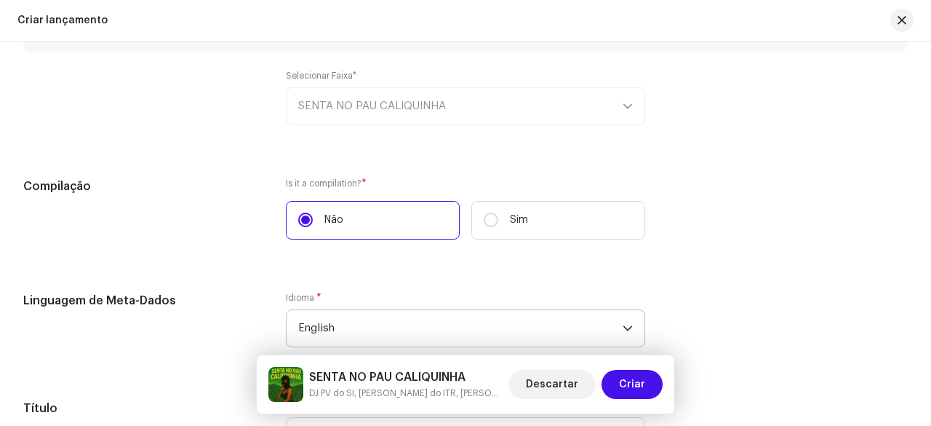
click at [349, 324] on span "English" at bounding box center [460, 328] width 324 height 36
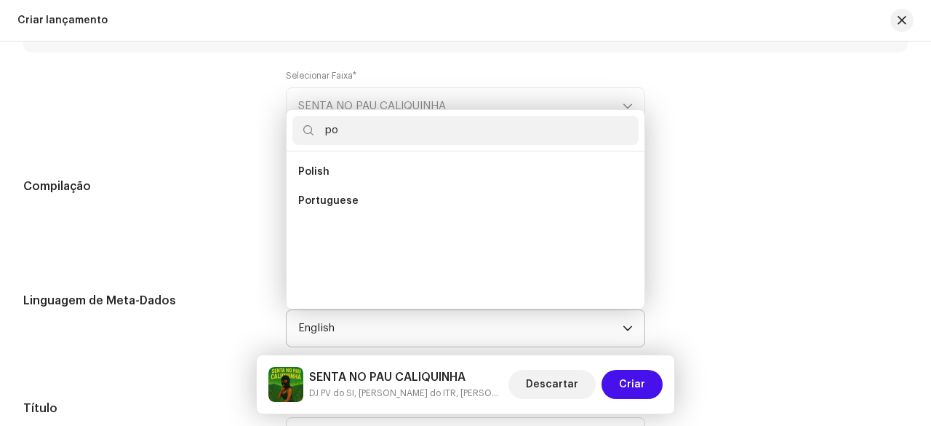
scroll to position [0, 0]
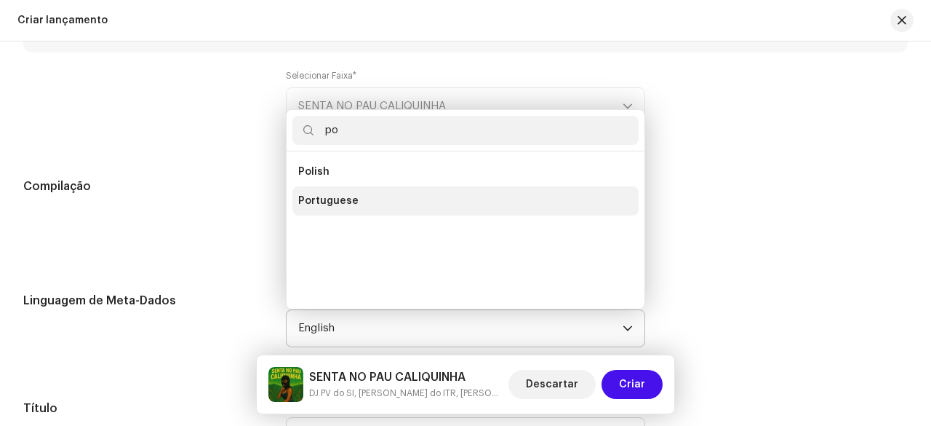
type input "po"
click at [339, 199] on span "Portuguese" at bounding box center [328, 201] width 60 height 15
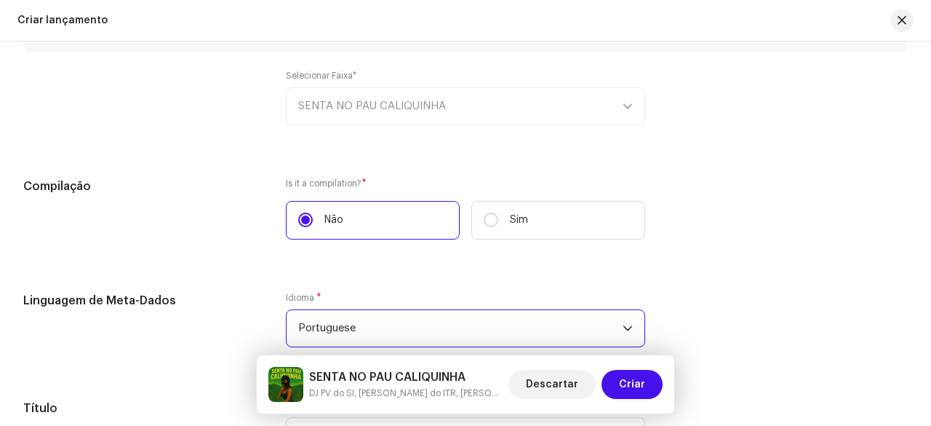
click at [220, 215] on div "Compilação" at bounding box center [142, 217] width 239 height 79
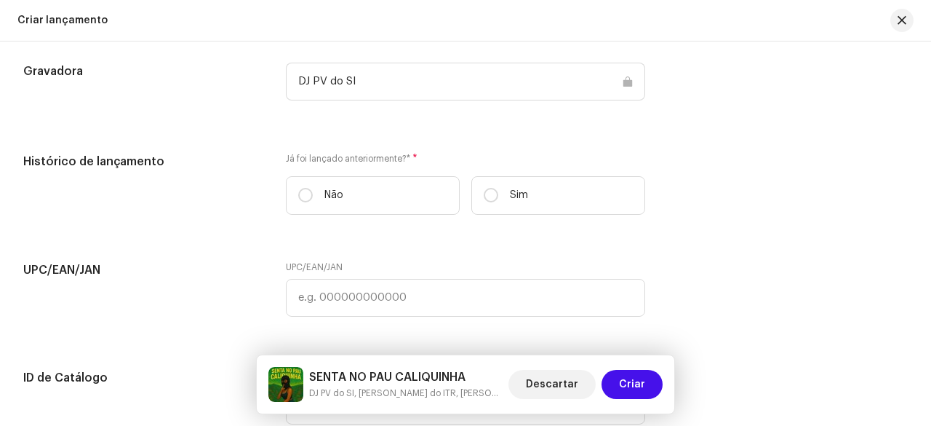
scroll to position [2328, 0]
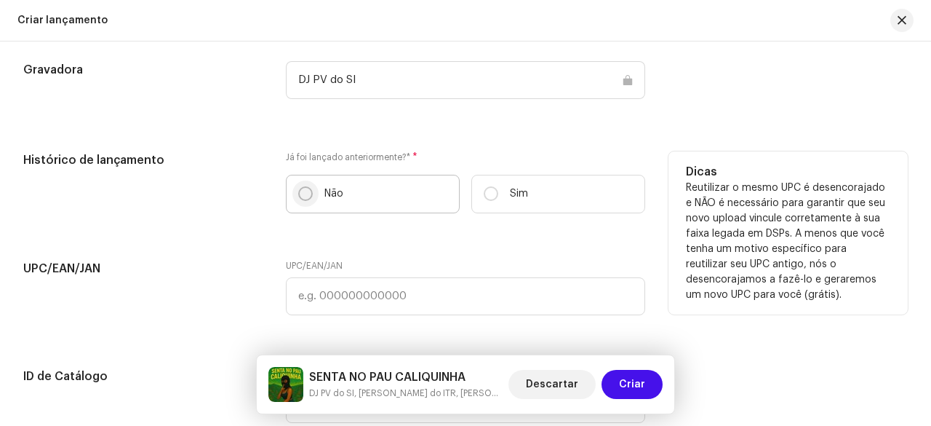
click at [304, 196] on input "Não" at bounding box center [305, 193] width 15 height 15
radio input "true"
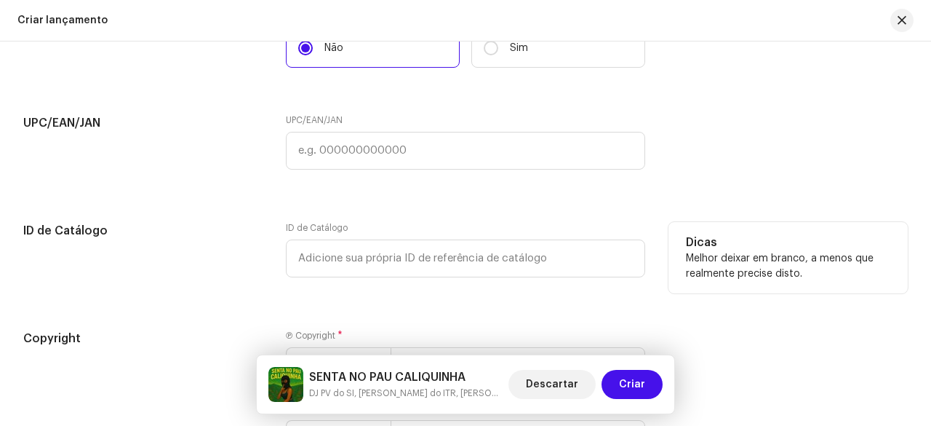
click at [229, 238] on h5 "ID de Catálogo" at bounding box center [142, 230] width 239 height 17
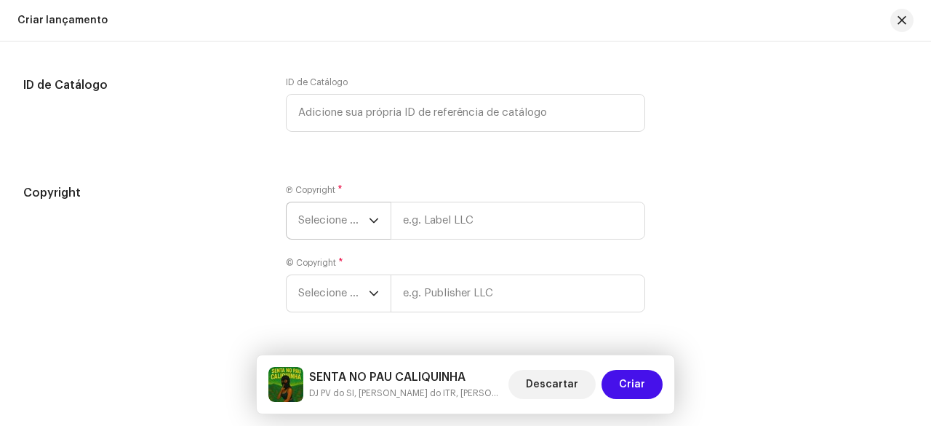
click at [334, 218] on span "Selecione o ano" at bounding box center [333, 220] width 71 height 36
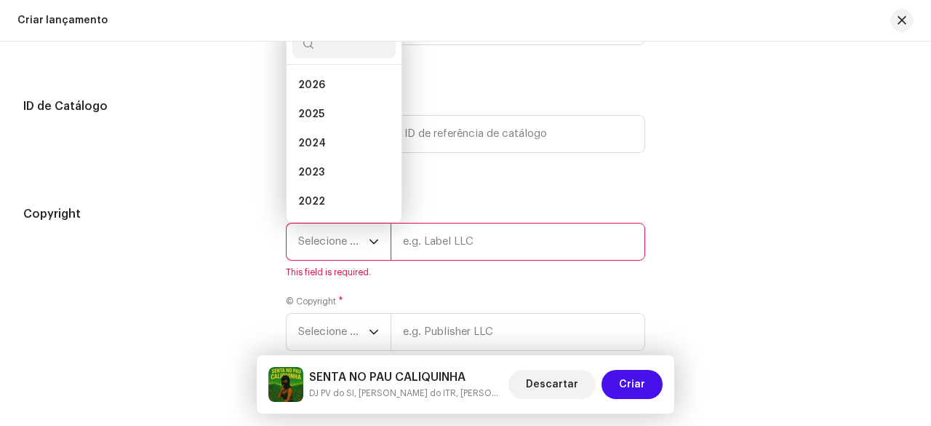
scroll to position [23, 0]
click at [319, 89] on span "2025" at bounding box center [311, 91] width 26 height 15
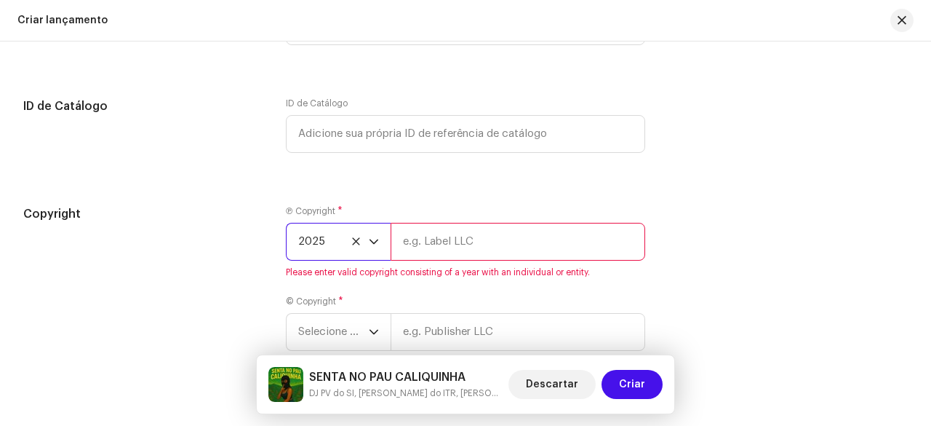
click at [426, 242] on input "text" at bounding box center [518, 242] width 255 height 38
type input "d"
drag, startPoint x: 467, startPoint y: 241, endPoint x: 397, endPoint y: 244, distance: 69.9
click at [397, 244] on input "DJ PV do SI" at bounding box center [518, 242] width 255 height 38
type input "DJ PV do SI"
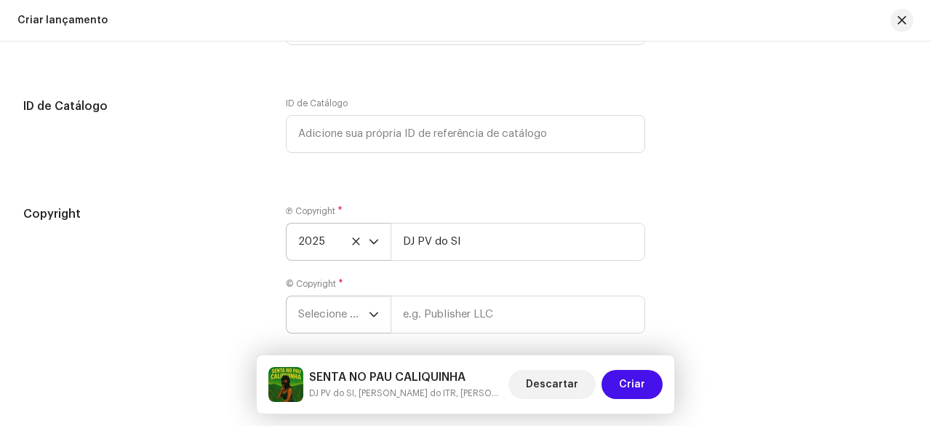
click at [317, 306] on span "Selecione o ano" at bounding box center [333, 314] width 71 height 36
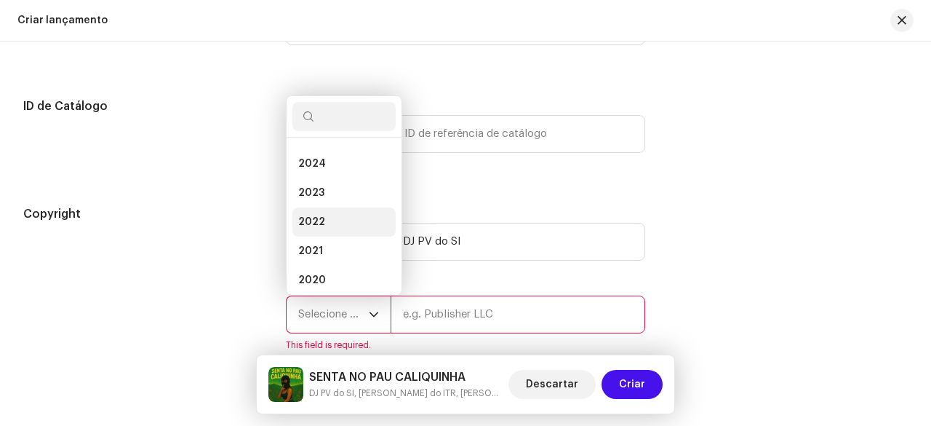
scroll to position [0, 0]
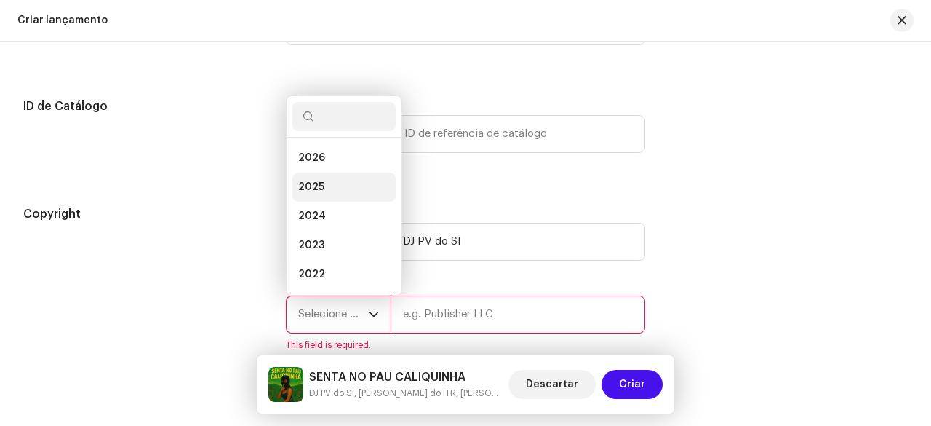
click at [314, 181] on span "2025" at bounding box center [311, 187] width 26 height 15
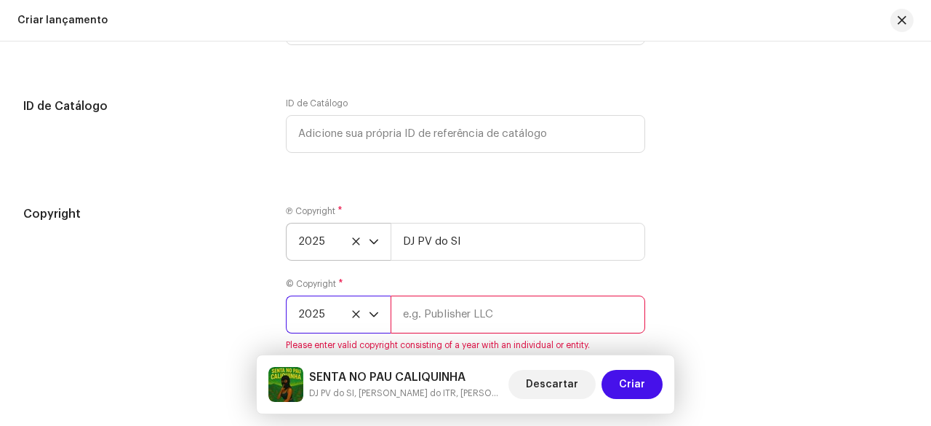
click at [424, 316] on input "text" at bounding box center [518, 314] width 255 height 38
paste input "DJ PV do SI"
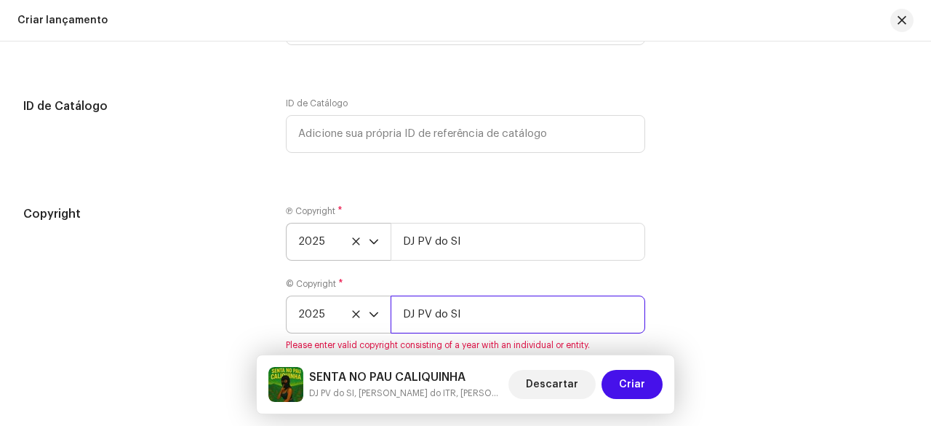
type input "DJ PV do SI"
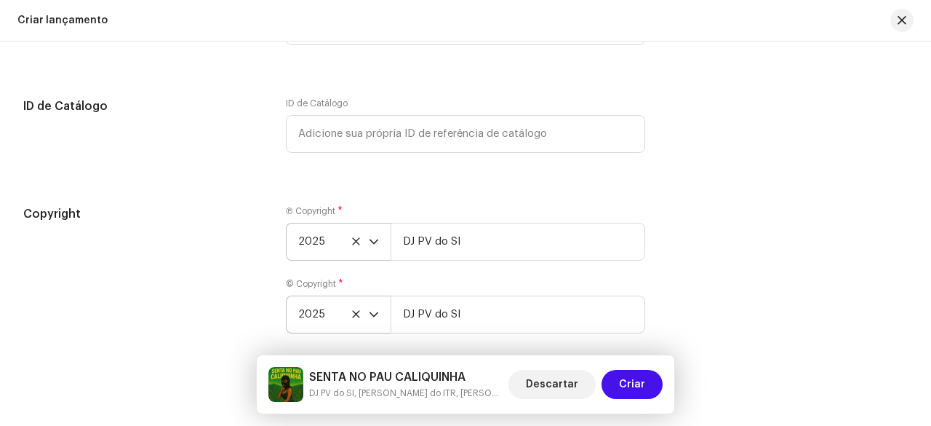
click at [210, 276] on div "Copyright" at bounding box center [142, 278] width 239 height 146
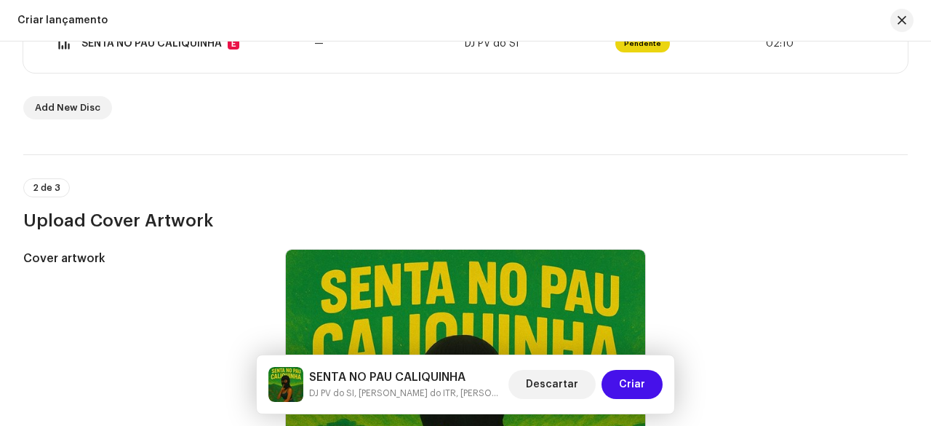
scroll to position [218, 0]
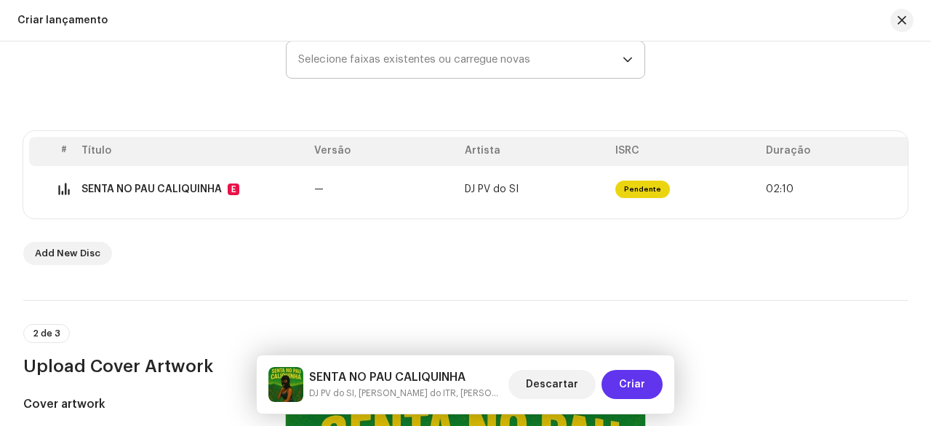
click at [638, 384] on span "Criar" at bounding box center [632, 384] width 26 height 29
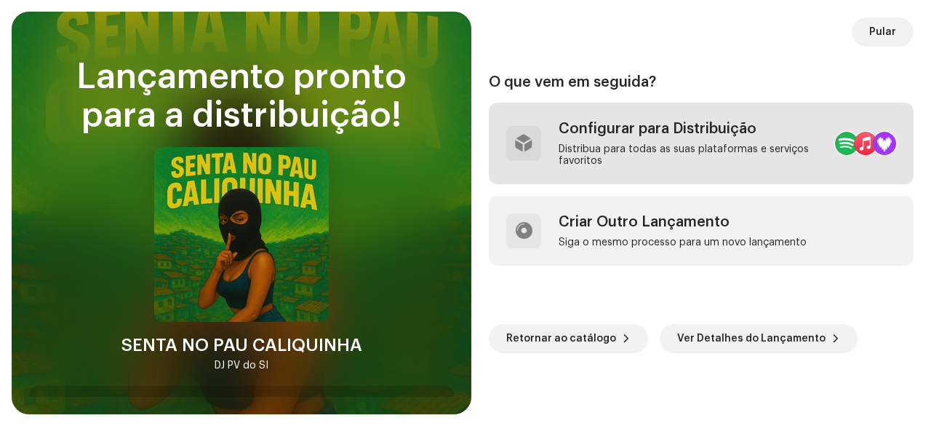
click at [646, 136] on div "Configurar para Distribuição" at bounding box center [691, 128] width 265 height 17
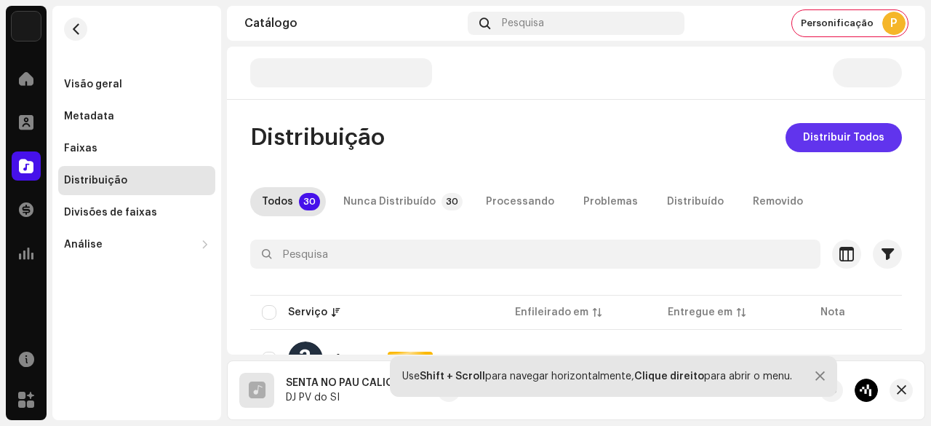
click at [841, 132] on span "Distribuir Todos" at bounding box center [843, 137] width 81 height 29
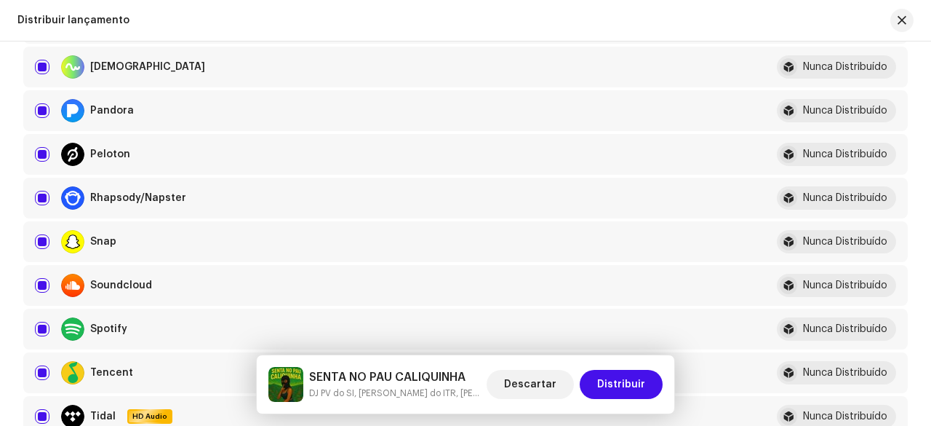
scroll to position [1091, 0]
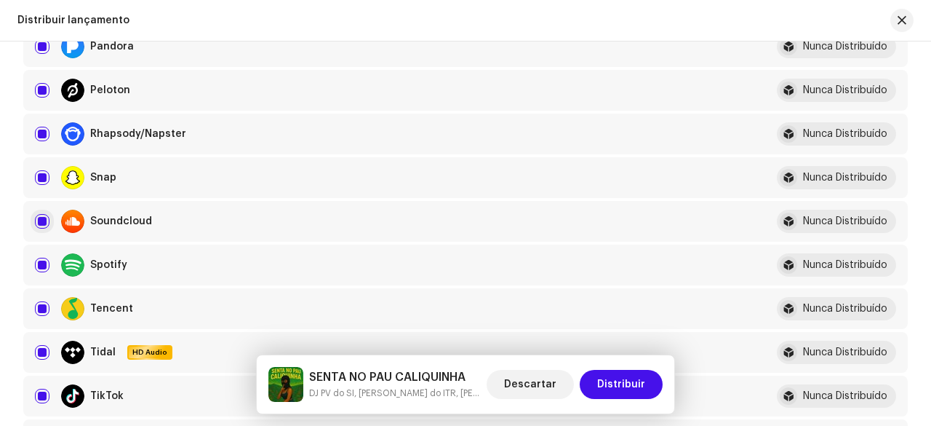
click at [39, 220] on input "checkbox" at bounding box center [42, 221] width 15 height 15
checkbox input "false"
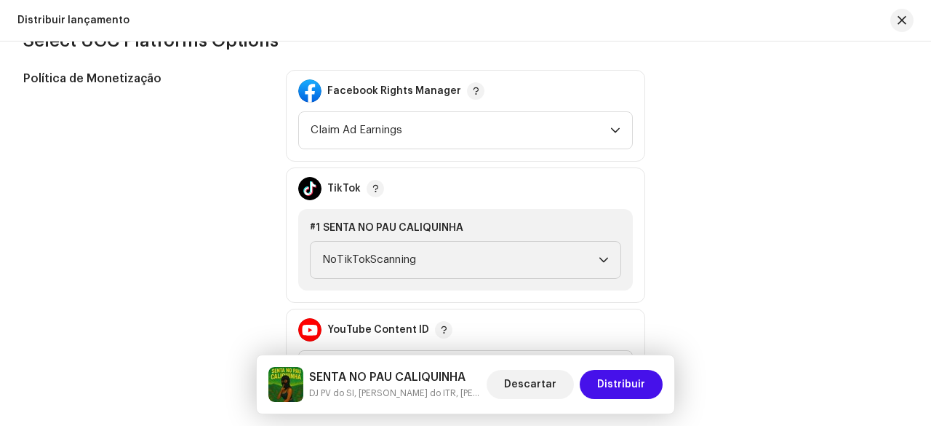
scroll to position [1746, 0]
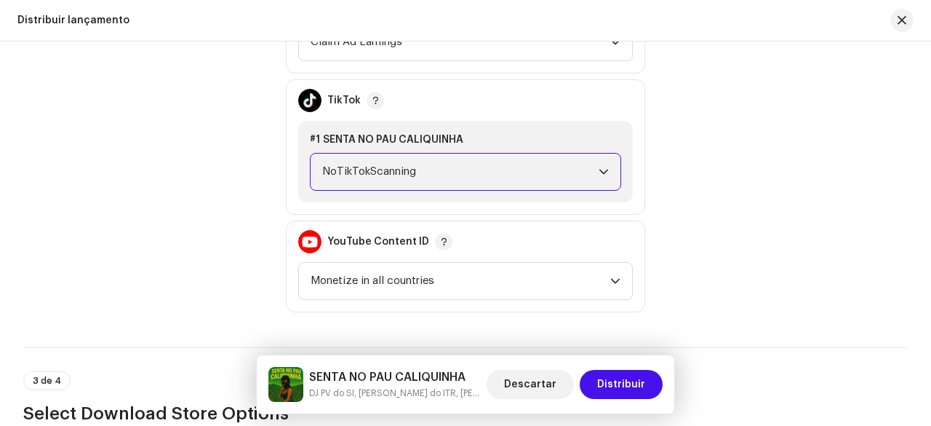
click at [370, 175] on span "NoTikTokScanning" at bounding box center [460, 172] width 276 height 36
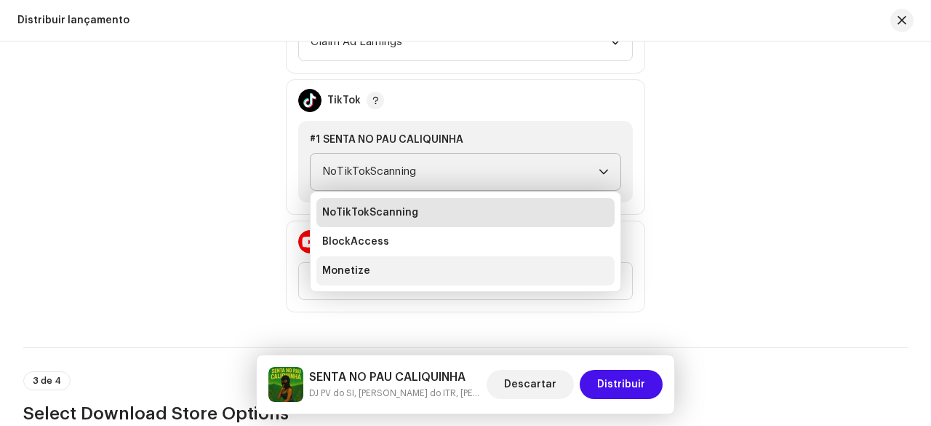
click at [364, 266] on span "Monetize" at bounding box center [346, 270] width 48 height 15
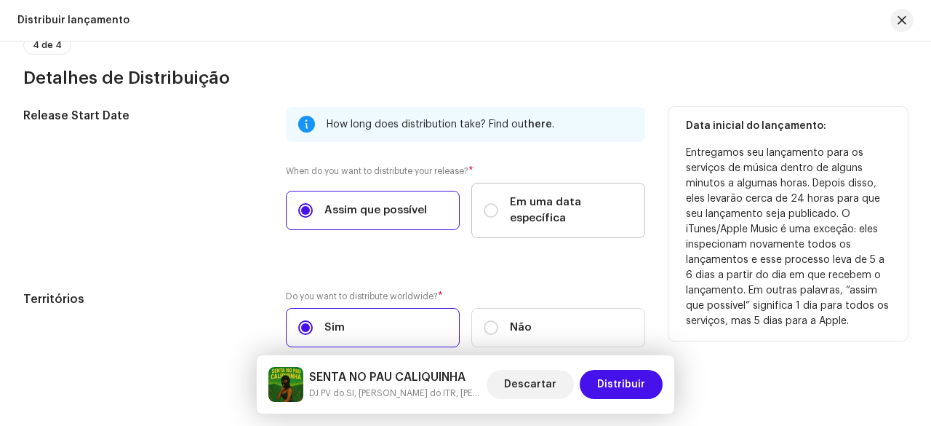
click at [564, 210] on span "Em uma data específica" at bounding box center [571, 210] width 123 height 32
click at [498, 210] on input "Em uma data específica" at bounding box center [491, 210] width 15 height 15
radio input "true"
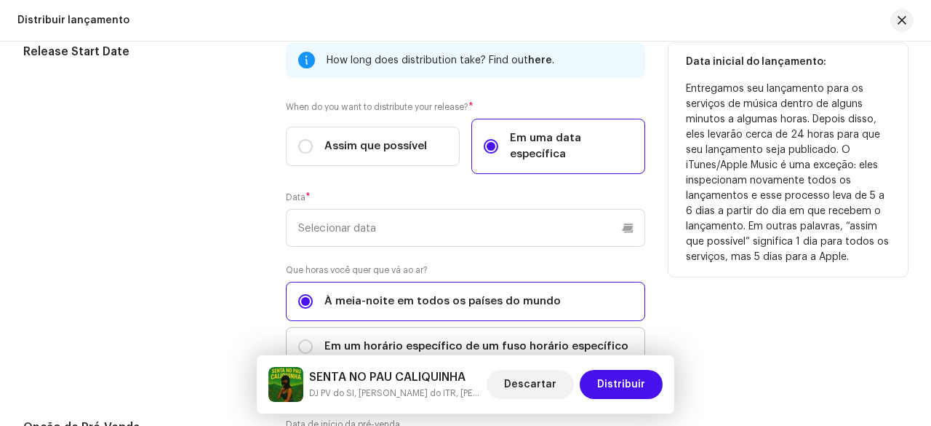
scroll to position [2581, 0]
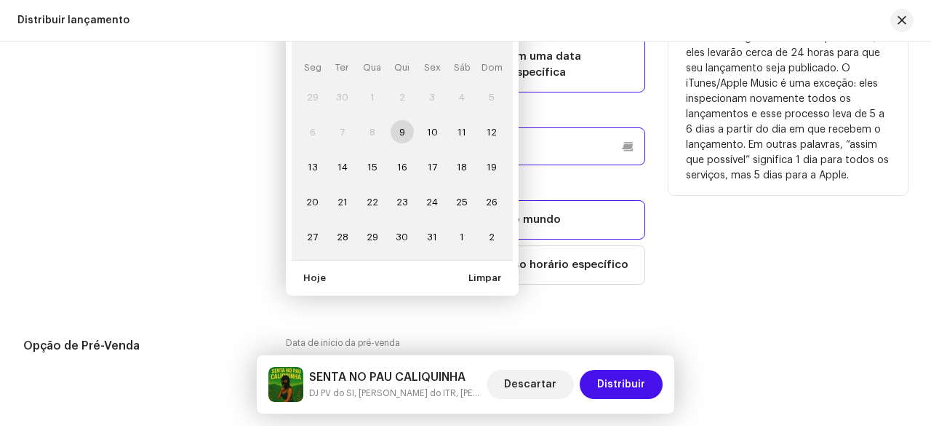
click at [399, 145] on p-datepicker "[DATE] Seg Ter Qua Qui Sex Sáb Dom 29 30 1 2 3 4 5 6 7 8 9 10 11 12 13 14 15 16…" at bounding box center [465, 146] width 359 height 38
click at [427, 129] on span "10" at bounding box center [432, 131] width 23 height 23
type input "[DATE]"
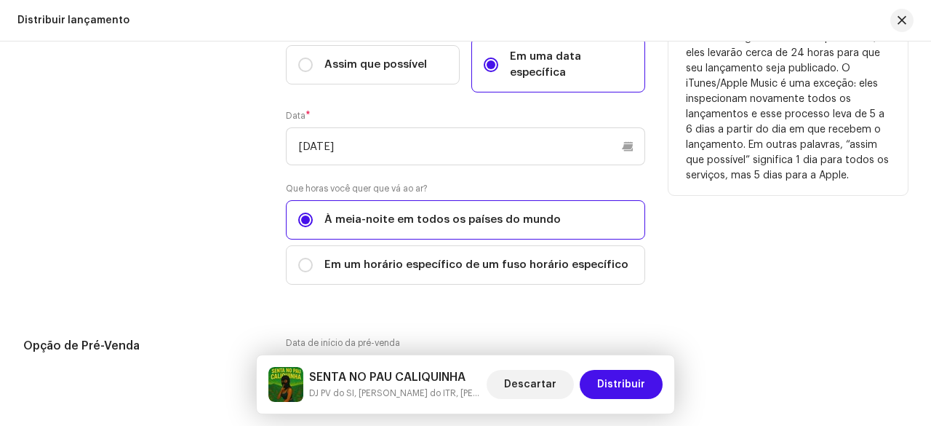
click at [215, 178] on div "Release Start Date" at bounding box center [142, 131] width 239 height 341
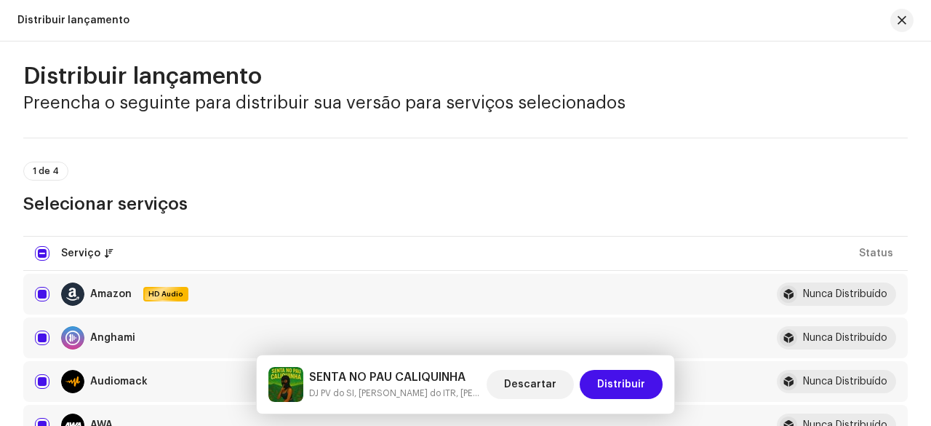
scroll to position [0, 0]
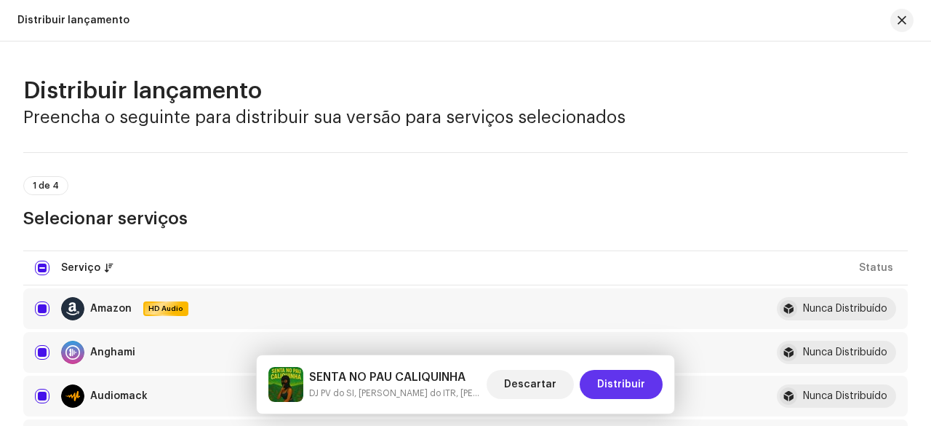
click at [613, 380] on span "Distribuir" at bounding box center [621, 384] width 48 height 29
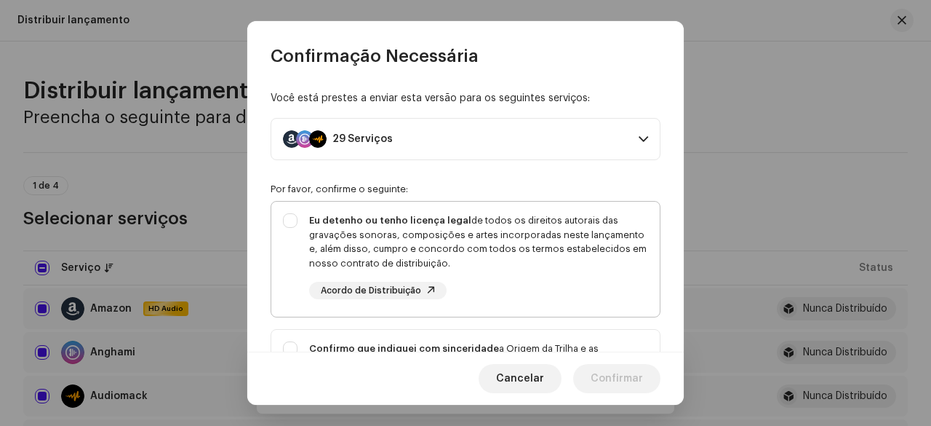
click at [368, 234] on div "Eu detenho ou tenho licença legal de todos os direitos autorais das gravações s…" at bounding box center [478, 241] width 339 height 57
checkbox input "true"
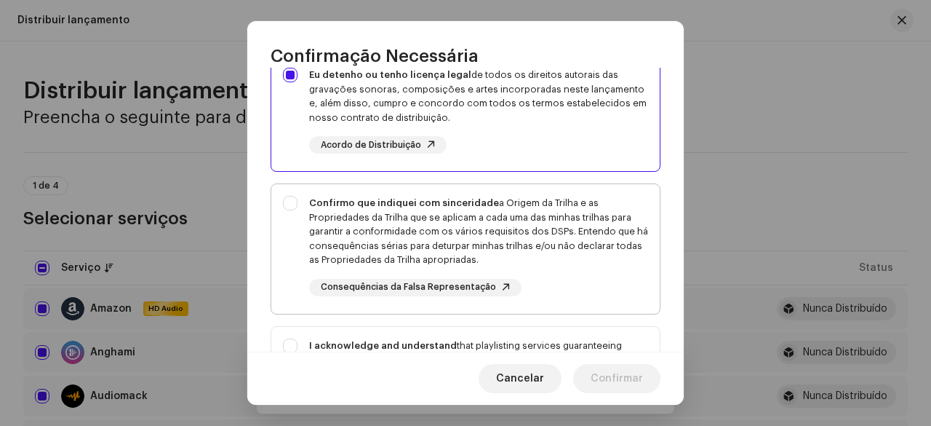
click at [327, 220] on div "Confirmo que indiquei com sinceridade a Origem da Trilha e as Propriedades da T…" at bounding box center [478, 231] width 339 height 71
checkbox input "true"
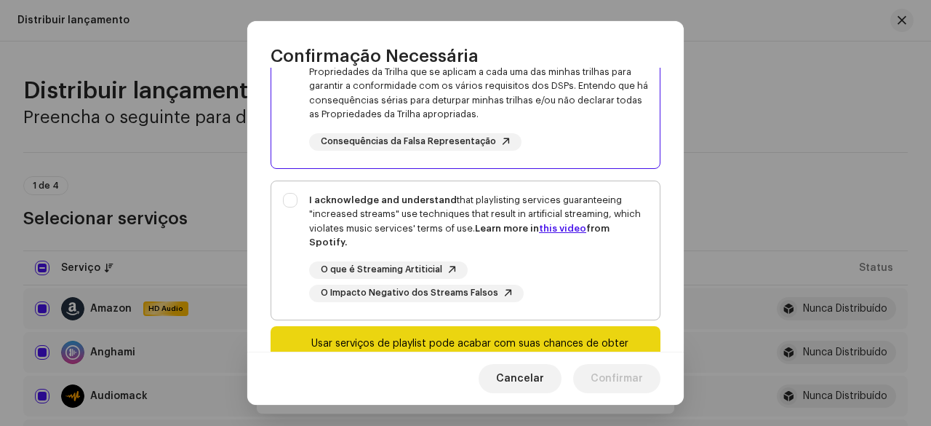
click at [324, 216] on div "I acknowledge and understand that playlisting services guaranteeing "increased …" at bounding box center [478, 221] width 339 height 57
checkbox input "true"
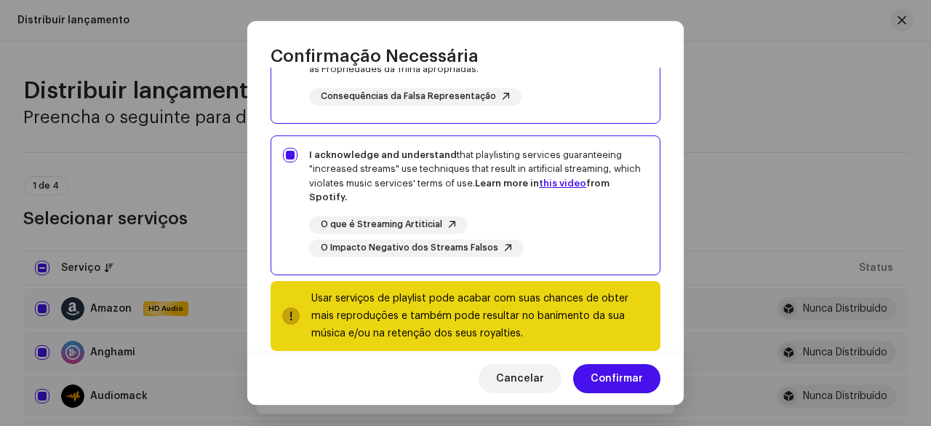
scroll to position [359, 0]
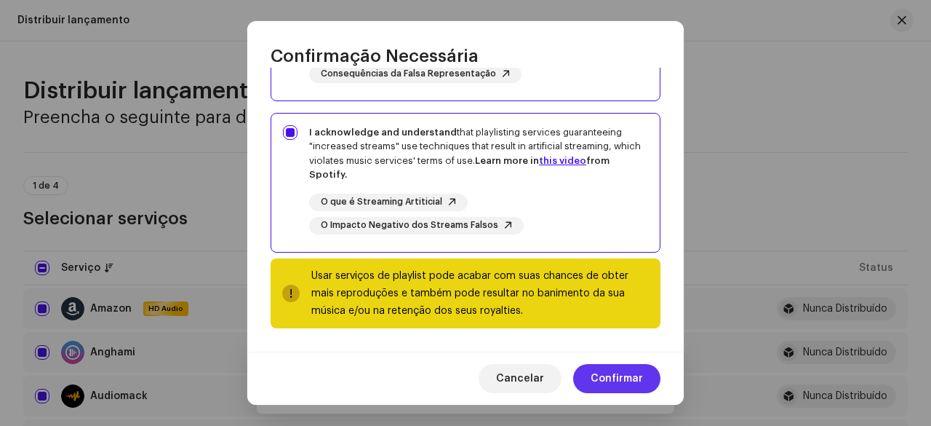
click at [611, 379] on span "Confirmar" at bounding box center [617, 378] width 52 height 29
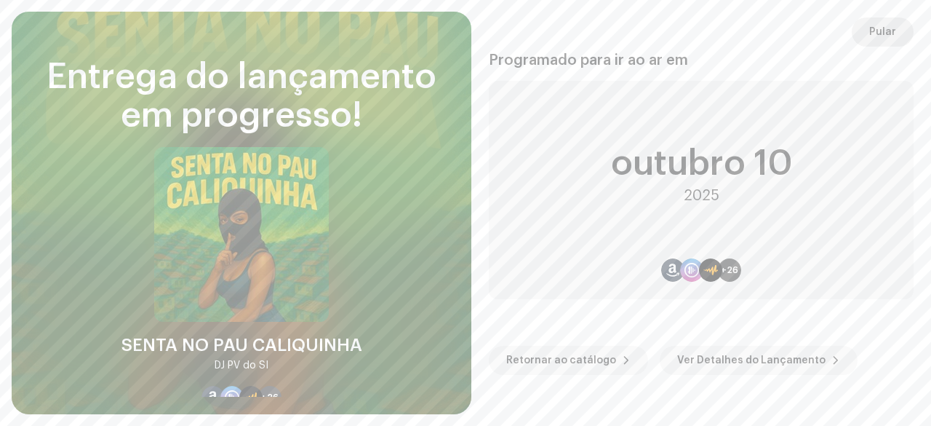
click at [880, 23] on span "Pular" at bounding box center [882, 31] width 27 height 29
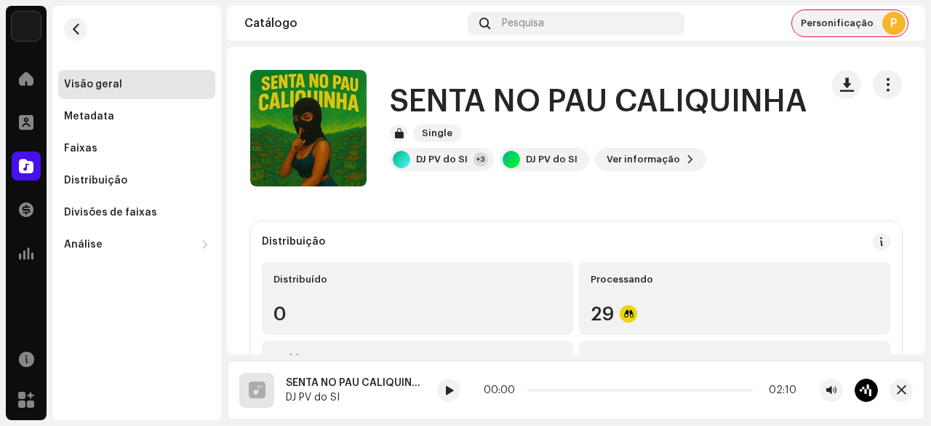
click at [839, 26] on span "Personificação" at bounding box center [837, 23] width 73 height 12
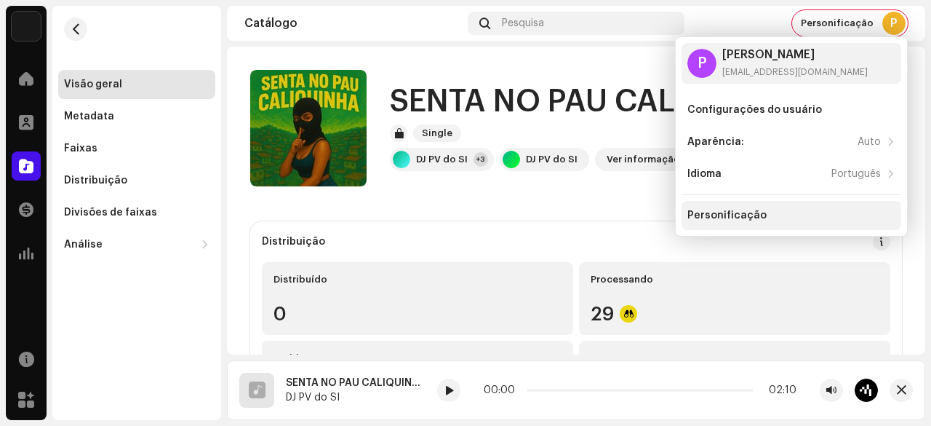
click at [744, 213] on div "Personificação" at bounding box center [727, 216] width 79 height 12
